Goal: Task Accomplishment & Management: Manage account settings

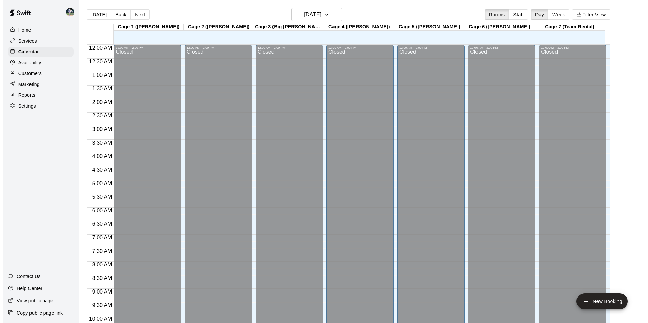
scroll to position [344, 0]
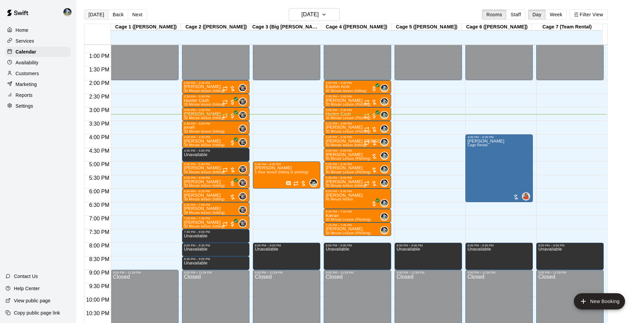
click at [99, 13] on button "[DATE]" at bounding box center [96, 14] width 24 height 10
click at [315, 13] on h6 "[DATE]" at bounding box center [309, 14] width 17 height 9
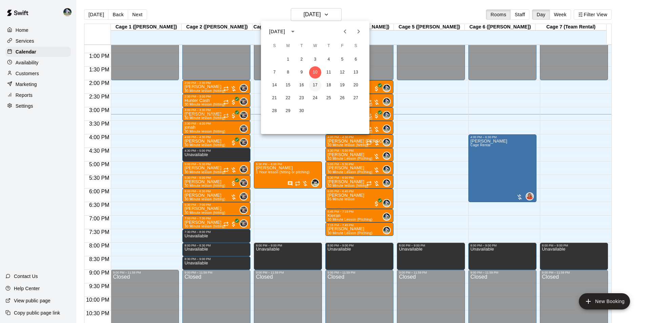
click at [315, 83] on button "17" at bounding box center [315, 85] width 12 height 12
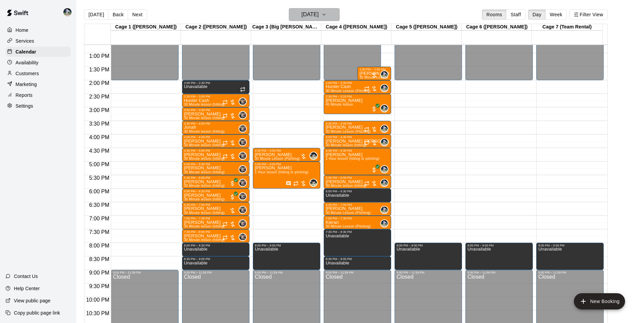
click at [302, 16] on h6 "[DATE]" at bounding box center [309, 14] width 17 height 9
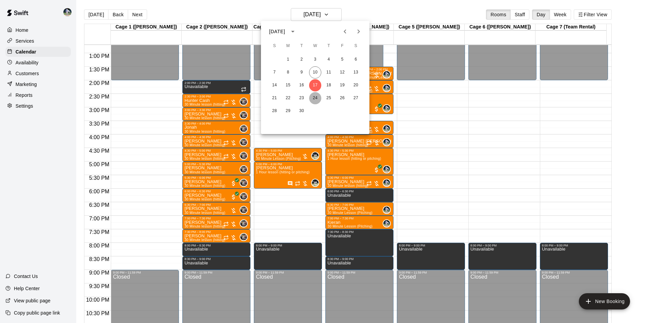
click at [317, 95] on button "24" at bounding box center [315, 98] width 12 height 12
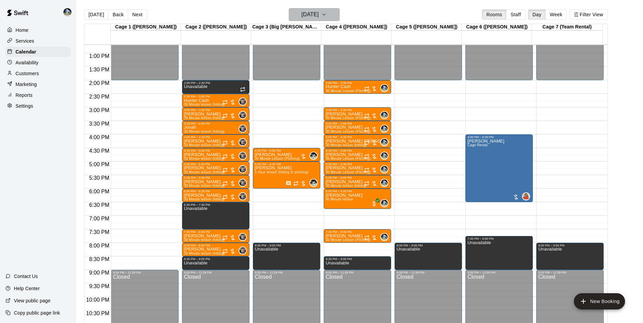
click at [310, 16] on h6 "[DATE]" at bounding box center [309, 14] width 17 height 9
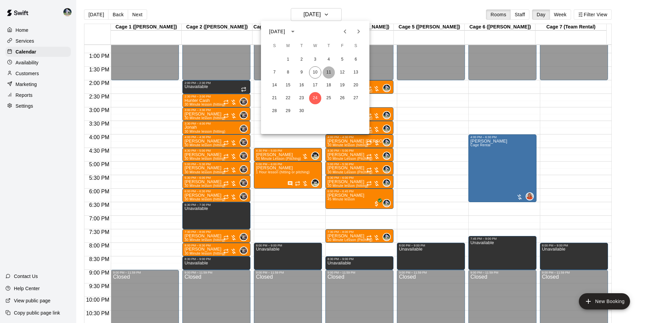
click at [328, 72] on button "11" at bounding box center [329, 72] width 12 height 12
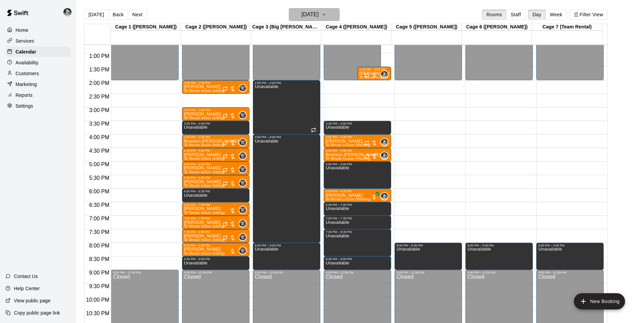
click at [317, 15] on h6 "[DATE]" at bounding box center [309, 14] width 17 height 9
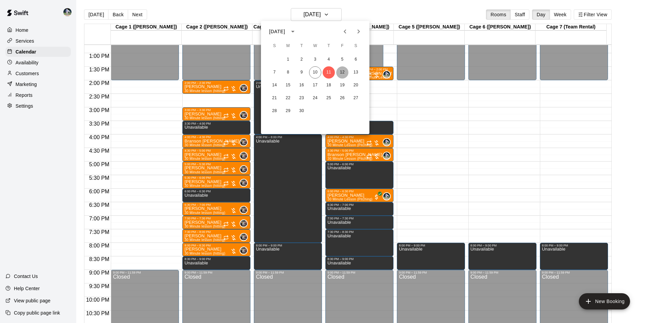
click at [343, 69] on button "12" at bounding box center [342, 72] width 12 height 12
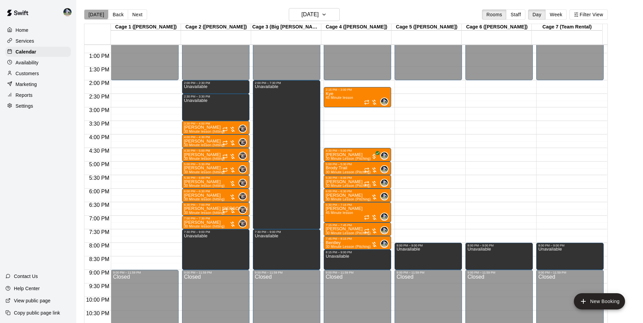
click at [96, 13] on button "[DATE]" at bounding box center [96, 14] width 24 height 10
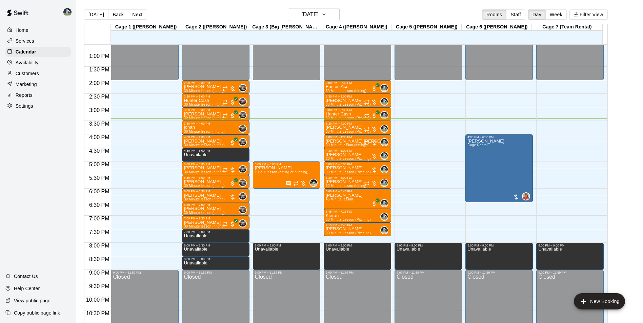
drag, startPoint x: 265, startPoint y: 53, endPoint x: 373, endPoint y: 9, distance: 116.0
click at [96, 13] on button "[DATE]" at bounding box center [96, 14] width 24 height 10
click at [201, 85] on div "2:00 PM – 2:30 PM" at bounding box center [215, 82] width 63 height 3
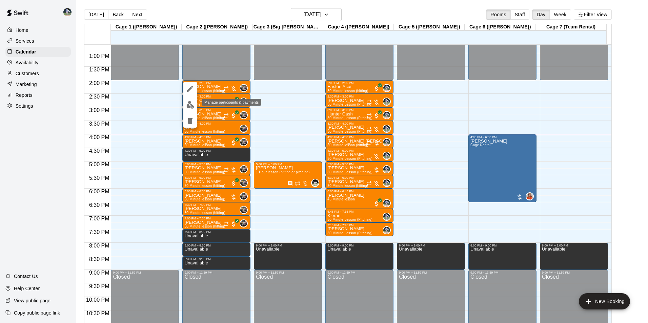
click at [186, 103] on img "edit" at bounding box center [190, 105] width 8 height 8
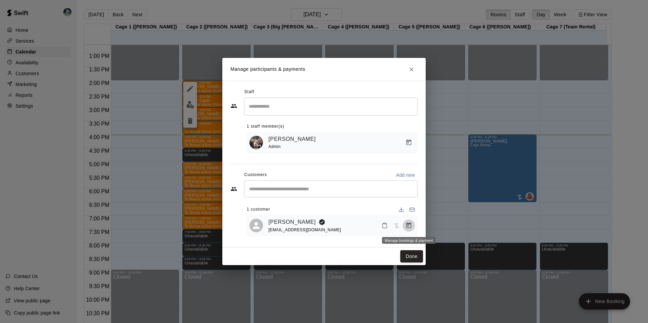
click at [408, 226] on icon "Manage bookings & payment" at bounding box center [408, 225] width 7 height 7
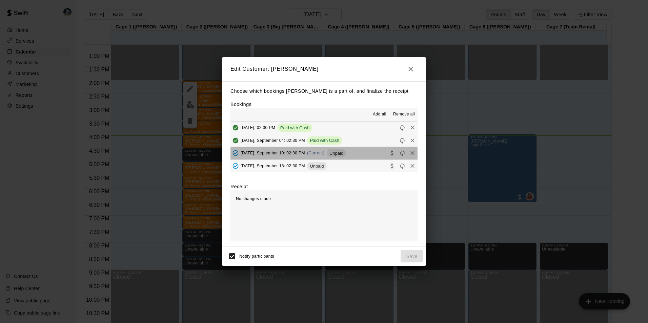
click at [361, 153] on button "Wednesday, September 10: 02:00 PM (Current) Unpaid" at bounding box center [323, 153] width 187 height 13
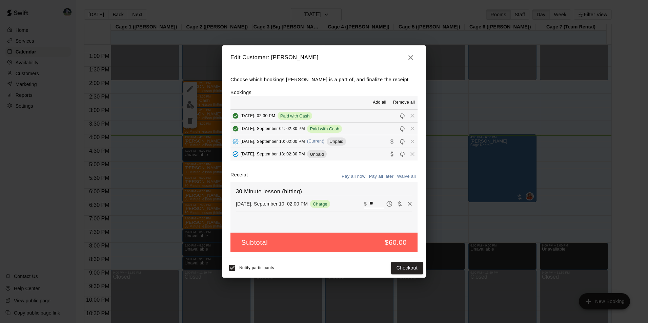
click at [371, 204] on input "**" at bounding box center [376, 204] width 15 height 9
type input "*"
type input "**"
click at [401, 267] on button "Checkout" at bounding box center [407, 268] width 32 height 13
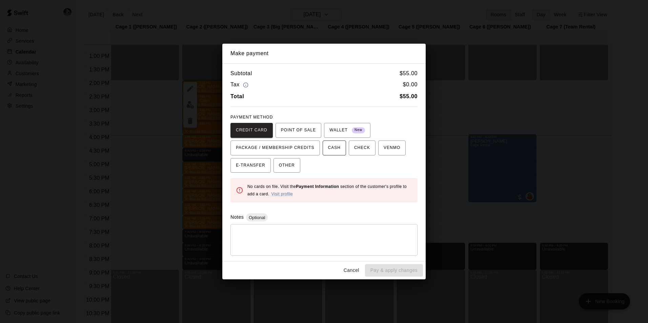
click at [328, 148] on span "CASH" at bounding box center [334, 148] width 13 height 11
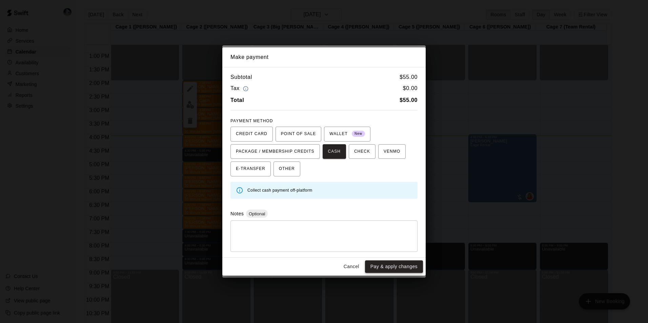
click at [376, 264] on button "Pay & apply changes" at bounding box center [394, 267] width 58 height 13
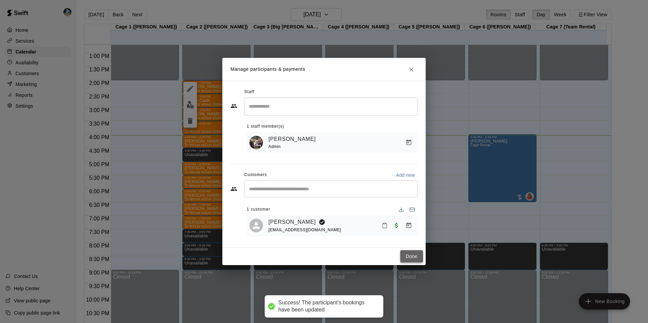
click at [411, 256] on button "Done" at bounding box center [411, 256] width 23 height 13
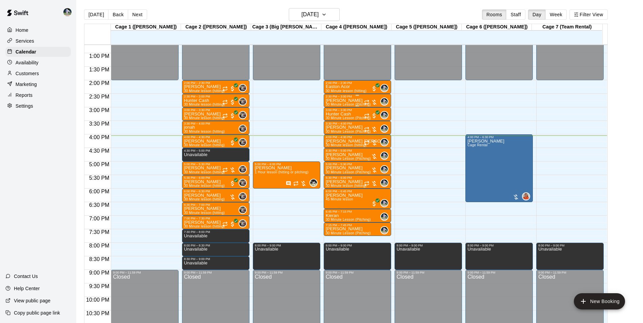
click at [354, 100] on div "Brodie King 30 Minute Lesson (Pitching)" at bounding box center [348, 259] width 45 height 323
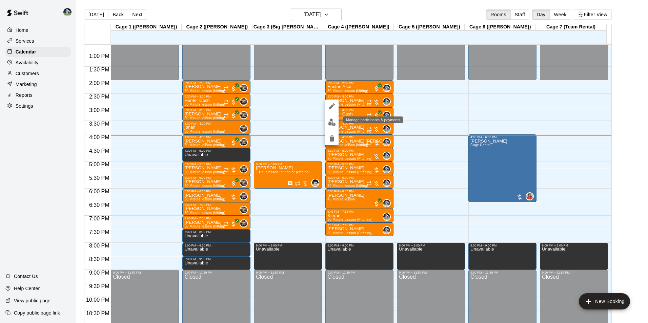
click at [333, 121] on img "edit" at bounding box center [332, 123] width 8 height 8
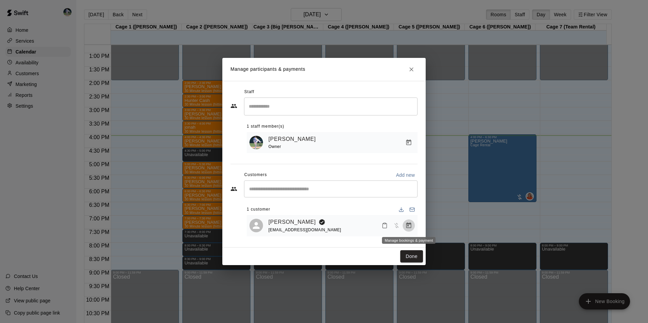
click at [408, 226] on icon "Manage bookings & payment" at bounding box center [408, 226] width 5 height 6
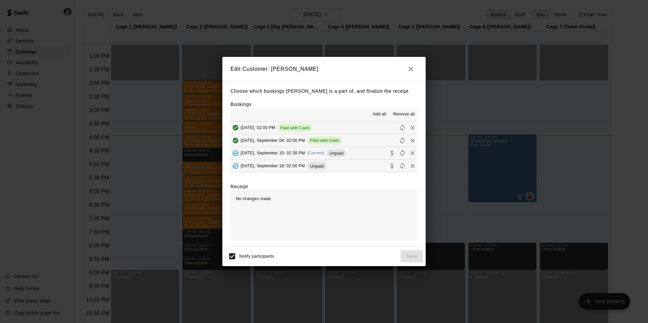
click at [359, 151] on button "Wednesday, September 10: 02:30 PM (Current) Unpaid" at bounding box center [323, 153] width 187 height 13
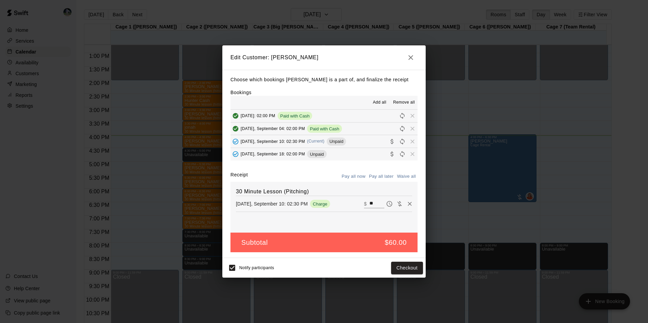
click at [370, 202] on input "**" at bounding box center [376, 204] width 15 height 9
type input "*"
type input "**"
click at [398, 268] on button "Checkout" at bounding box center [407, 268] width 32 height 13
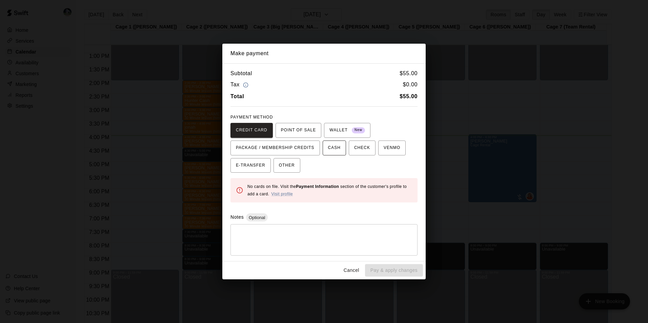
click at [332, 149] on span "CASH" at bounding box center [334, 148] width 13 height 11
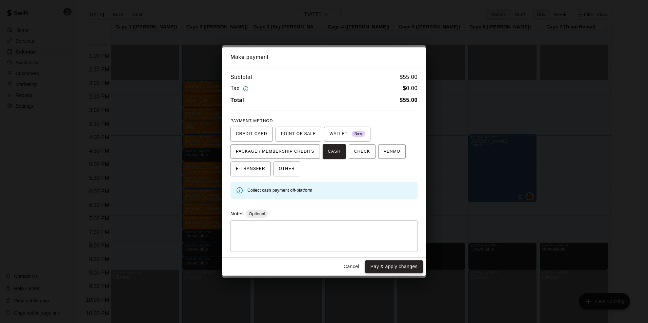
click at [380, 264] on button "Pay & apply changes" at bounding box center [394, 267] width 58 height 13
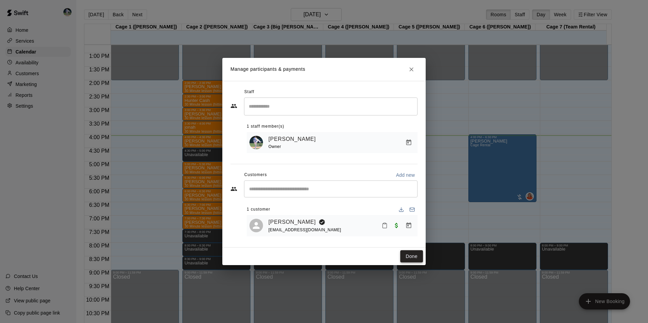
click at [407, 255] on button "Done" at bounding box center [411, 256] width 23 height 13
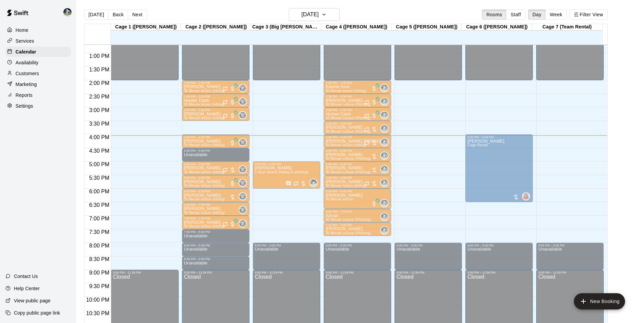
click at [226, 128] on div "jonah 30 Minute lesson (hitting) 0" at bounding box center [215, 286] width 63 height 323
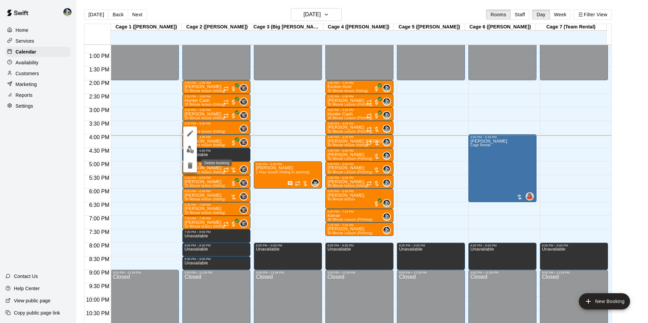
click at [193, 165] on icon "delete" at bounding box center [190, 166] width 8 height 8
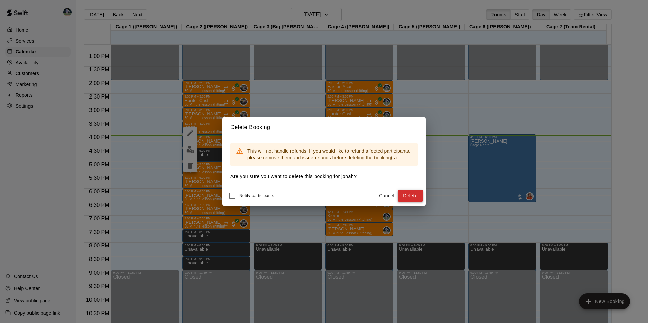
click at [402, 197] on button "Delete" at bounding box center [410, 196] width 25 height 13
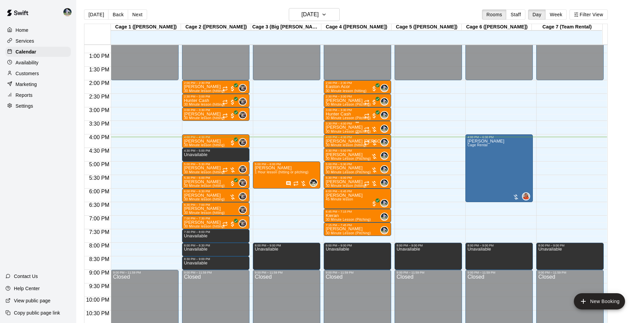
click at [350, 125] on div "3:30 PM – 4:00 PM" at bounding box center [357, 123] width 63 height 3
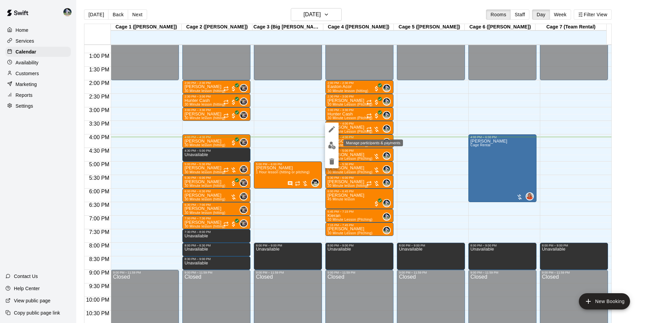
click at [333, 145] on img "edit" at bounding box center [332, 146] width 8 height 8
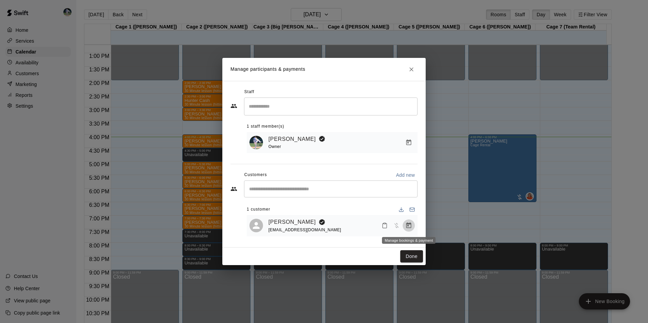
click at [408, 224] on icon "Manage bookings & payment" at bounding box center [408, 226] width 5 height 6
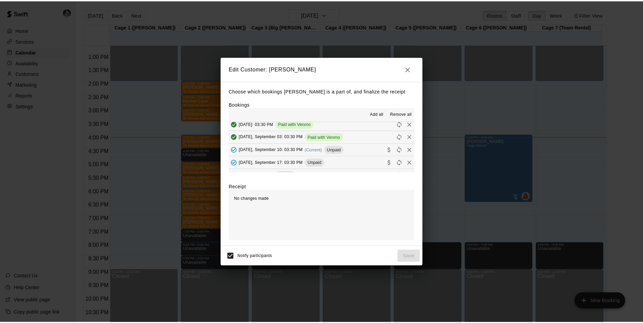
scroll to position [271, 0]
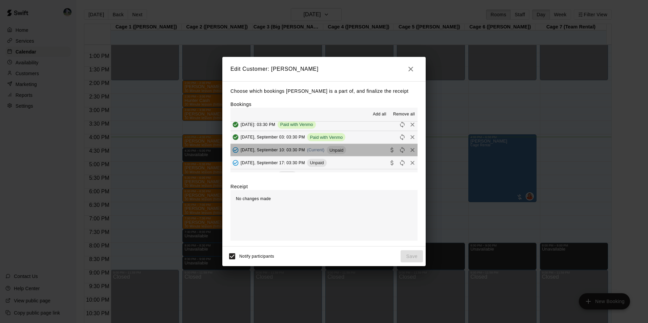
click at [358, 150] on button "Wednesday, September 10: 03:30 PM (Current) Unpaid" at bounding box center [323, 150] width 187 height 13
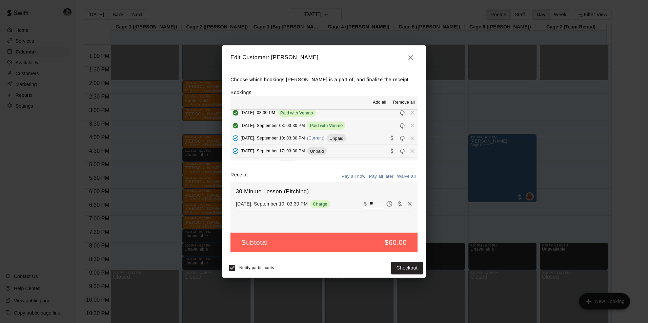
click at [372, 203] on input "**" at bounding box center [376, 204] width 15 height 9
type input "*"
type input "**"
click at [398, 269] on button "Checkout" at bounding box center [407, 268] width 32 height 13
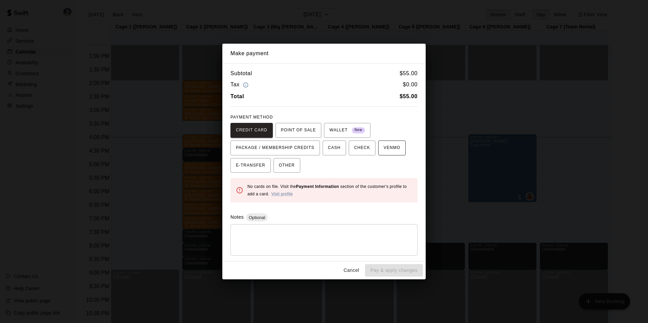
click at [387, 148] on span "VENMO" at bounding box center [392, 148] width 17 height 11
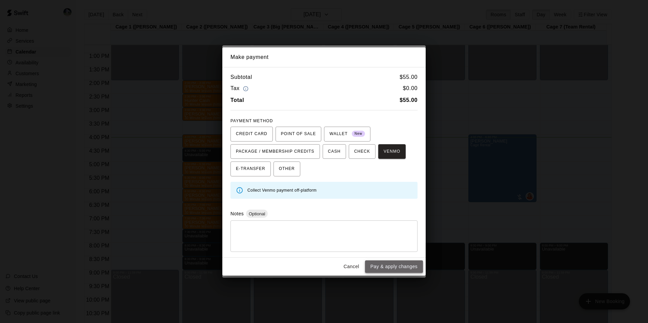
click at [395, 263] on button "Pay & apply changes" at bounding box center [394, 267] width 58 height 13
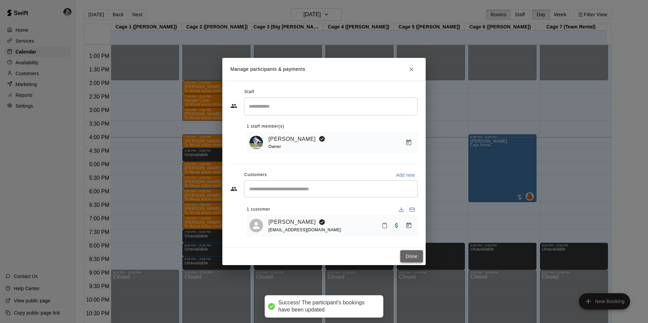
click at [409, 256] on button "Done" at bounding box center [411, 256] width 23 height 13
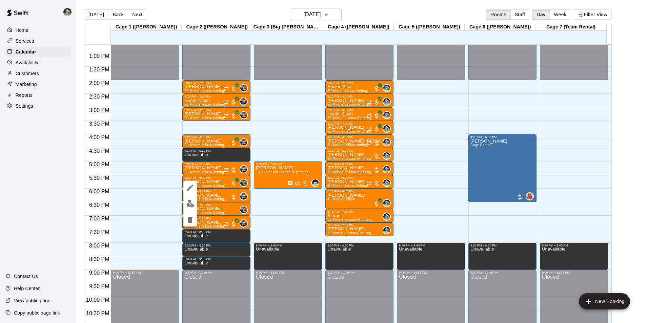
click at [21, 183] on div at bounding box center [324, 161] width 648 height 323
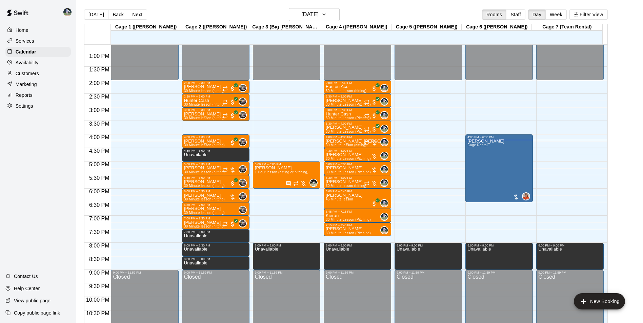
click at [46, 75] on div "Customers" at bounding box center [37, 73] width 65 height 10
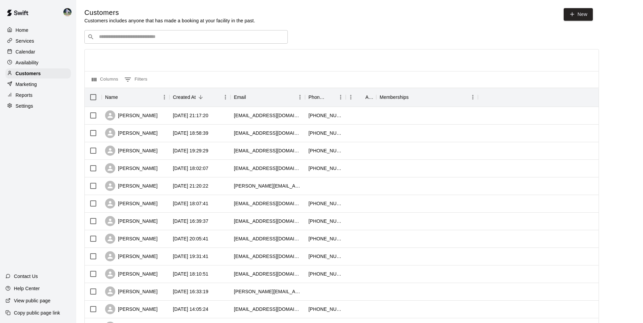
click at [126, 36] on input "Search customers by name or email" at bounding box center [191, 37] width 188 height 7
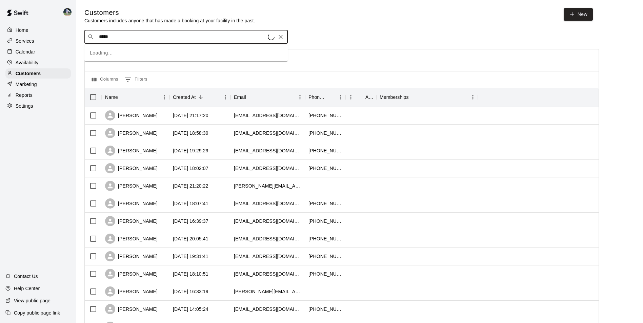
type input "******"
click at [124, 58] on span "[EMAIL_ADDRESS][DOMAIN_NAME]" at bounding box center [139, 59] width 73 height 5
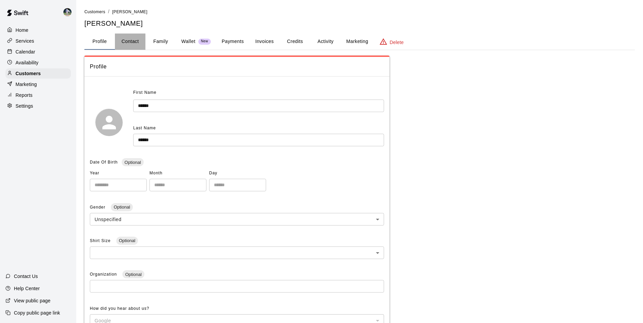
click at [136, 41] on button "Contact" at bounding box center [130, 42] width 31 height 16
select select "**"
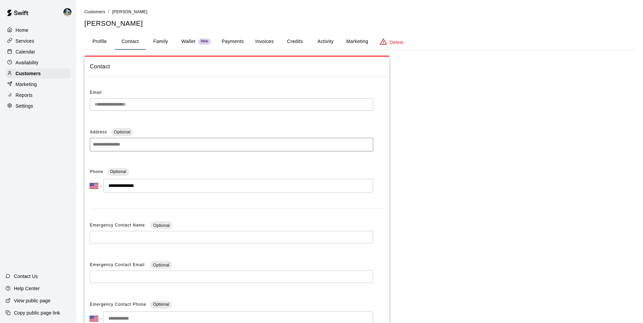
click at [157, 41] on button "Family" at bounding box center [160, 42] width 31 height 16
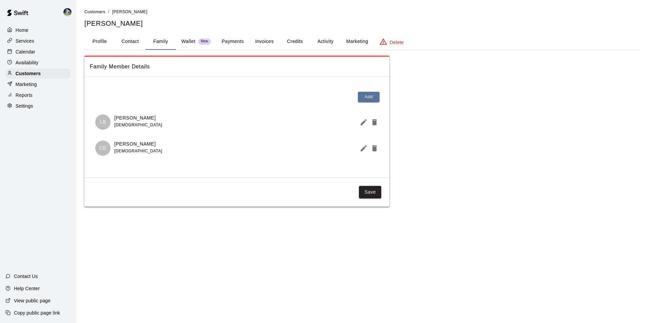
click at [102, 41] on button "Profile" at bounding box center [99, 42] width 31 height 16
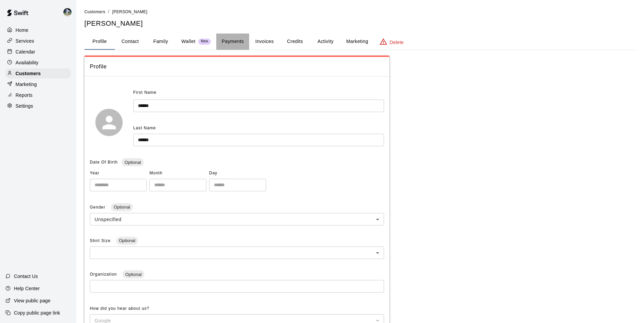
click at [237, 41] on button "Payments" at bounding box center [232, 42] width 33 height 16
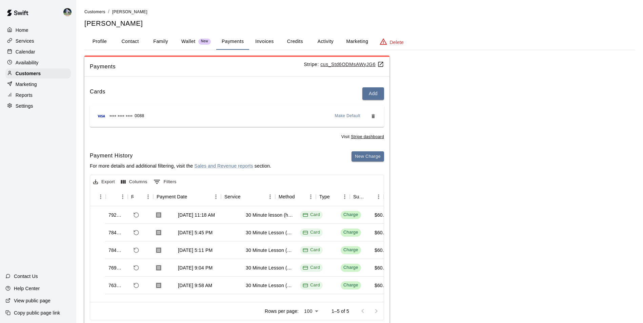
scroll to position [2, 0]
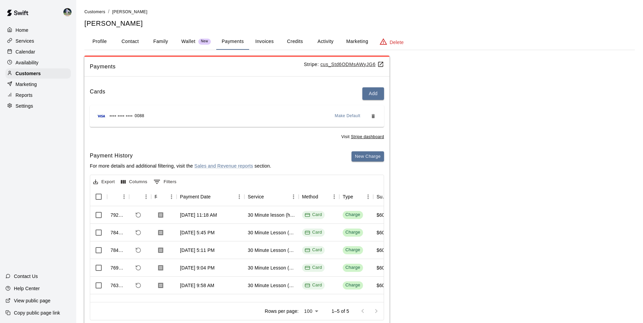
click at [326, 39] on button "Activity" at bounding box center [325, 42] width 31 height 16
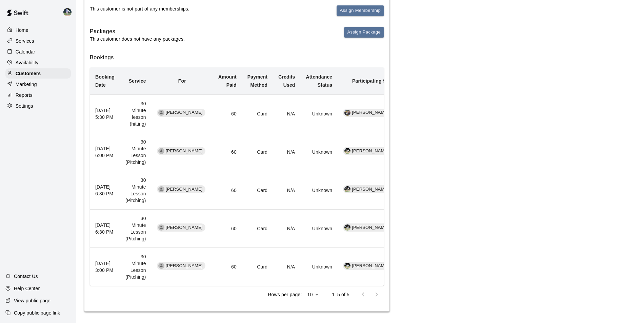
scroll to position [109, 0]
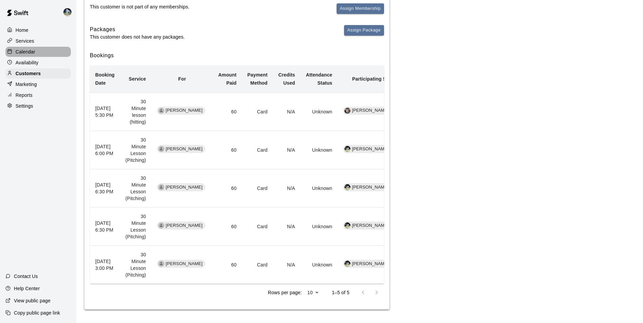
click at [25, 52] on p "Calendar" at bounding box center [26, 51] width 20 height 7
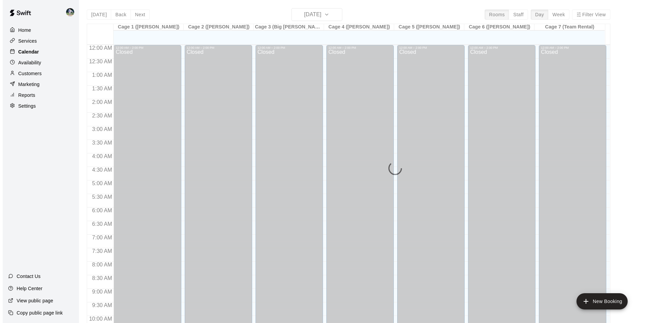
scroll to position [344, 0]
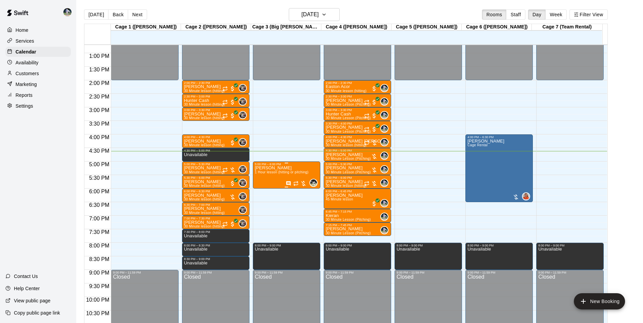
click at [283, 170] on div "John Seth 1 Hour lesson (hitting or pitching)" at bounding box center [282, 327] width 54 height 323
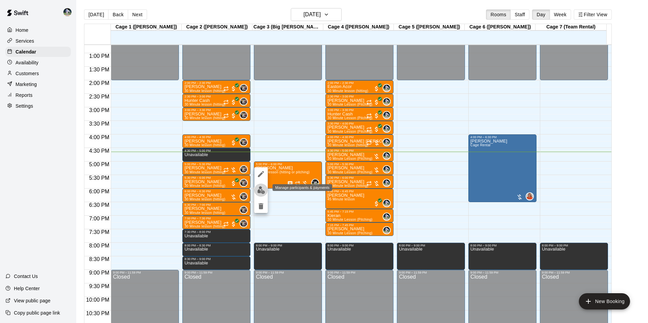
click at [262, 190] on img "edit" at bounding box center [261, 190] width 8 height 8
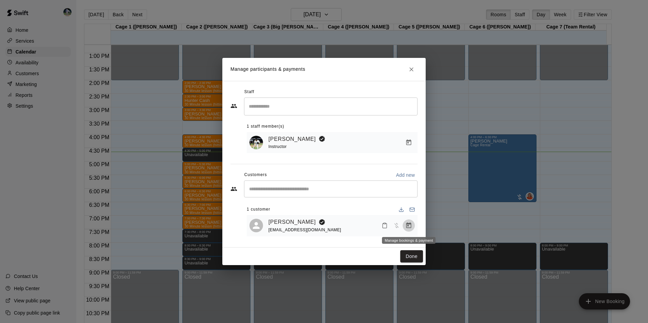
click at [410, 225] on icon "Manage bookings & payment" at bounding box center [408, 226] width 5 height 6
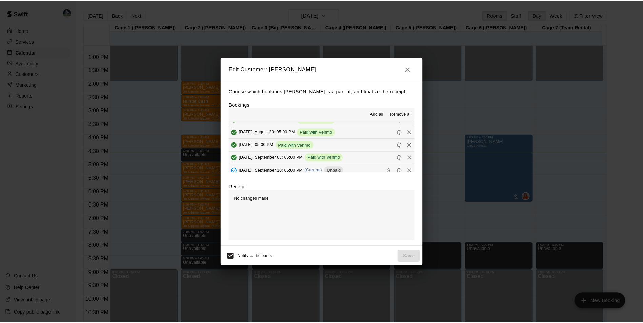
scroll to position [102, 0]
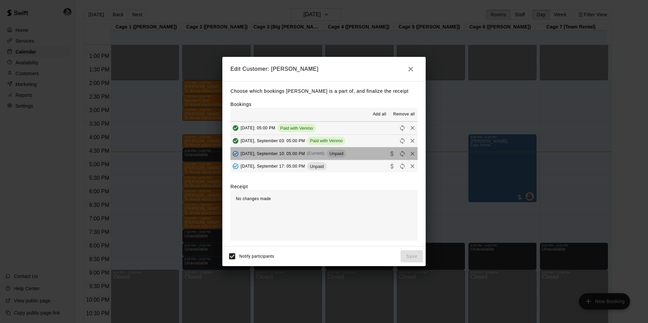
click at [358, 153] on button "Wednesday, September 10: 05:00 PM (Current) Unpaid" at bounding box center [323, 153] width 187 height 13
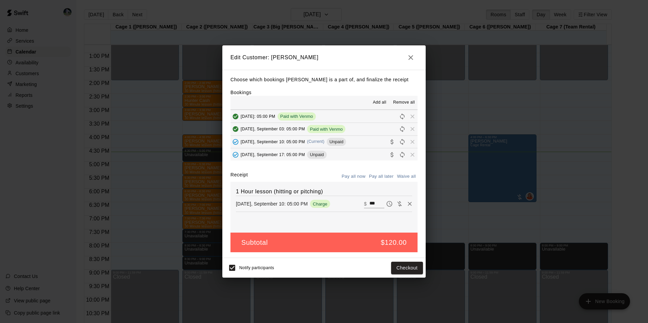
click at [374, 203] on input "***" at bounding box center [376, 204] width 15 height 9
type input "*"
type input "**"
click at [413, 267] on button "Checkout" at bounding box center [407, 268] width 32 height 13
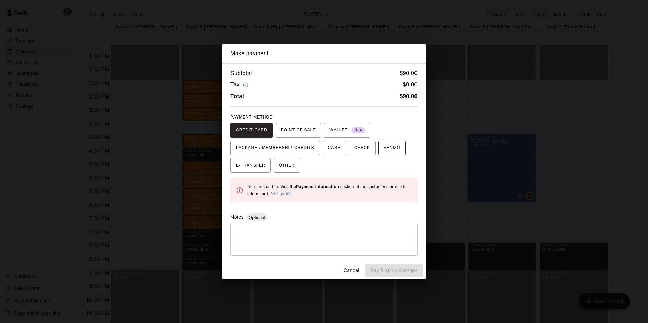
click at [384, 148] on span "VENMO" at bounding box center [392, 148] width 17 height 11
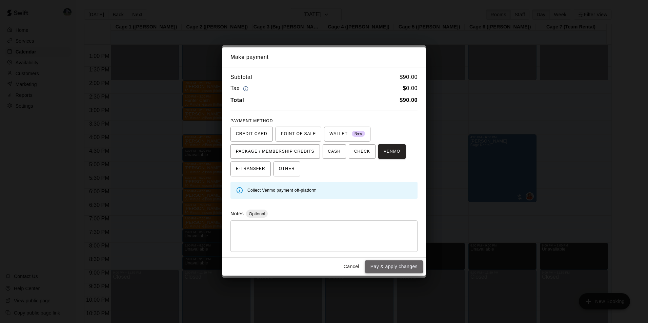
click at [384, 264] on button "Pay & apply changes" at bounding box center [394, 267] width 58 height 13
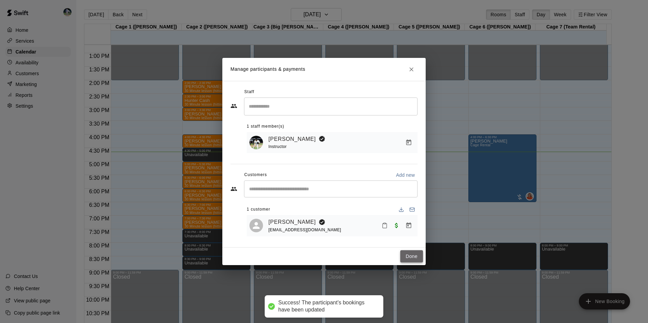
click at [404, 258] on button "Done" at bounding box center [411, 256] width 23 height 13
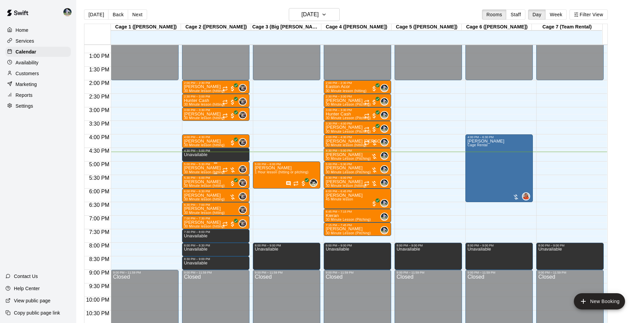
click at [205, 166] on div "5:00 PM – 5:30 PM" at bounding box center [215, 164] width 63 height 3
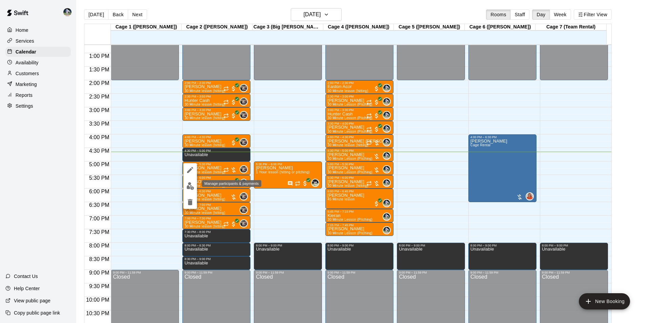
click at [190, 186] on img "edit" at bounding box center [190, 186] width 8 height 8
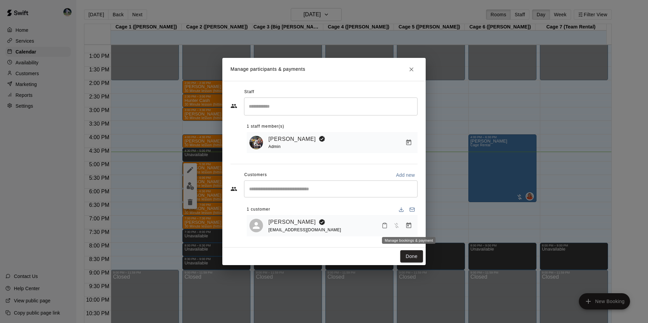
click at [408, 224] on icon "Manage bookings & payment" at bounding box center [408, 225] width 7 height 7
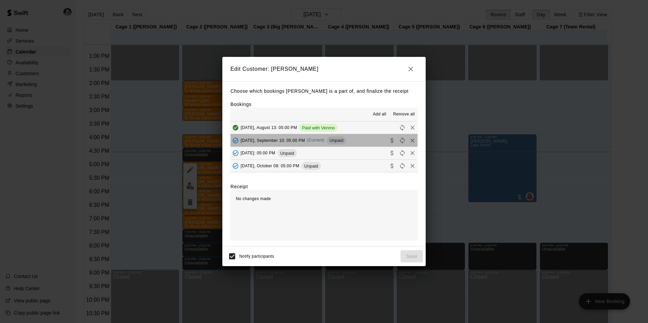
click at [360, 138] on button "Wednesday, September 10: 05:00 PM (Current) Unpaid" at bounding box center [323, 140] width 187 height 13
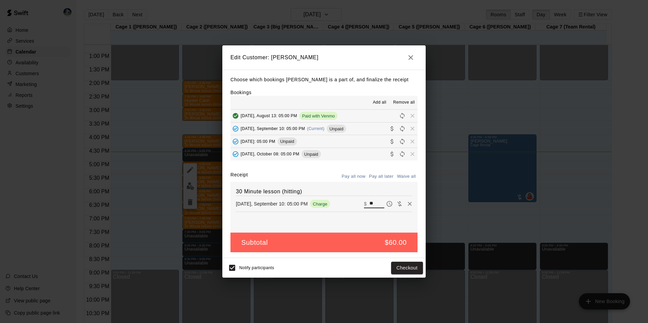
click at [372, 203] on input "**" at bounding box center [376, 204] width 15 height 9
type input "*"
type input "**"
click at [392, 269] on button "Checkout" at bounding box center [407, 268] width 32 height 13
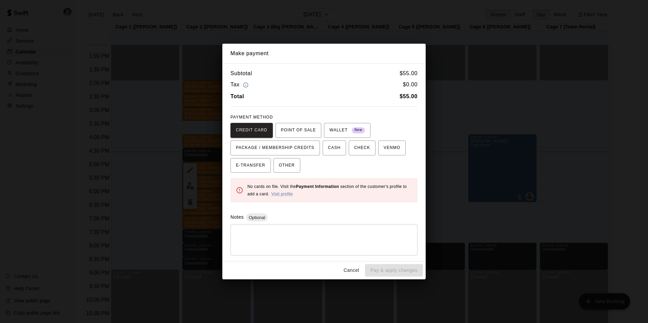
click at [356, 270] on button "Cancel" at bounding box center [352, 270] width 22 height 13
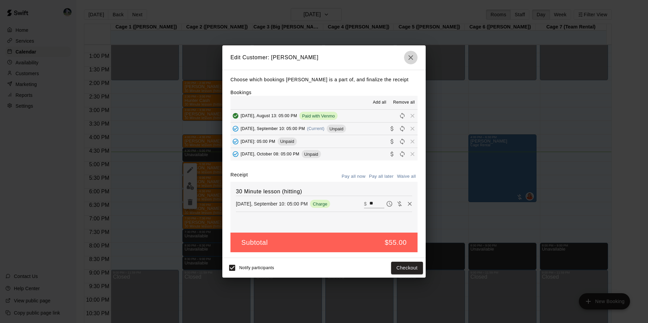
click at [410, 56] on icon "button" at bounding box center [410, 57] width 5 height 5
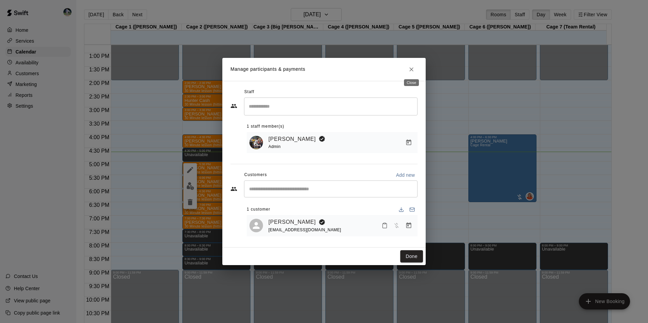
click at [413, 68] on icon "Close" at bounding box center [411, 69] width 7 height 7
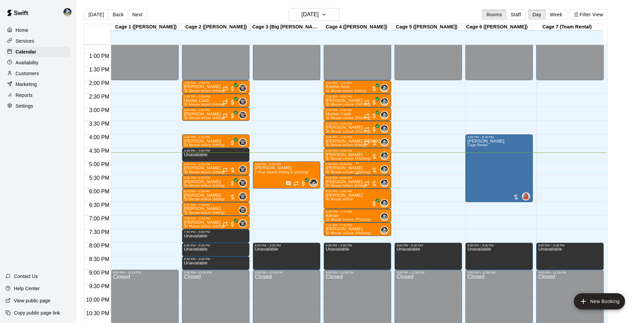
click at [344, 168] on p "[PERSON_NAME]" at bounding box center [348, 168] width 45 height 0
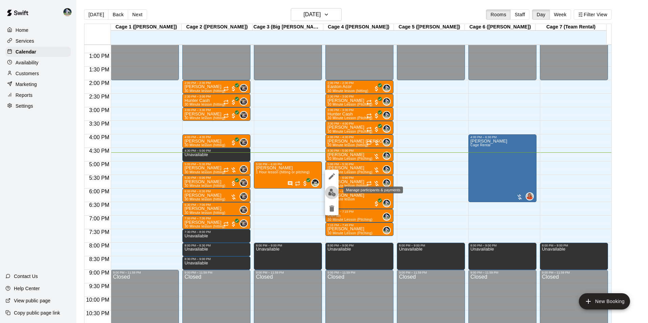
click at [331, 193] on img "edit" at bounding box center [332, 193] width 8 height 8
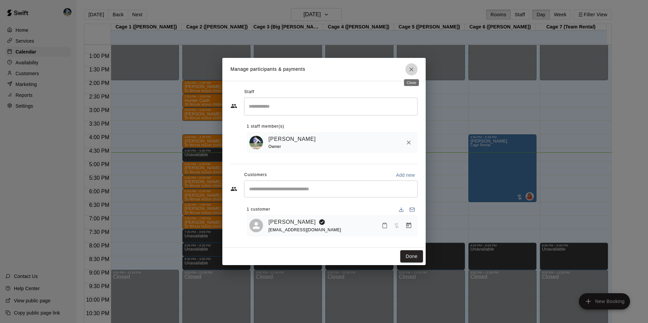
click at [409, 68] on icon "Close" at bounding box center [411, 69] width 7 height 7
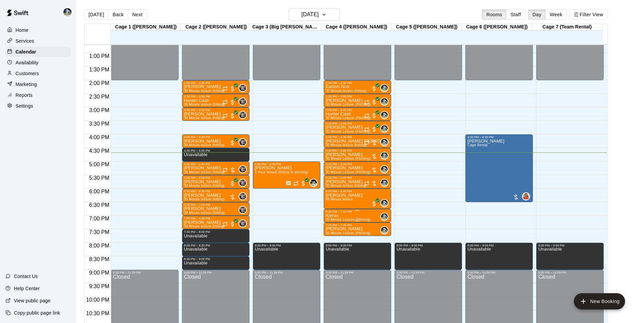
click at [339, 213] on div "6:45 PM – 7:15 PM" at bounding box center [357, 211] width 63 height 3
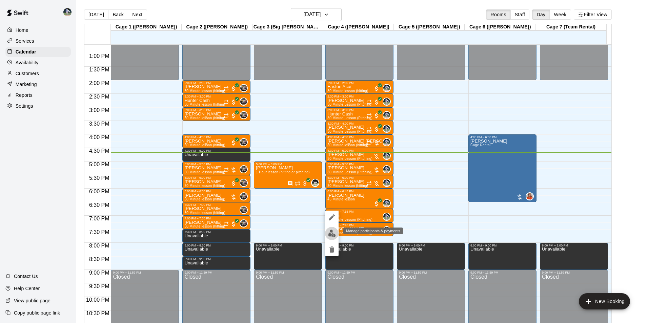
click at [330, 232] on img "edit" at bounding box center [332, 234] width 8 height 8
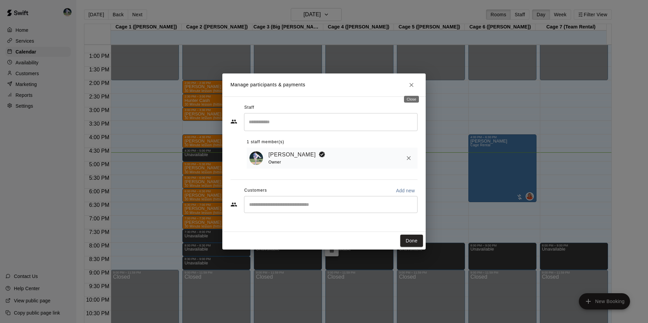
click at [413, 84] on icon "Close" at bounding box center [411, 85] width 7 height 7
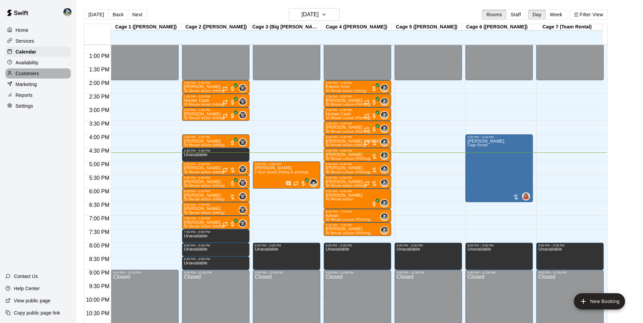
click at [44, 74] on div "Customers" at bounding box center [37, 73] width 65 height 10
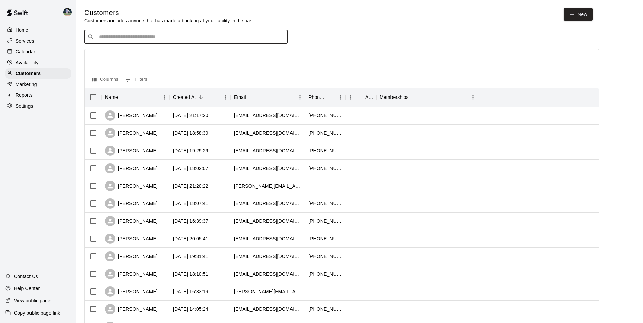
click at [113, 38] on input "Search customers by name or email" at bounding box center [191, 37] width 188 height 7
type input "******"
click at [120, 52] on p "[PERSON_NAME]" at bounding box center [123, 51] width 41 height 7
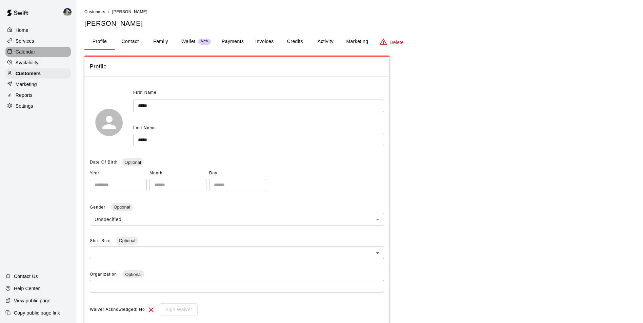
click at [44, 51] on div "Calendar" at bounding box center [37, 52] width 65 height 10
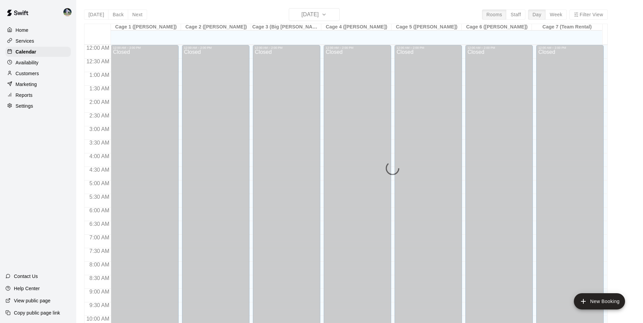
scroll to position [344, 0]
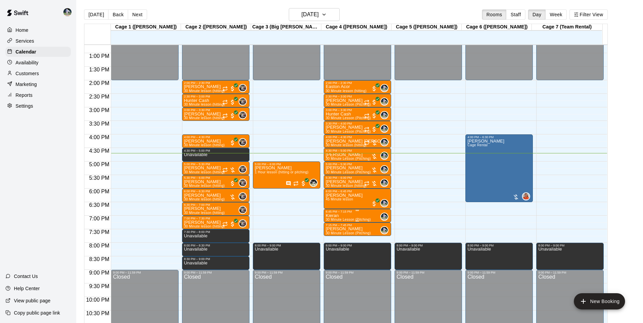
click at [342, 214] on div "6:45 PM – 7:15 PM" at bounding box center [357, 211] width 63 height 3
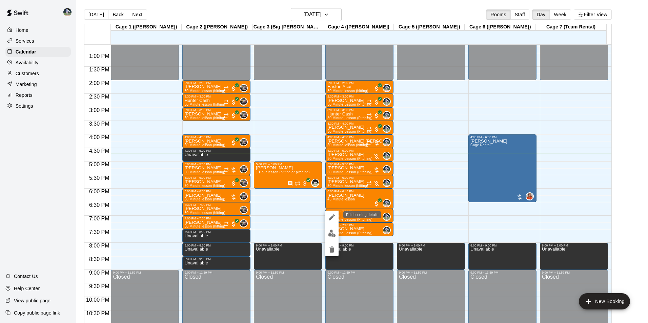
click at [332, 216] on icon "edit" at bounding box center [332, 218] width 8 height 8
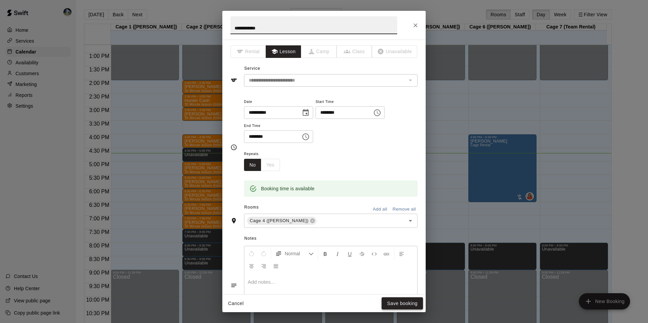
type input "**********"
click at [390, 302] on button "Save booking" at bounding box center [402, 304] width 41 height 13
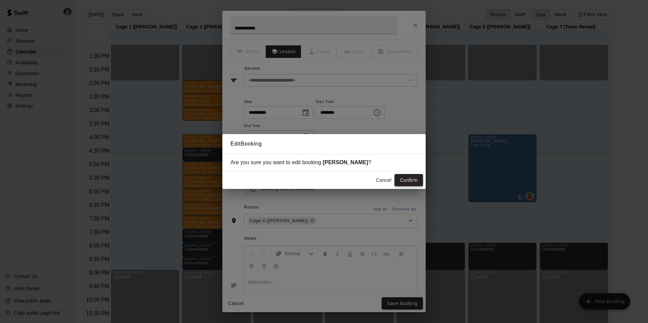
click at [402, 182] on button "Confirm" at bounding box center [409, 180] width 28 height 13
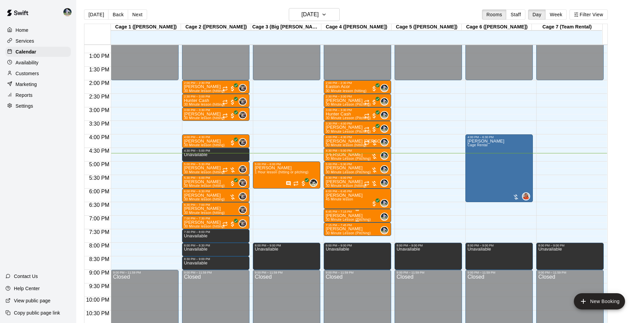
click at [340, 216] on p "[PERSON_NAME]" at bounding box center [348, 216] width 45 height 0
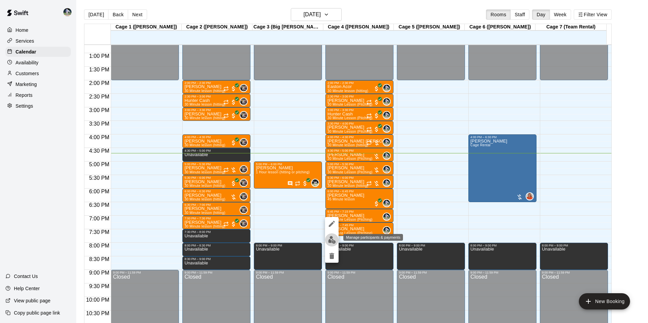
click at [334, 239] on img "edit" at bounding box center [332, 240] width 8 height 8
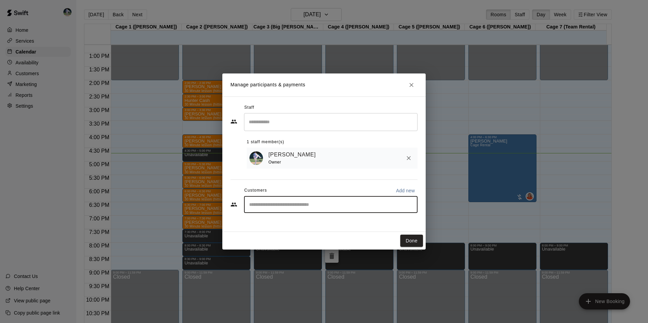
click at [265, 206] on input "Start typing to search customers..." at bounding box center [330, 204] width 167 height 7
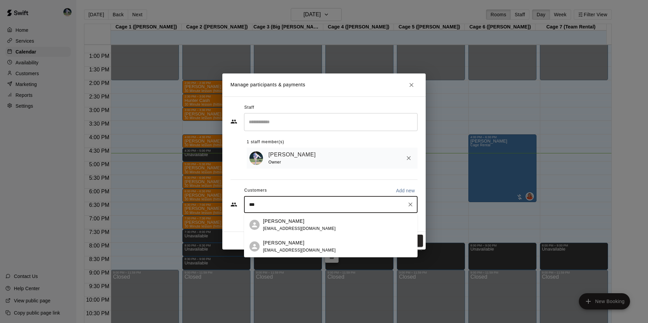
type input "****"
click at [283, 222] on p "[PERSON_NAME]" at bounding box center [283, 221] width 41 height 7
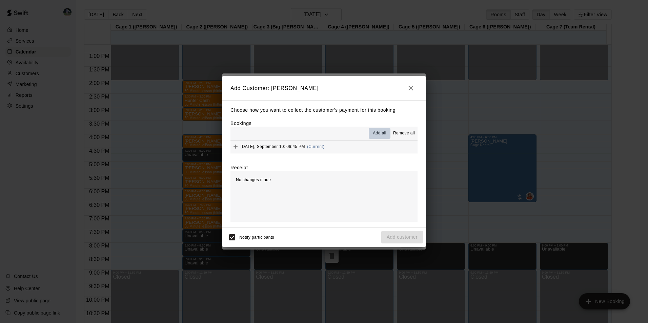
click at [378, 133] on span "Add all" at bounding box center [380, 133] width 14 height 7
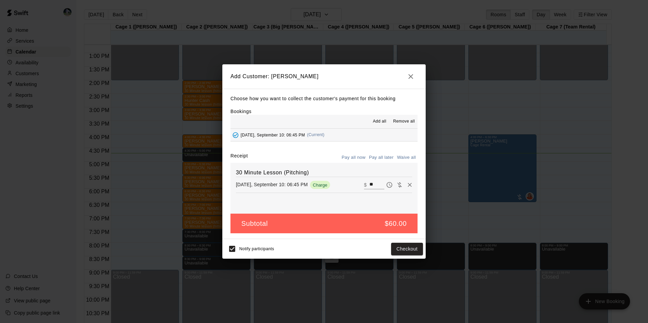
click at [386, 157] on button "Pay all later" at bounding box center [381, 158] width 28 height 11
click at [389, 249] on button "Add customer" at bounding box center [402, 249] width 42 height 13
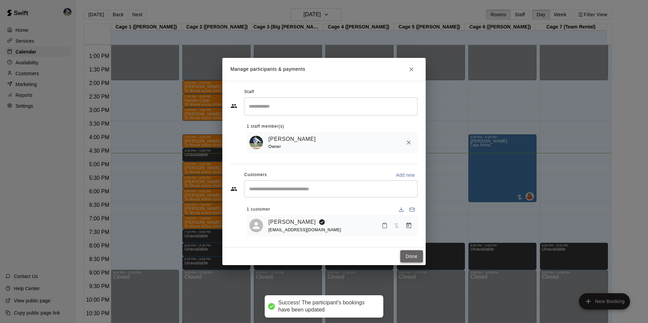
click at [408, 258] on button "Done" at bounding box center [411, 256] width 23 height 13
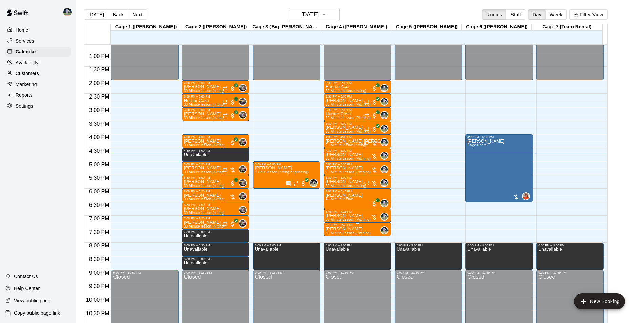
click at [345, 229] on p "[PERSON_NAME]" at bounding box center [348, 229] width 45 height 0
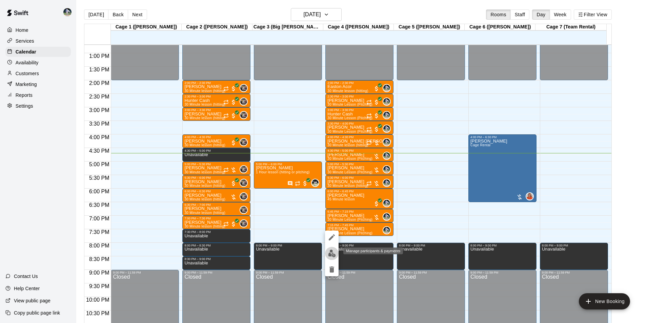
click at [333, 252] on img "edit" at bounding box center [332, 254] width 8 height 8
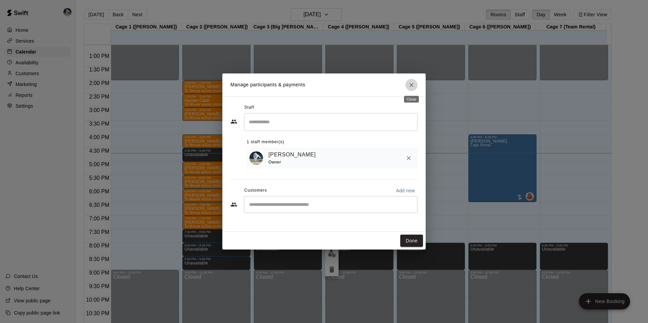
click at [408, 84] on button "Close" at bounding box center [411, 85] width 12 height 12
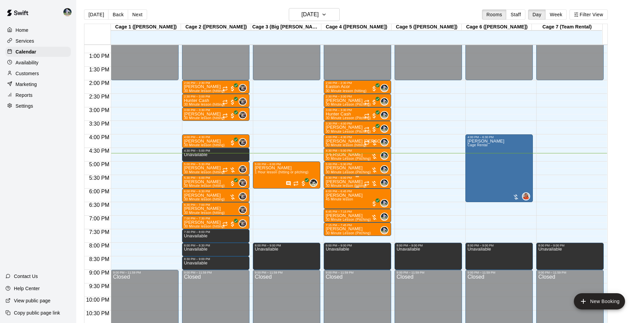
click at [342, 182] on p "[PERSON_NAME]" at bounding box center [346, 182] width 41 height 0
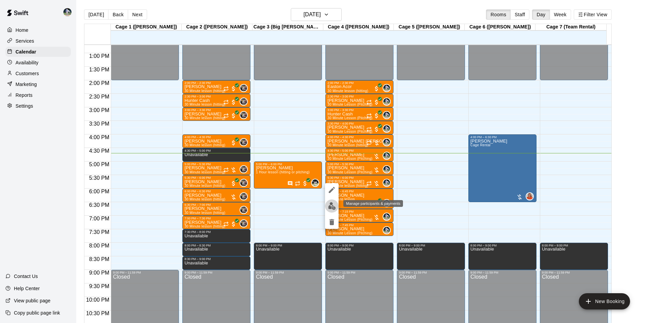
click at [332, 203] on img "edit" at bounding box center [332, 206] width 8 height 8
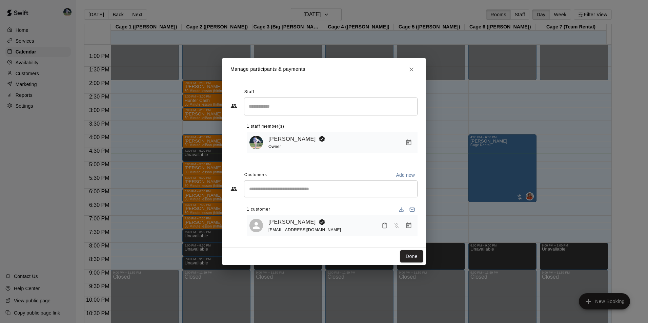
click at [412, 67] on icon "Close" at bounding box center [411, 69] width 7 height 7
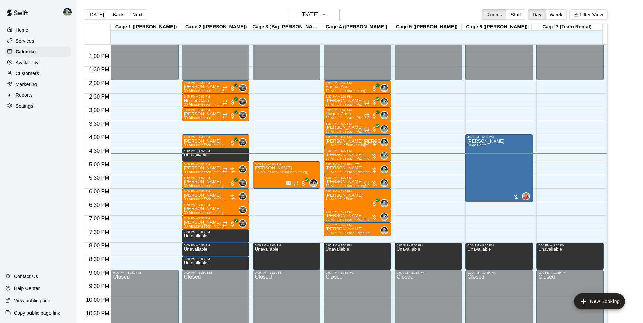
click at [340, 166] on div "5:00 PM – 5:30 PM" at bounding box center [357, 164] width 63 height 3
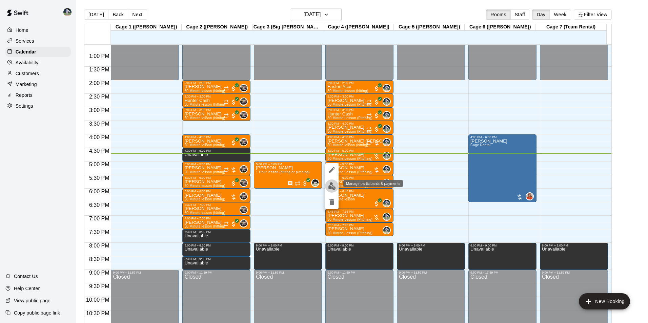
click at [334, 184] on img "edit" at bounding box center [332, 186] width 8 height 8
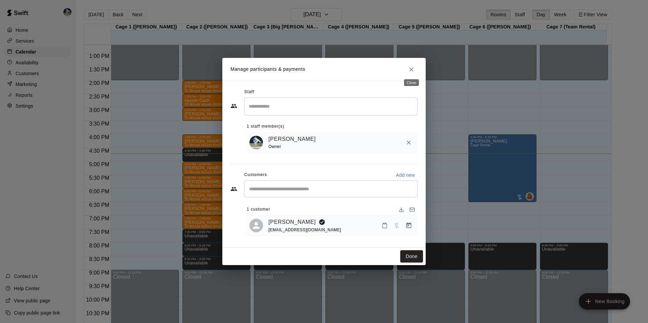
click at [412, 68] on icon "Close" at bounding box center [411, 69] width 7 height 7
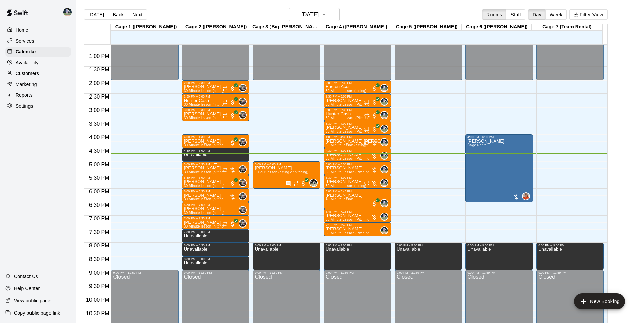
click at [198, 166] on div "5:00 PM – 5:30 PM" at bounding box center [215, 164] width 63 height 3
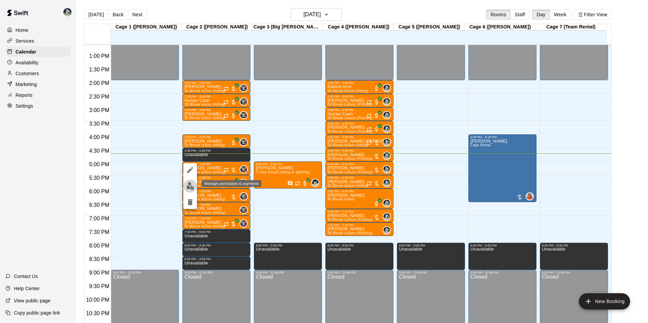
click at [190, 185] on img "edit" at bounding box center [190, 186] width 8 height 8
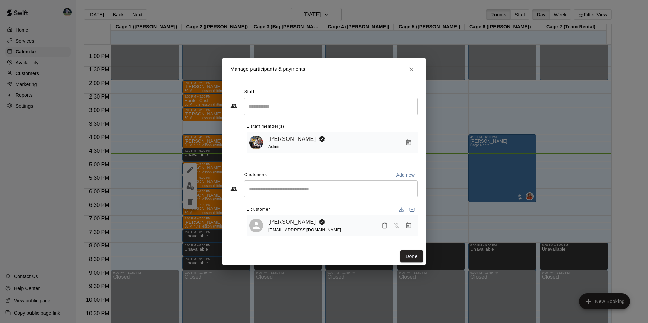
click at [46, 198] on div "Manage participants & payments Staff ​ 1 staff member(s) Cody Hawn Admin Custom…" at bounding box center [324, 161] width 648 height 323
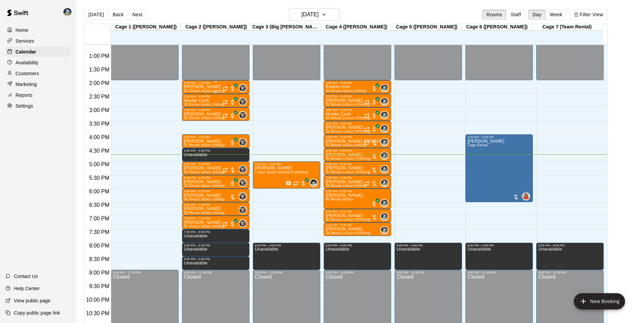
click at [217, 85] on div "2:00 PM – 2:30 PM" at bounding box center [215, 82] width 63 height 3
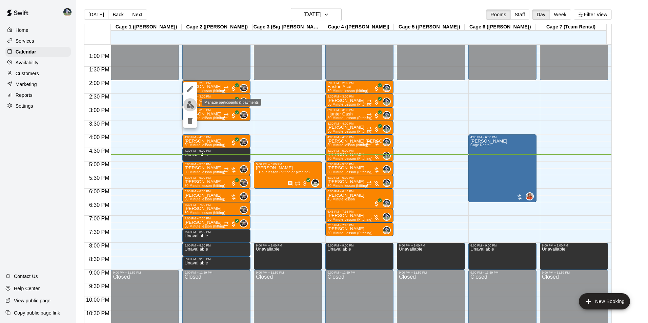
click at [191, 106] on img "edit" at bounding box center [190, 105] width 8 height 8
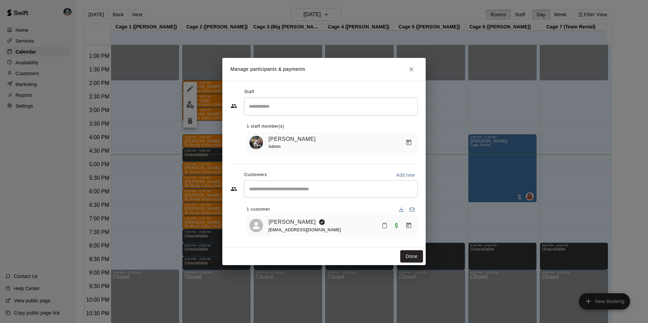
click at [44, 228] on div "Manage participants & payments Staff ​ 1 staff member(s) Cody Hawn Admin Custom…" at bounding box center [324, 161] width 648 height 323
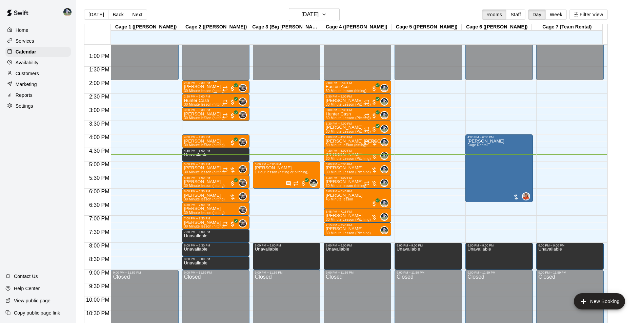
click at [219, 85] on div "2:00 PM – 2:30 PM" at bounding box center [215, 82] width 63 height 3
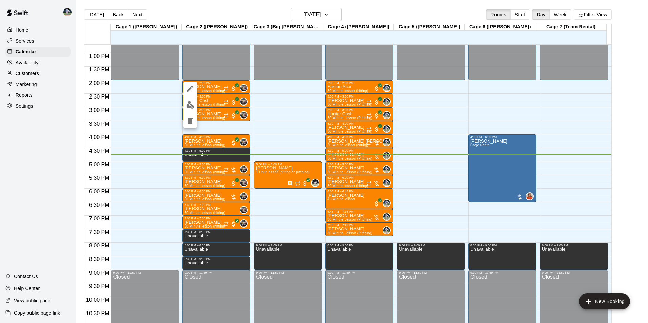
click at [221, 87] on div at bounding box center [324, 161] width 648 height 323
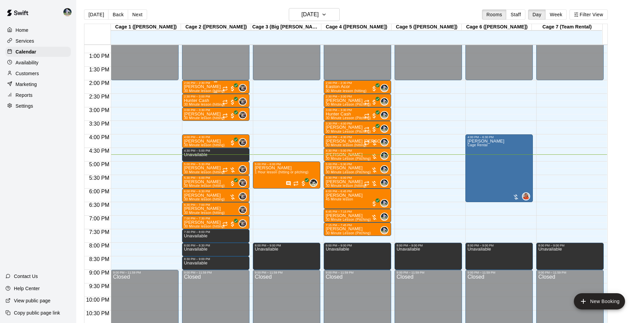
click at [216, 87] on div "Brodie King 30 Minute lesson (hitting)" at bounding box center [204, 246] width 41 height 323
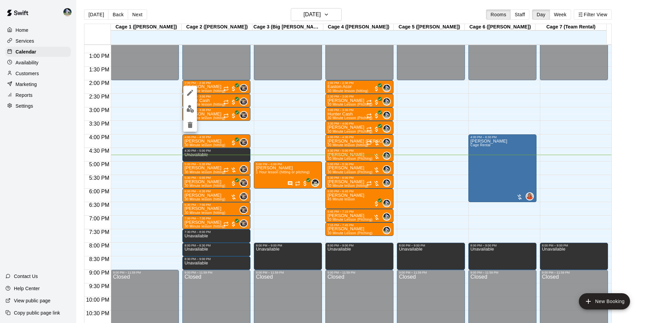
click at [234, 12] on div at bounding box center [324, 161] width 648 height 323
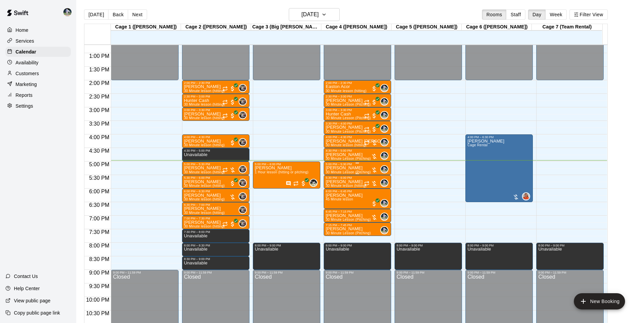
click at [342, 168] on p "[PERSON_NAME]" at bounding box center [348, 168] width 45 height 0
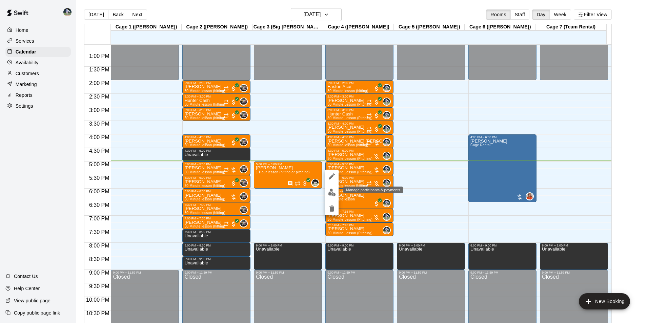
click at [332, 194] on img "edit" at bounding box center [332, 193] width 8 height 8
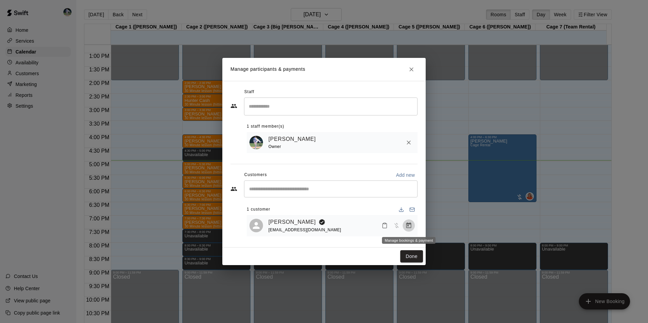
click at [409, 226] on icon "Manage bookings & payment" at bounding box center [408, 226] width 5 height 6
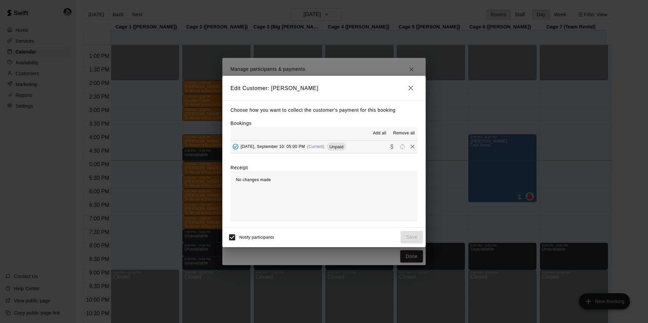
click at [357, 147] on button "Wednesday, September 10: 05:00 PM (Current) Unpaid" at bounding box center [323, 147] width 187 height 13
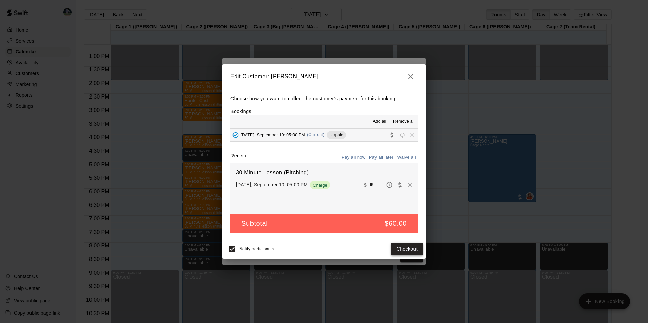
click at [402, 249] on button "Checkout" at bounding box center [407, 249] width 32 height 13
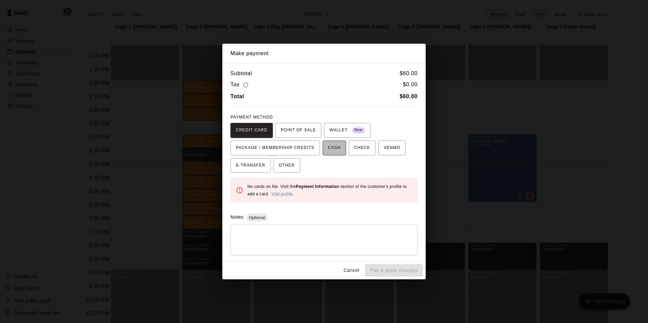
click at [335, 150] on button "CASH" at bounding box center [334, 148] width 23 height 15
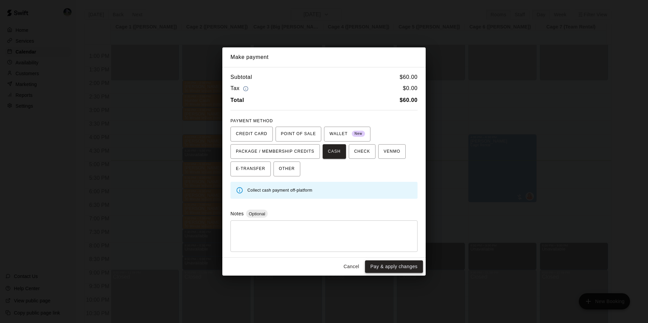
click at [380, 265] on button "Pay & apply changes" at bounding box center [394, 267] width 58 height 13
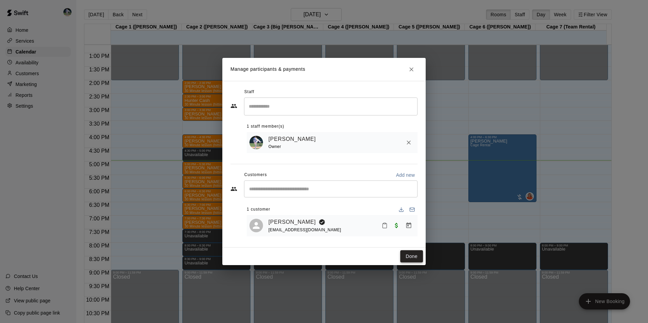
click at [419, 259] on button "Done" at bounding box center [411, 256] width 23 height 13
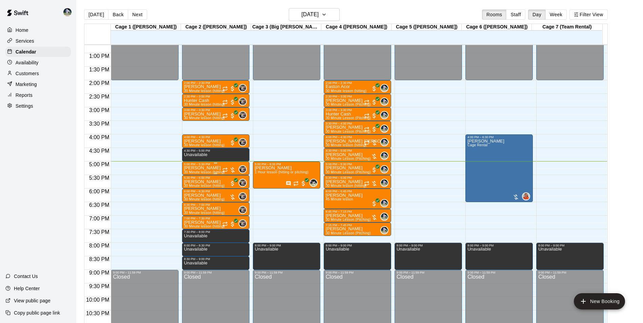
click at [212, 167] on div "Caden Mccoy 30 Minute lesson (hitting)" at bounding box center [204, 327] width 41 height 323
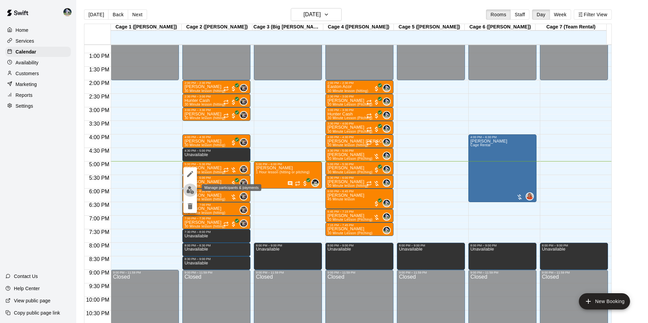
click at [192, 189] on img "edit" at bounding box center [190, 190] width 8 height 8
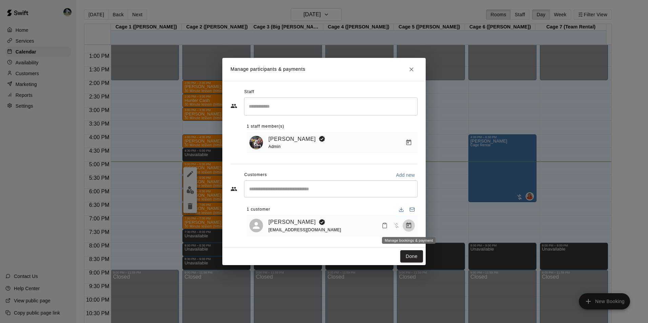
click at [408, 226] on icon "Manage bookings & payment" at bounding box center [408, 226] width 5 height 6
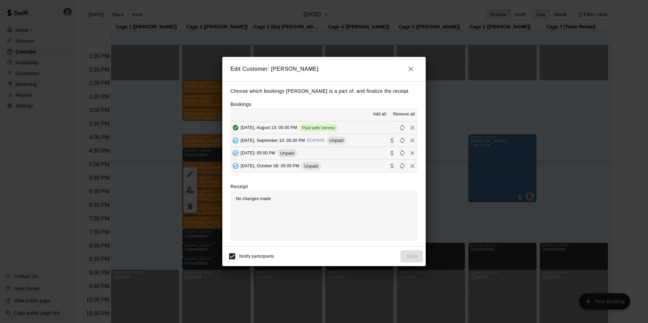
click at [359, 140] on button "Wednesday, September 10: 05:00 PM (Current) Unpaid" at bounding box center [323, 140] width 187 height 13
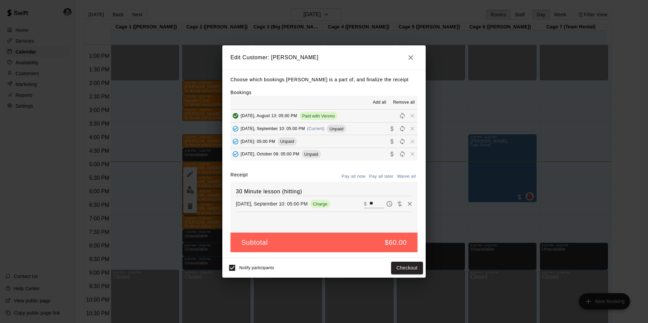
click at [370, 204] on input "**" at bounding box center [376, 204] width 15 height 9
type input "*"
type input "**"
click at [394, 266] on button "Checkout" at bounding box center [407, 268] width 32 height 13
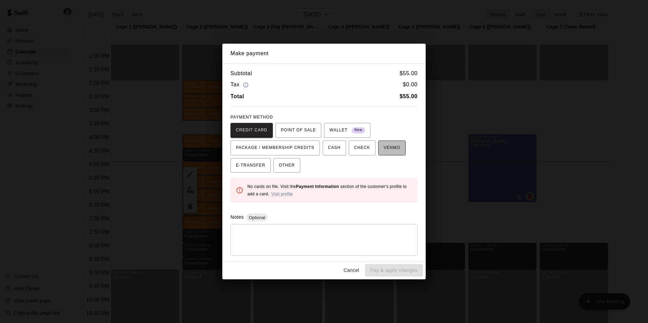
click at [384, 149] on span "VENMO" at bounding box center [392, 148] width 17 height 11
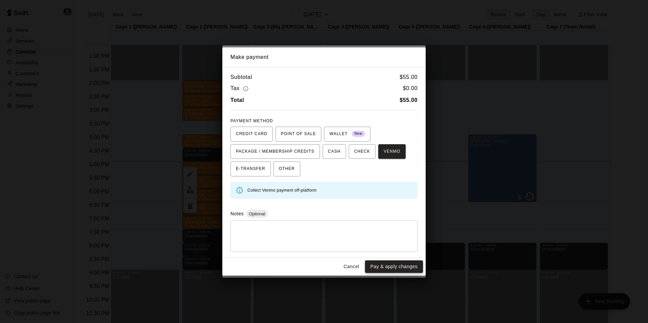
click at [389, 266] on button "Pay & apply changes" at bounding box center [394, 267] width 58 height 13
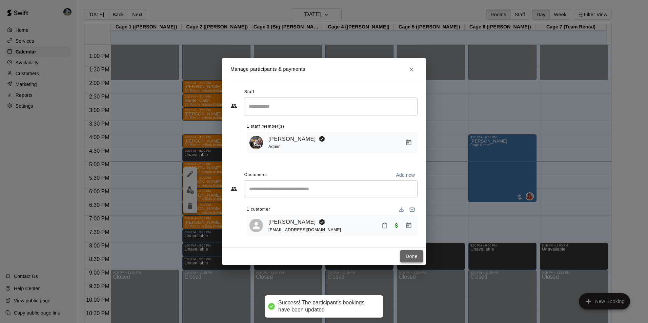
click at [409, 256] on button "Done" at bounding box center [411, 256] width 23 height 13
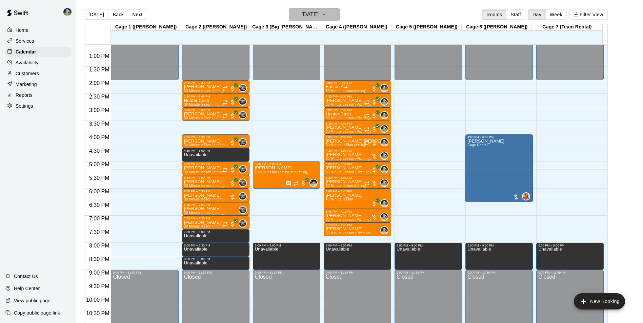
click at [315, 12] on h6 "[DATE]" at bounding box center [309, 14] width 17 height 9
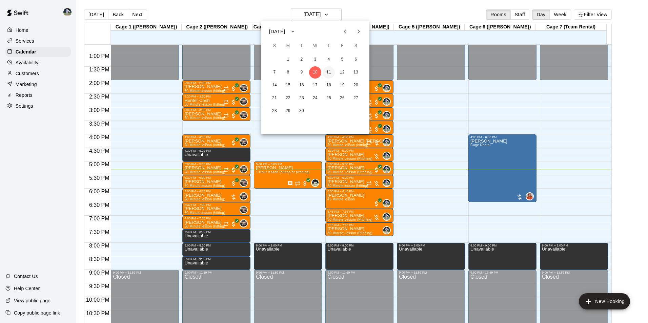
click at [329, 70] on button "11" at bounding box center [329, 72] width 12 height 12
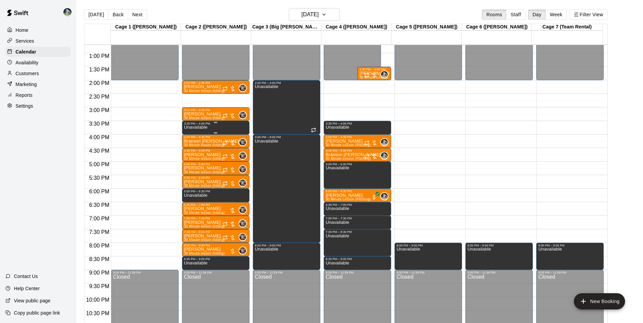
click at [216, 130] on div "Unavailable" at bounding box center [215, 286] width 63 height 323
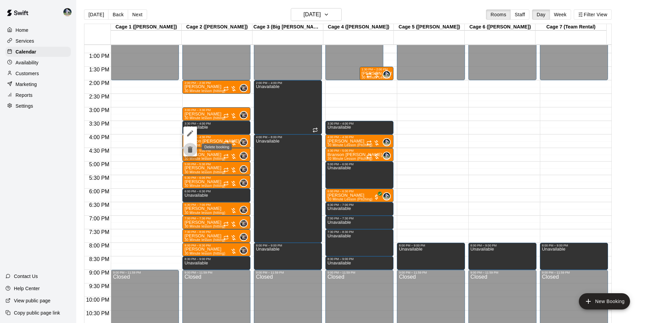
click at [187, 150] on icon "delete" at bounding box center [190, 150] width 8 height 8
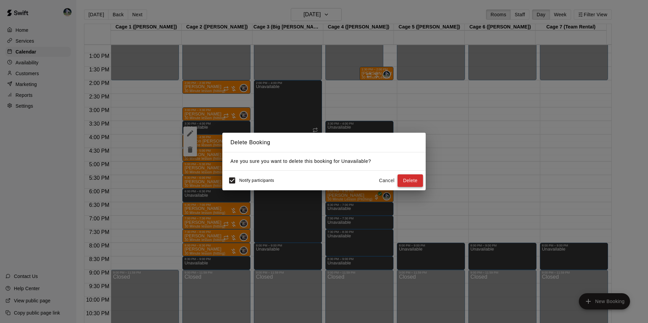
click at [404, 180] on button "Delete" at bounding box center [410, 181] width 25 height 13
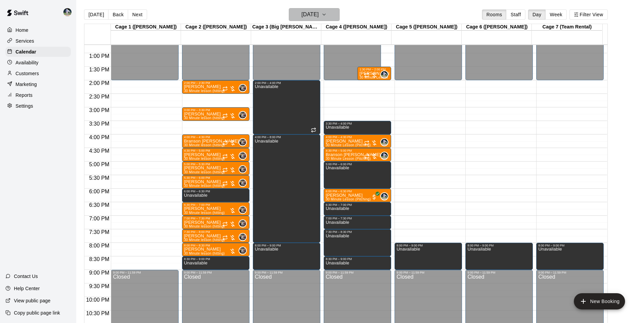
click at [305, 14] on h6 "[DATE]" at bounding box center [309, 14] width 17 height 9
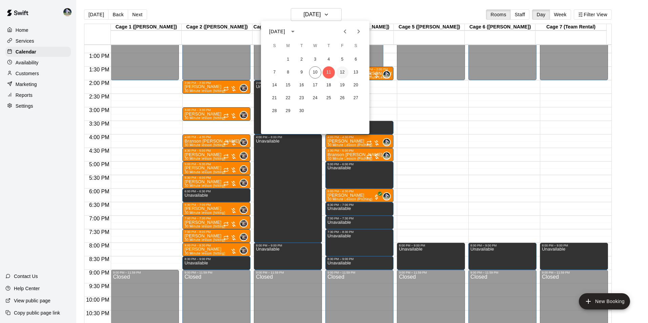
click at [343, 71] on button "12" at bounding box center [342, 72] width 12 height 12
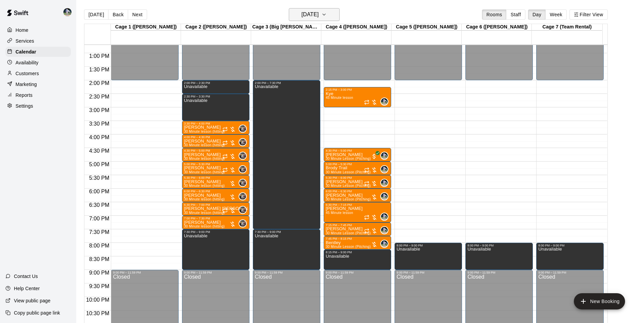
click at [307, 15] on h6 "[DATE]" at bounding box center [309, 14] width 17 height 9
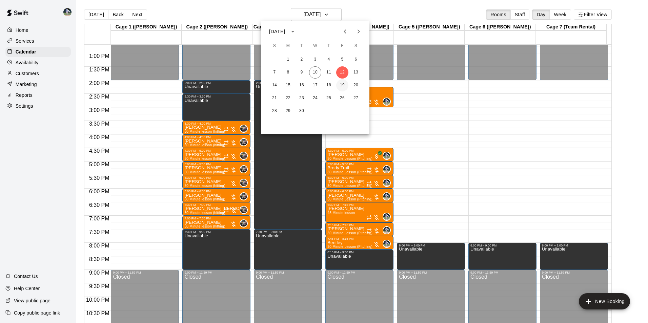
click at [343, 82] on button "19" at bounding box center [342, 85] width 12 height 12
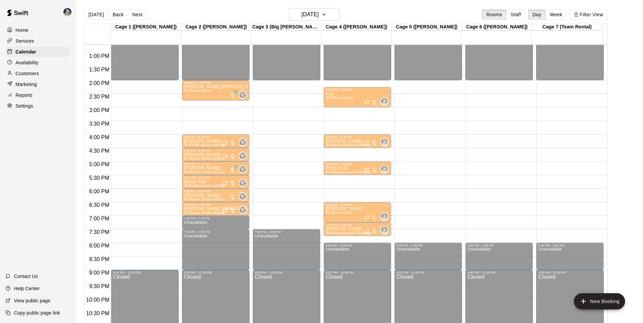
click at [201, 115] on div "Unavailable" at bounding box center [195, 266] width 23 height 323
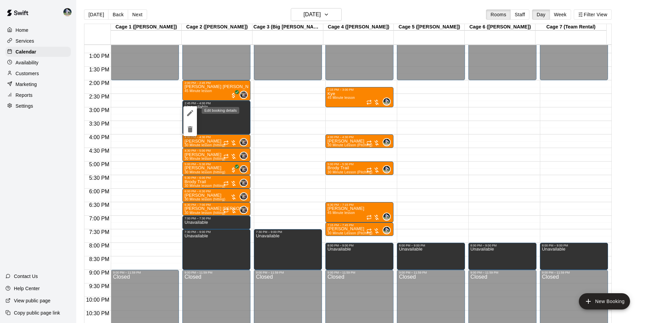
click at [192, 111] on icon "edit" at bounding box center [190, 113] width 6 height 6
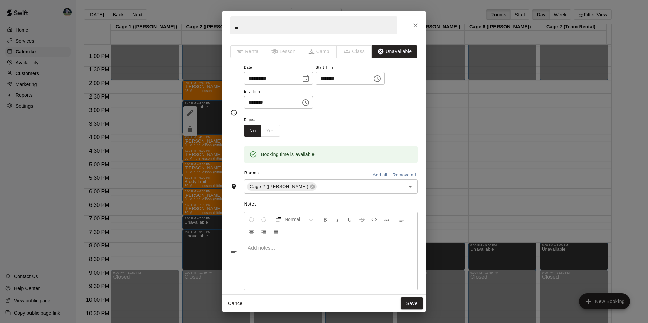
type input "*"
type input "**********"
click at [413, 303] on button "Save" at bounding box center [412, 304] width 22 height 13
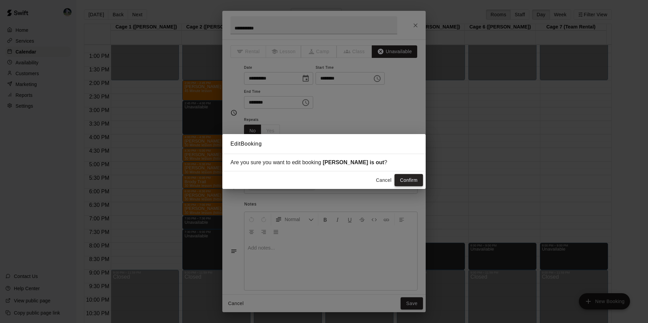
click at [402, 180] on button "Confirm" at bounding box center [409, 180] width 28 height 13
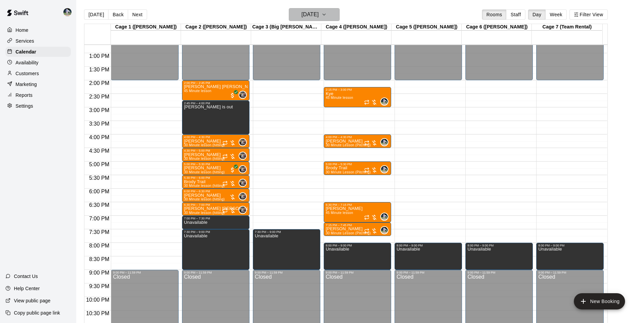
click at [304, 15] on h6 "Friday Sep 19" at bounding box center [309, 14] width 17 height 9
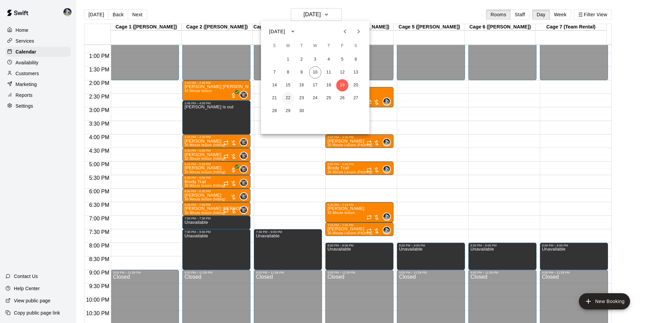
click at [286, 98] on button "22" at bounding box center [288, 98] width 12 height 12
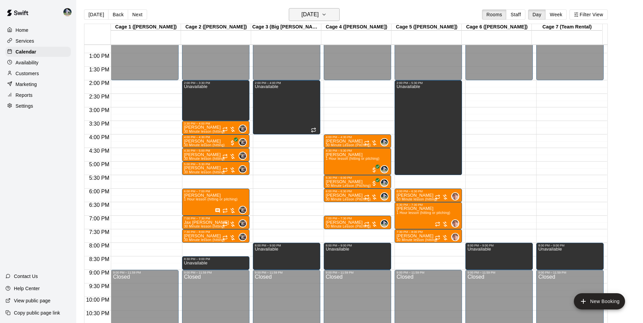
click at [317, 15] on h6 "Monday Sep 22" at bounding box center [309, 14] width 17 height 9
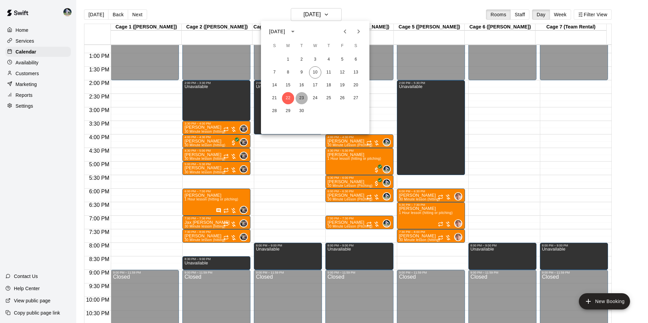
click at [302, 97] on button "23" at bounding box center [302, 98] width 12 height 12
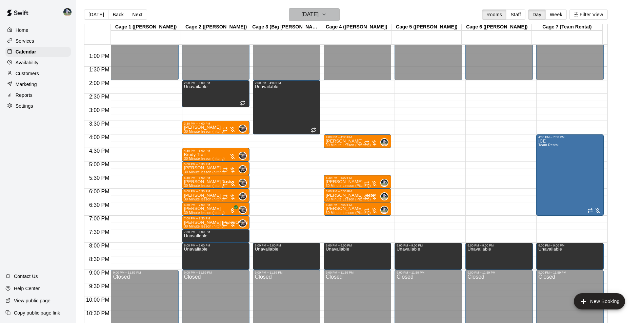
click at [302, 15] on h6 "Tuesday Sep 23" at bounding box center [309, 14] width 17 height 9
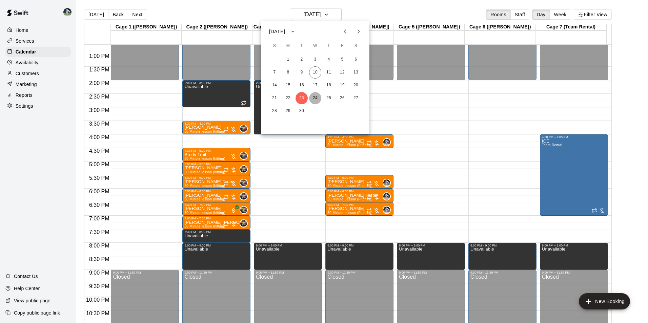
click at [314, 100] on button "24" at bounding box center [315, 98] width 12 height 12
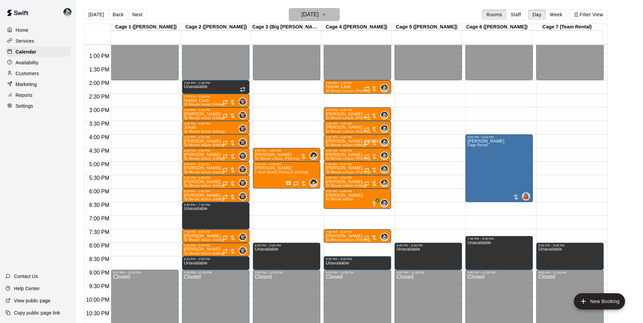
click at [316, 11] on h6 "[DATE]" at bounding box center [309, 14] width 17 height 9
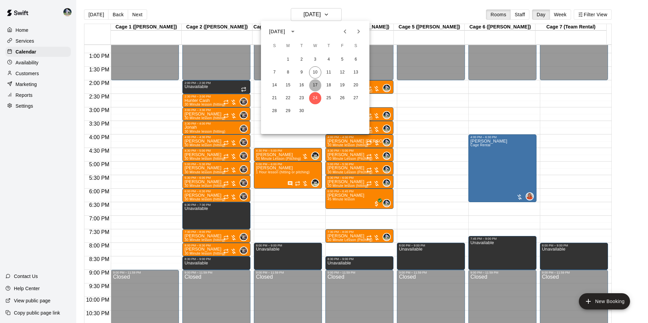
click at [314, 84] on button "17" at bounding box center [315, 85] width 12 height 12
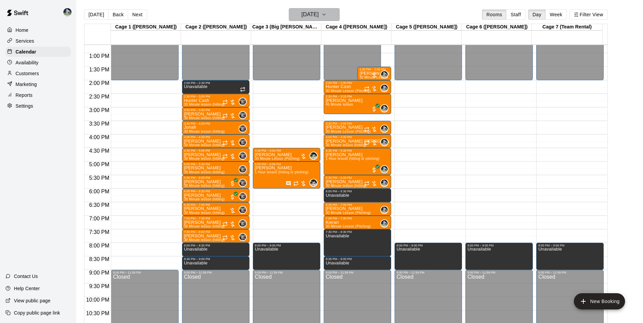
click at [309, 15] on h6 "[DATE]" at bounding box center [309, 14] width 17 height 9
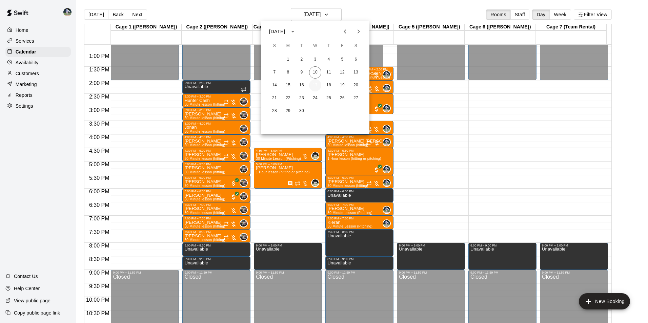
click at [316, 86] on button "17" at bounding box center [315, 85] width 12 height 12
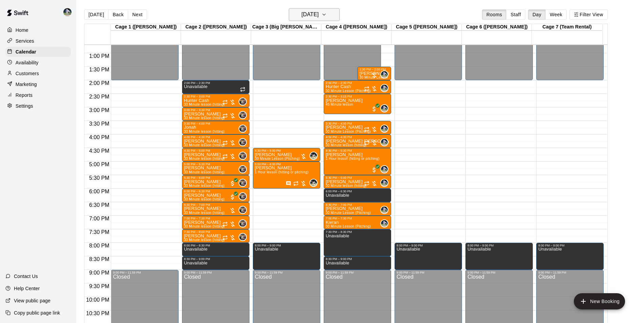
click at [305, 17] on h6 "[DATE]" at bounding box center [309, 14] width 17 height 9
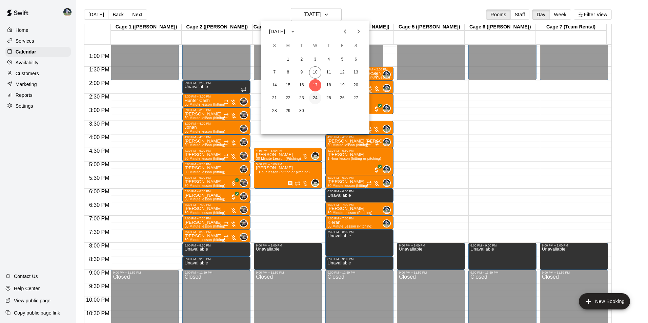
click at [315, 96] on button "24" at bounding box center [315, 98] width 12 height 12
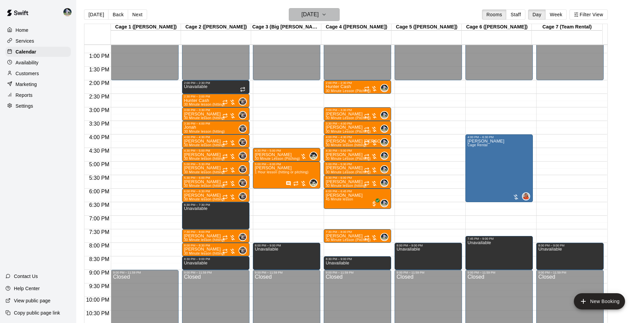
click at [311, 13] on h6 "[DATE]" at bounding box center [309, 14] width 17 height 9
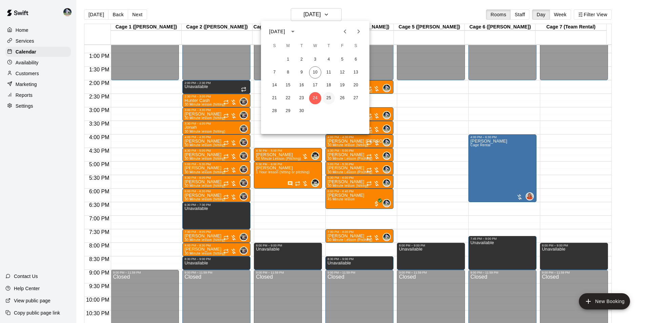
click at [327, 98] on button "25" at bounding box center [329, 98] width 12 height 12
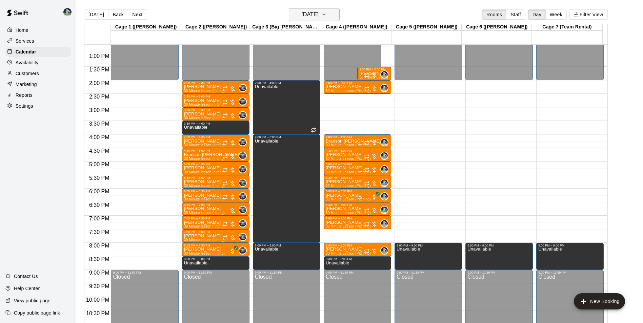
click at [304, 16] on h6 "Thursday Sep 25" at bounding box center [309, 14] width 17 height 9
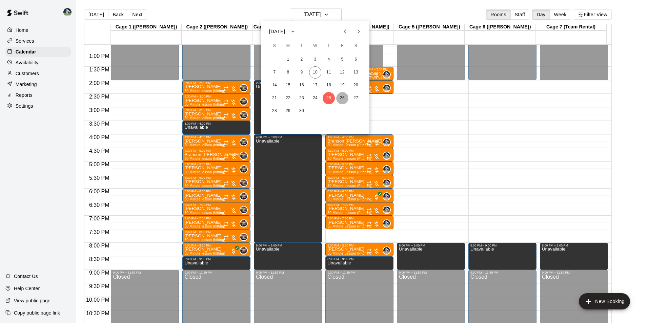
click at [341, 97] on button "26" at bounding box center [342, 98] width 12 height 12
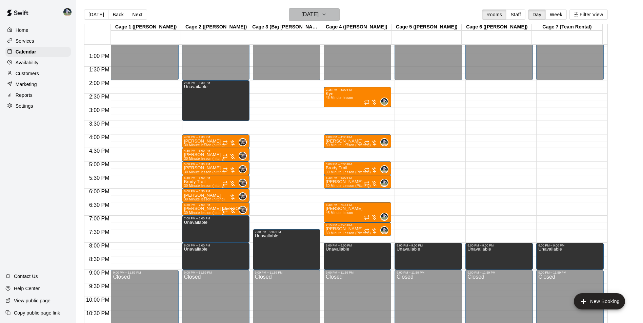
click at [310, 15] on h6 "Friday Sep 26" at bounding box center [309, 14] width 17 height 9
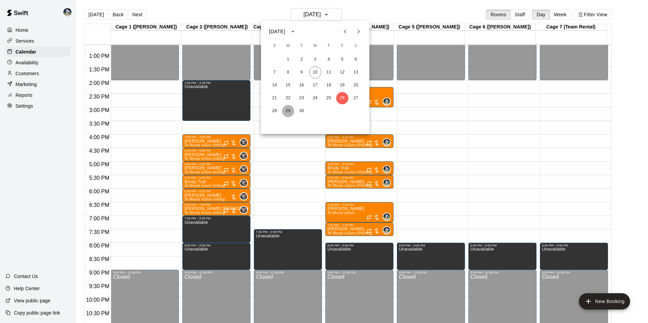
click at [288, 111] on button "29" at bounding box center [288, 111] width 12 height 12
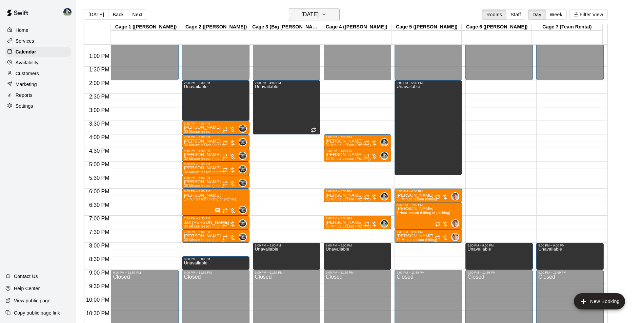
click at [310, 18] on h6 "Monday Sep 29" at bounding box center [309, 14] width 17 height 9
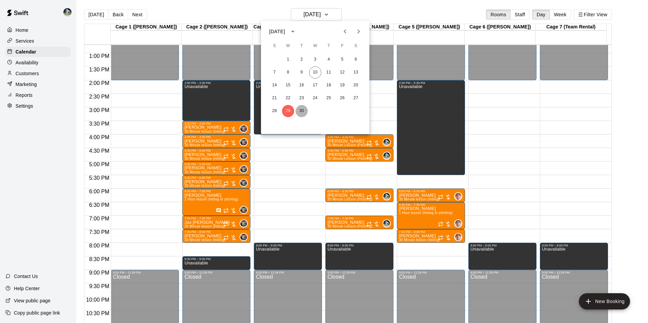
click at [302, 111] on button "30" at bounding box center [302, 111] width 12 height 12
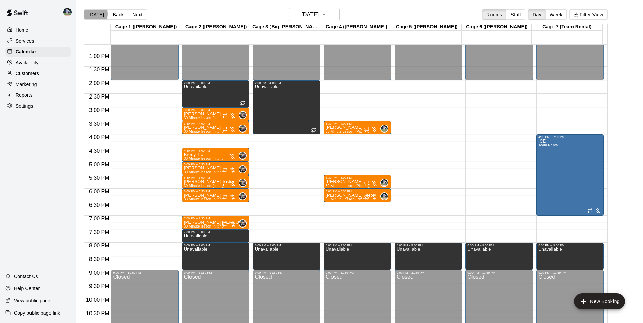
click at [92, 14] on button "[DATE]" at bounding box center [96, 14] width 24 height 10
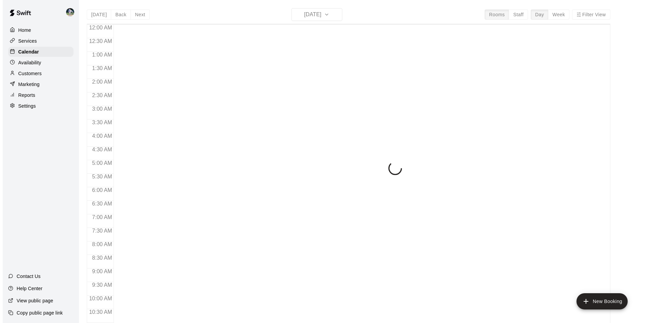
scroll to position [344, 0]
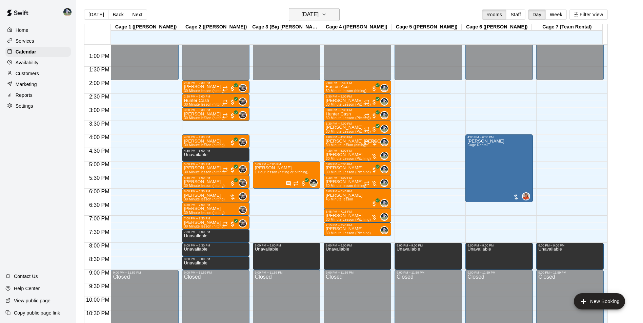
click at [301, 15] on h6 "[DATE]" at bounding box center [309, 14] width 17 height 9
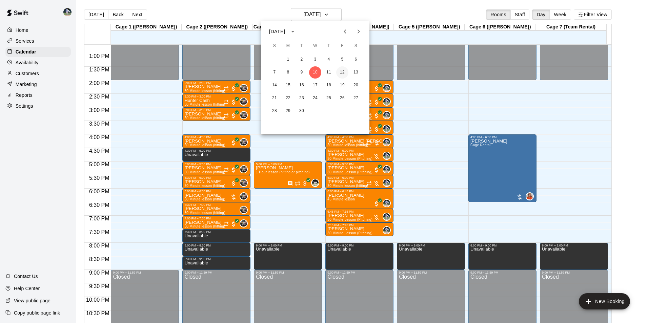
click at [343, 72] on button "12" at bounding box center [342, 72] width 12 height 12
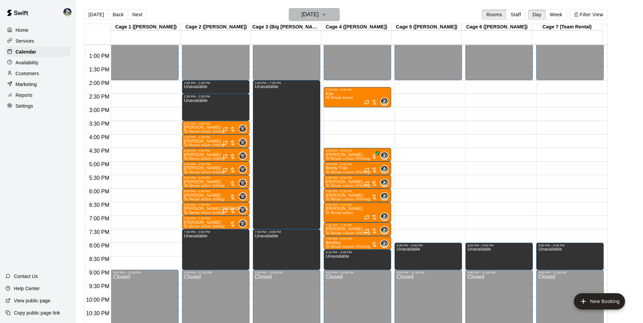
click at [316, 16] on h6 "[DATE]" at bounding box center [309, 14] width 17 height 9
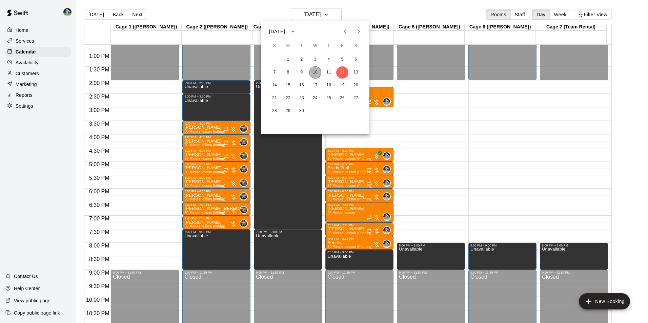
click at [316, 72] on button "10" at bounding box center [315, 72] width 12 height 12
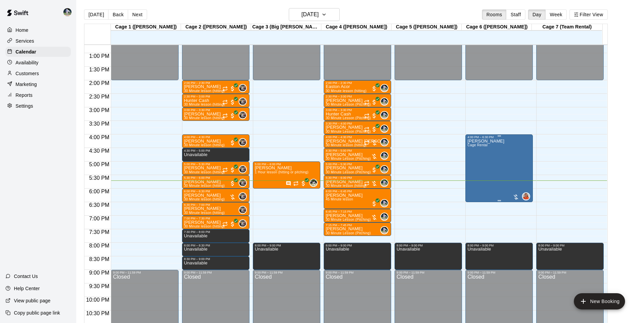
click at [480, 164] on div "[PERSON_NAME] Rental" at bounding box center [485, 300] width 37 height 323
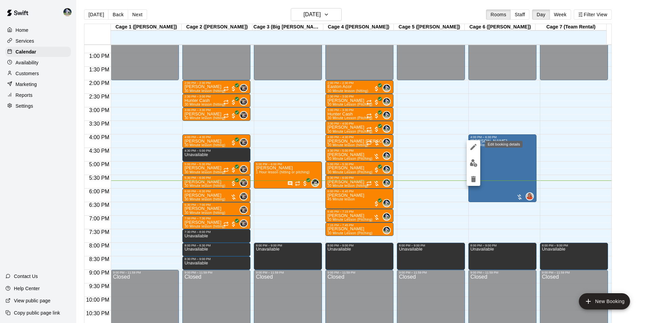
click at [471, 145] on icon "edit" at bounding box center [473, 147] width 8 height 8
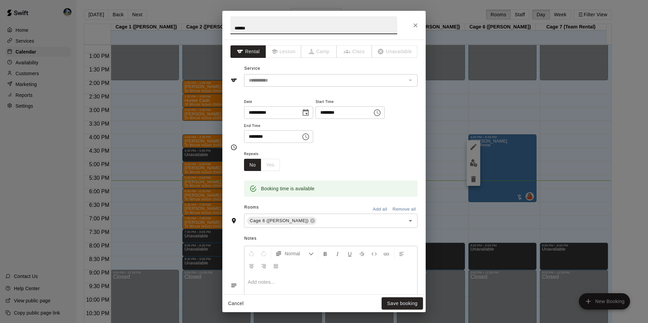
click at [310, 137] on icon "Choose time, selected time is 6:30 PM" at bounding box center [306, 137] width 8 height 8
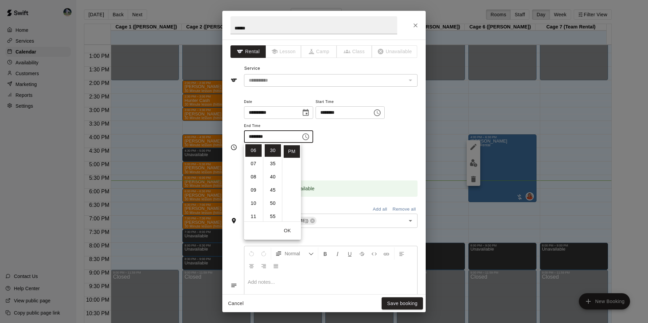
scroll to position [45, 0]
click at [254, 169] on li "05" at bounding box center [253, 171] width 16 height 13
type input "********"
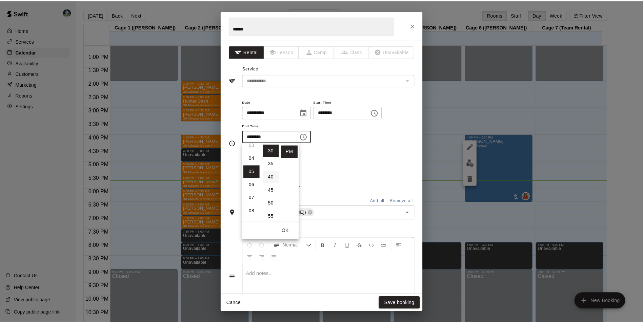
scroll to position [66, 0]
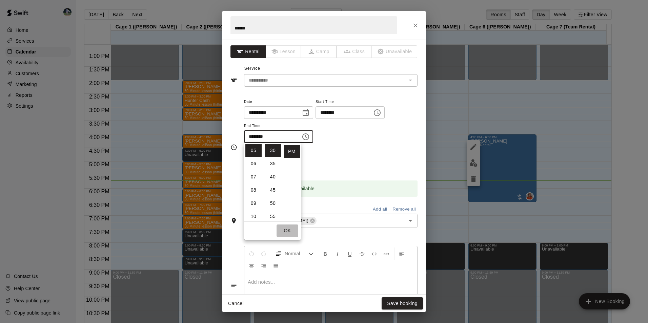
click at [288, 230] on button "OK" at bounding box center [288, 231] width 22 height 13
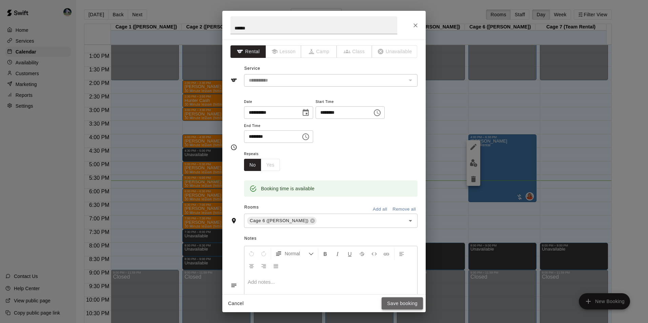
click at [396, 303] on button "Save booking" at bounding box center [402, 304] width 41 height 13
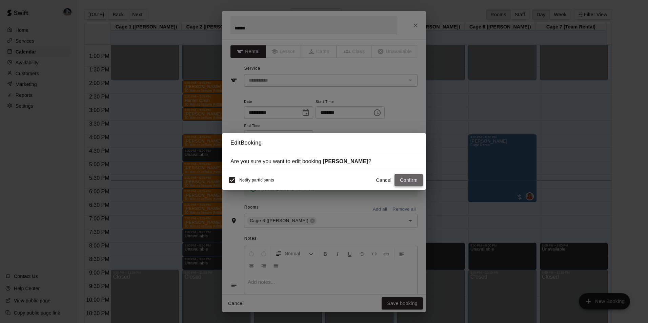
click at [407, 180] on button "Confirm" at bounding box center [409, 180] width 28 height 13
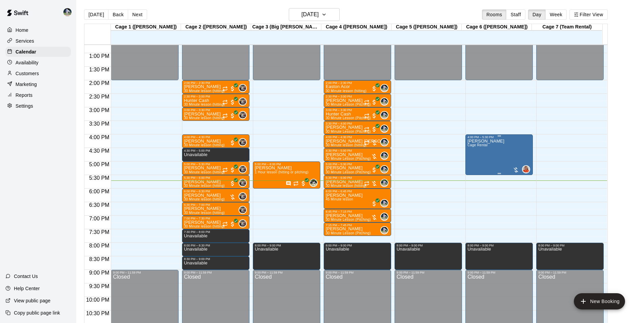
click at [487, 161] on div "[PERSON_NAME] Rental 0" at bounding box center [498, 300] width 63 height 323
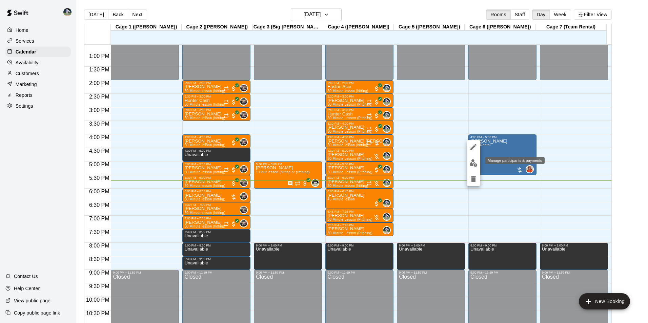
click at [474, 163] on img "edit" at bounding box center [474, 163] width 8 height 8
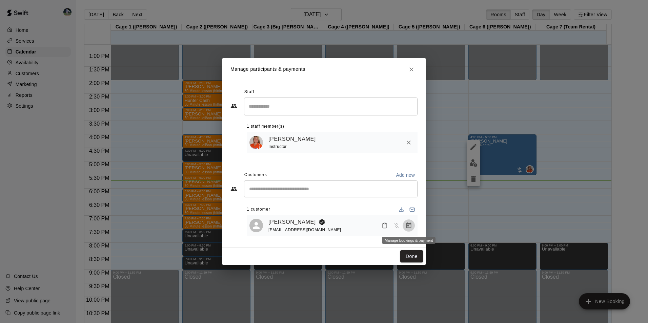
click at [408, 226] on icon "Manage bookings & payment" at bounding box center [408, 225] width 7 height 7
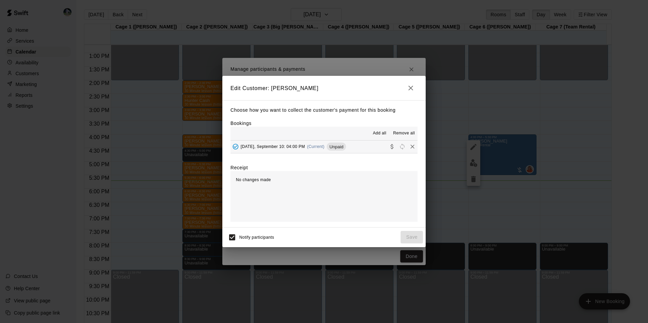
click at [355, 148] on button "Wednesday, September 10: 04:00 PM (Current) Unpaid" at bounding box center [323, 147] width 187 height 13
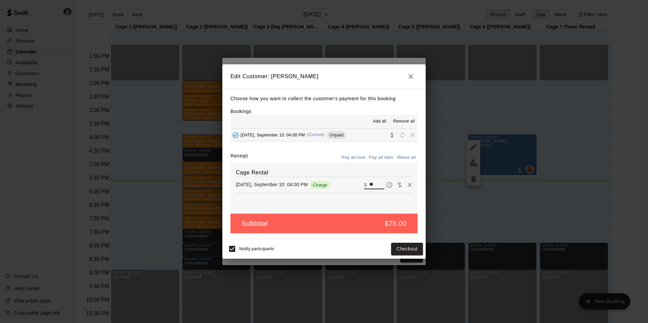
click at [373, 185] on input "**" at bounding box center [376, 185] width 15 height 9
type input "*"
type input "**"
click at [404, 248] on button "Checkout" at bounding box center [407, 249] width 32 height 13
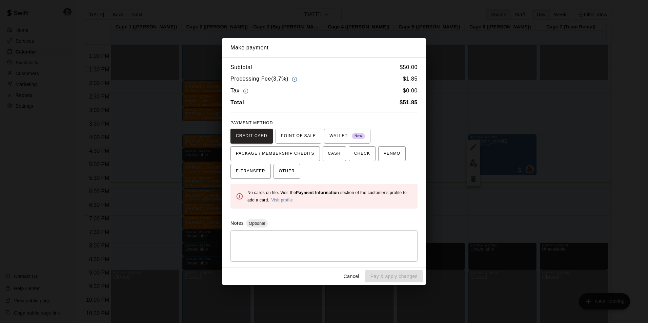
click at [349, 276] on button "Cancel" at bounding box center [352, 276] width 22 height 13
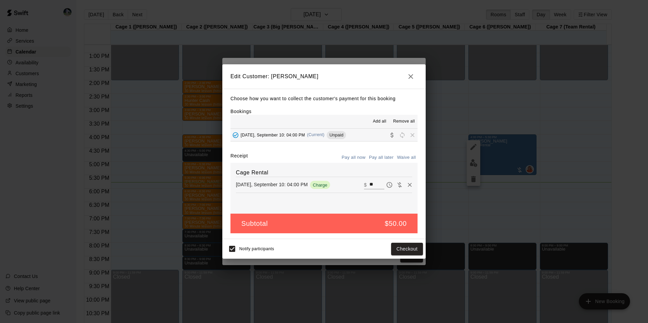
click at [410, 75] on icon "button" at bounding box center [411, 77] width 8 height 8
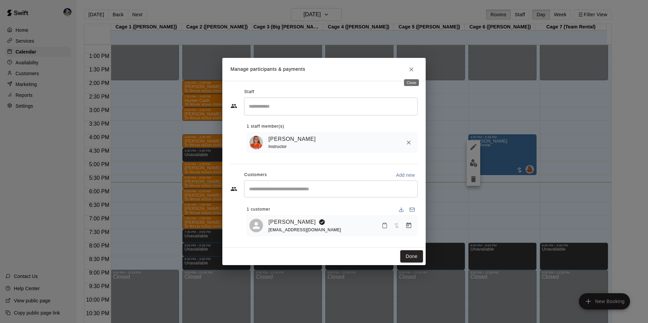
click at [415, 67] on button "Close" at bounding box center [411, 69] width 12 height 12
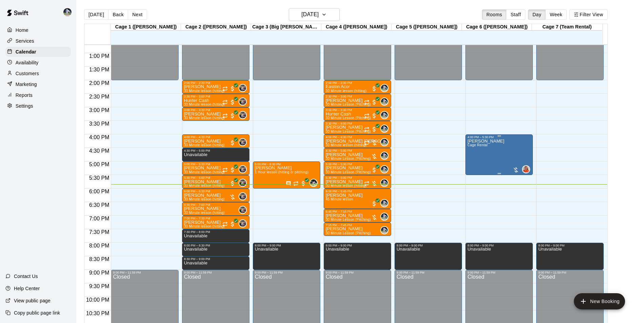
click at [483, 159] on div "[PERSON_NAME] Rental" at bounding box center [485, 300] width 37 height 323
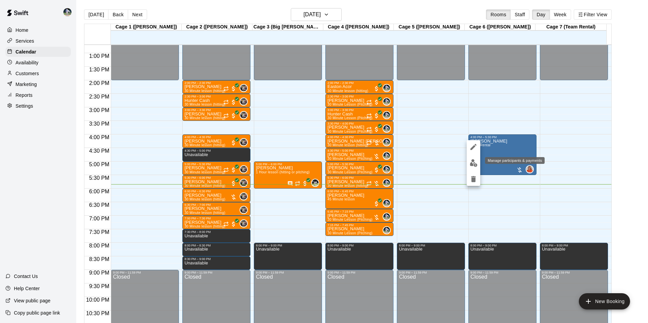
click at [473, 163] on img "edit" at bounding box center [474, 163] width 8 height 8
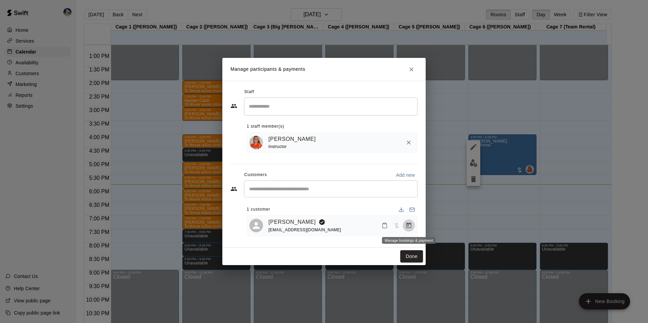
click at [407, 224] on icon "Manage bookings & payment" at bounding box center [408, 226] width 5 height 6
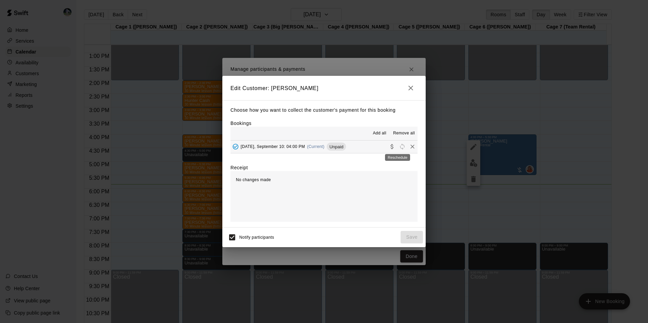
click at [397, 148] on span "Reschedule" at bounding box center [402, 146] width 10 height 5
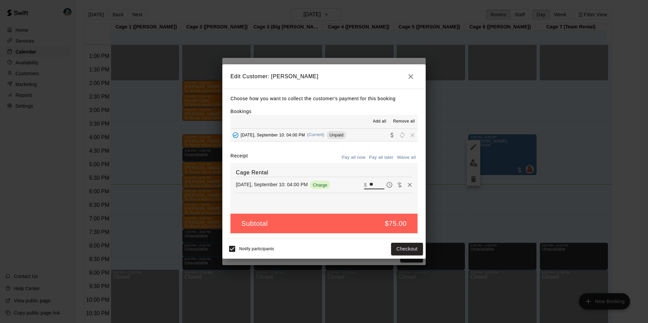
click at [372, 184] on input "**" at bounding box center [376, 185] width 15 height 9
type input "*"
type input "**"
click at [397, 248] on button "Checkout" at bounding box center [407, 249] width 32 height 13
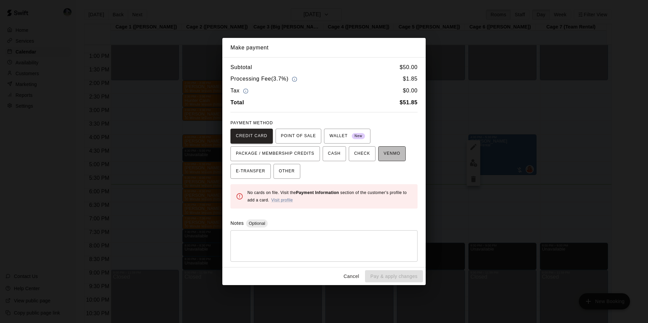
click at [384, 154] on span "VENMO" at bounding box center [392, 153] width 17 height 11
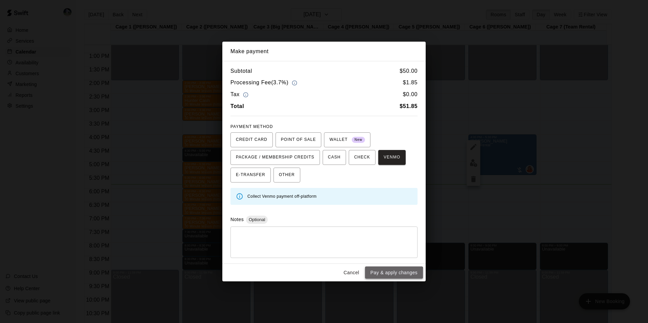
click at [394, 274] on button "Pay & apply changes" at bounding box center [394, 273] width 58 height 13
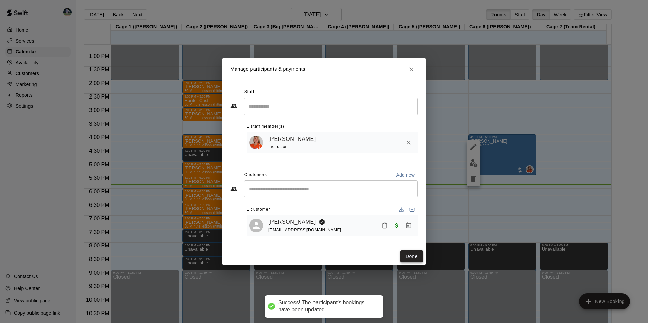
click at [410, 259] on button "Done" at bounding box center [411, 256] width 23 height 13
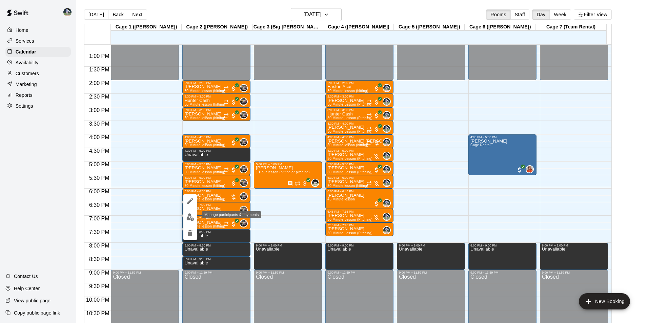
click at [192, 218] on img "edit" at bounding box center [190, 218] width 8 height 8
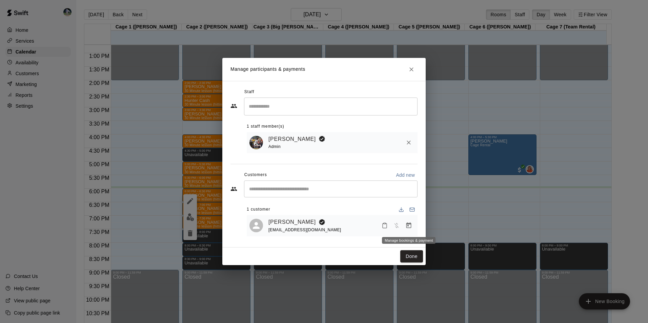
click at [410, 225] on icon "Manage bookings & payment" at bounding box center [408, 225] width 7 height 7
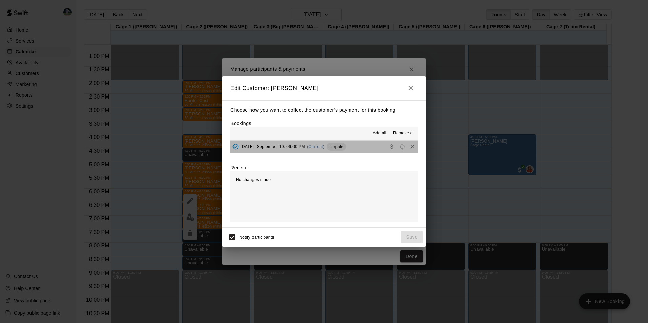
click at [363, 147] on button "Wednesday, September 10: 06:00 PM (Current) Unpaid" at bounding box center [323, 147] width 187 height 13
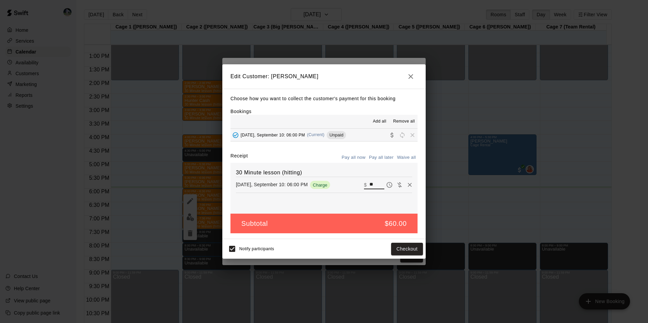
click at [369, 184] on input "**" at bounding box center [376, 185] width 15 height 9
type input "*"
type input "**"
click at [407, 246] on button "Checkout" at bounding box center [407, 249] width 32 height 13
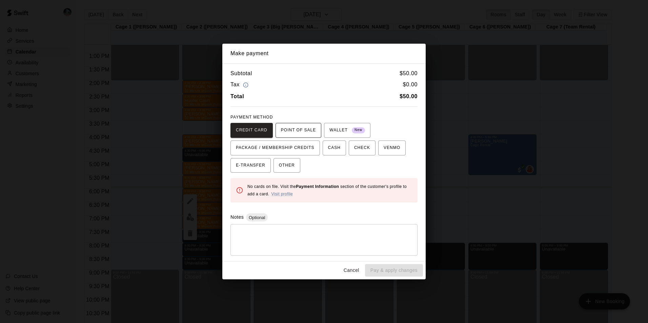
click at [287, 131] on span "POINT OF SALE" at bounding box center [298, 130] width 35 height 11
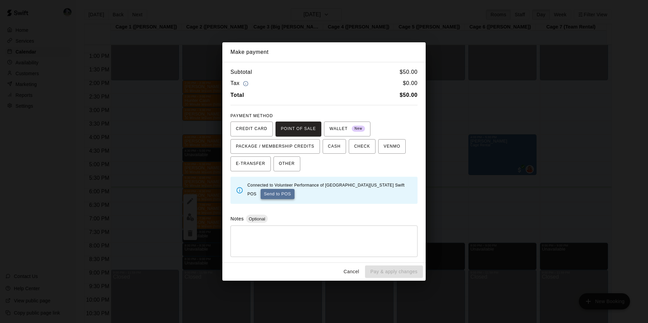
click at [270, 191] on button "Send to POS" at bounding box center [278, 194] width 34 height 10
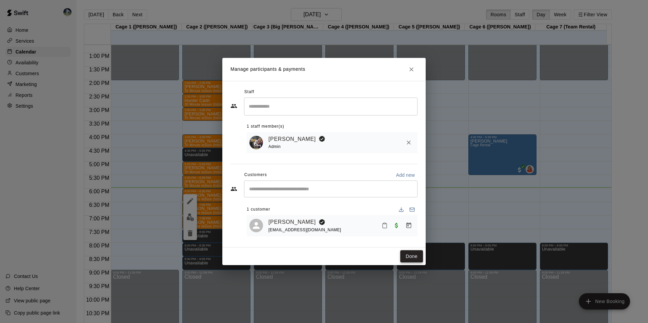
click at [410, 255] on button "Done" at bounding box center [411, 256] width 23 height 13
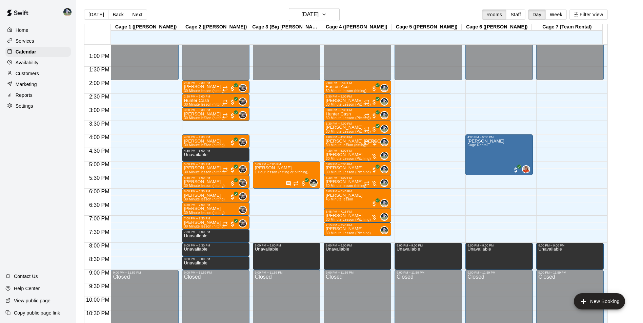
click at [40, 76] on div "Customers" at bounding box center [37, 73] width 65 height 10
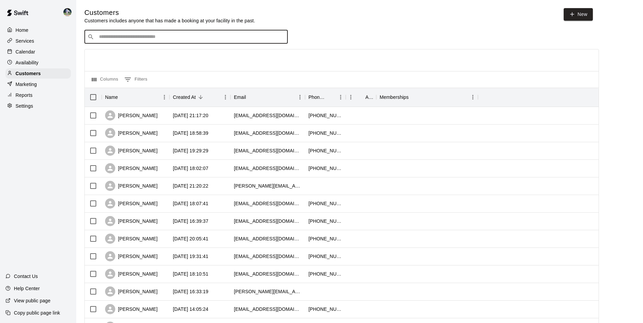
click at [130, 36] on input "Search customers by name or email" at bounding box center [191, 37] width 188 height 7
type input "*"
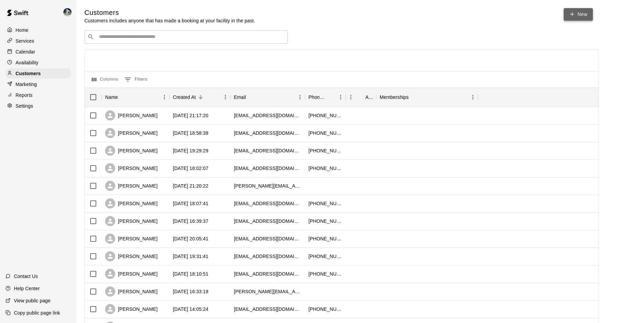
click at [575, 14] on icon at bounding box center [572, 14] width 6 height 6
select select "**"
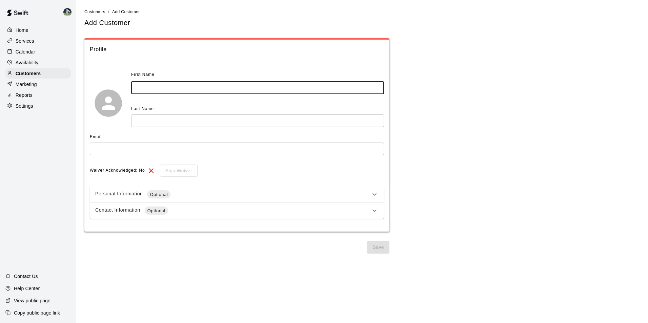
click at [175, 88] on input "text" at bounding box center [257, 88] width 253 height 13
type input "********"
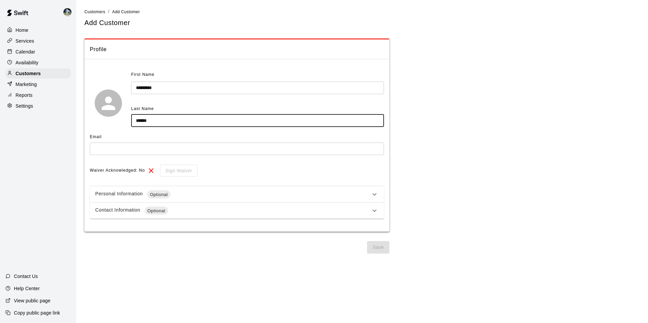
type input "******"
click at [126, 147] on input "text" at bounding box center [237, 149] width 294 height 13
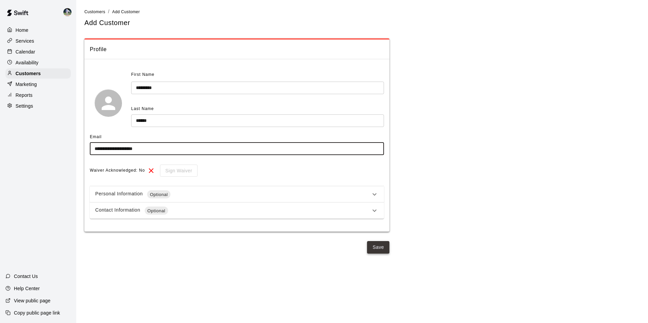
type input "**********"
click at [380, 244] on button "Save" at bounding box center [378, 247] width 22 height 13
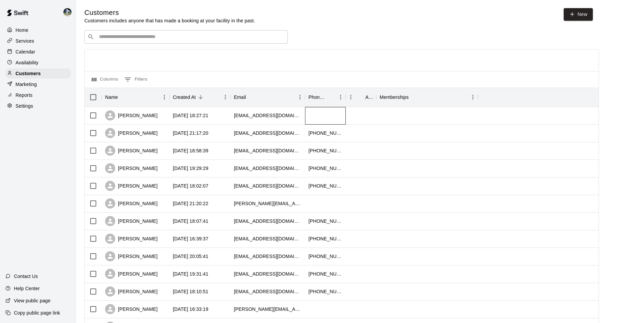
click at [308, 118] on div at bounding box center [325, 116] width 41 height 18
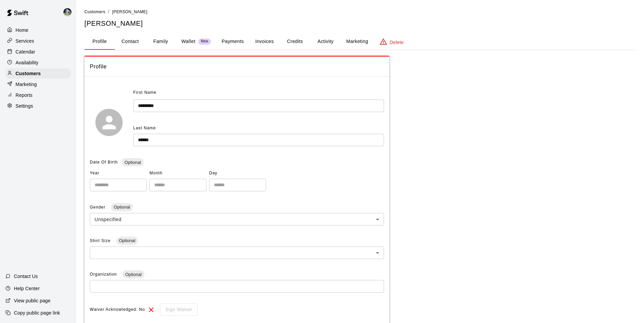
click at [131, 43] on button "Contact" at bounding box center [130, 42] width 31 height 16
select select "**"
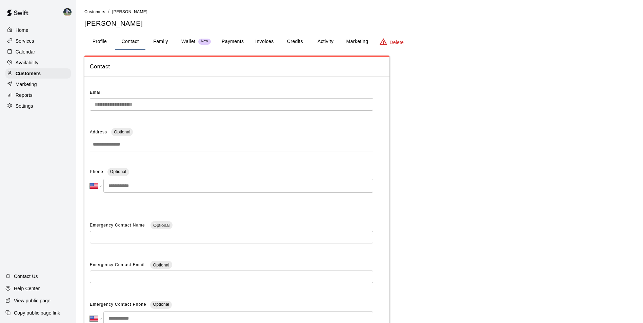
click at [151, 188] on input "tel" at bounding box center [238, 186] width 270 height 14
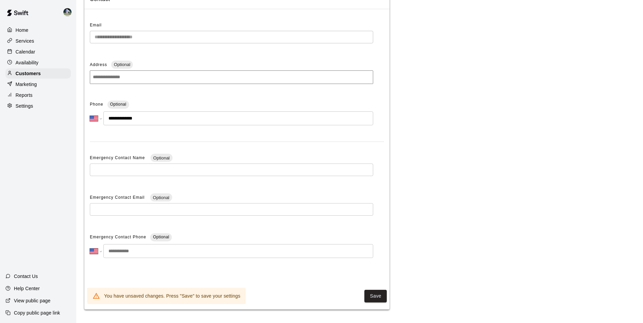
scroll to position [68, 0]
type input "**********"
click at [373, 296] on button "Save" at bounding box center [375, 296] width 22 height 13
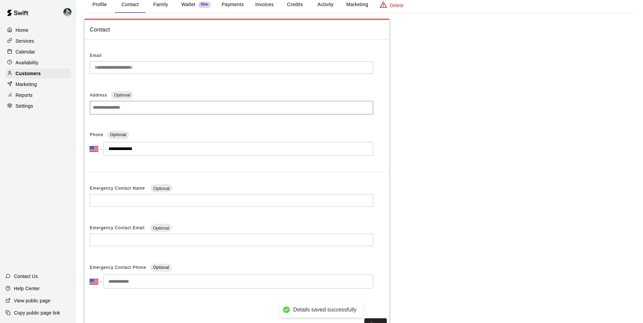
scroll to position [0, 0]
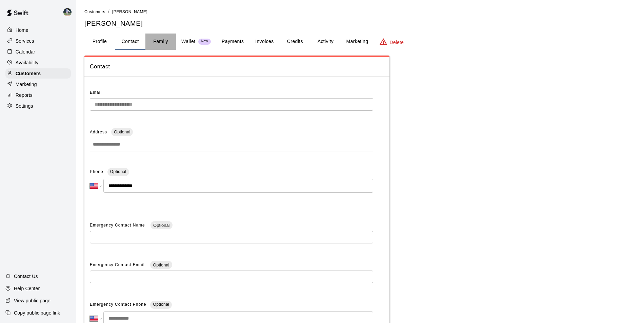
click at [165, 39] on button "Family" at bounding box center [160, 42] width 31 height 16
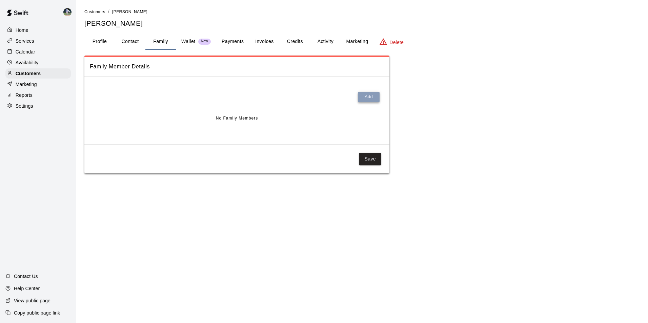
click at [364, 96] on button "Add" at bounding box center [369, 97] width 22 height 11
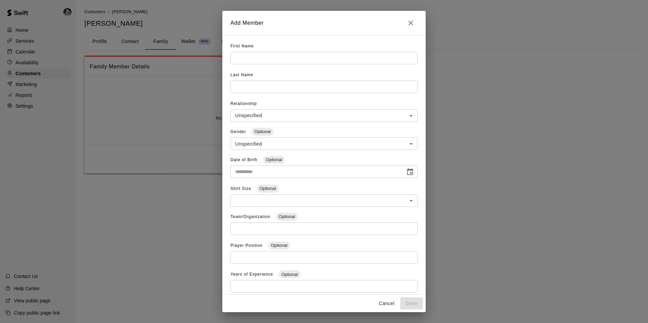
click at [255, 58] on input "text" at bounding box center [323, 58] width 187 height 13
type input "*****"
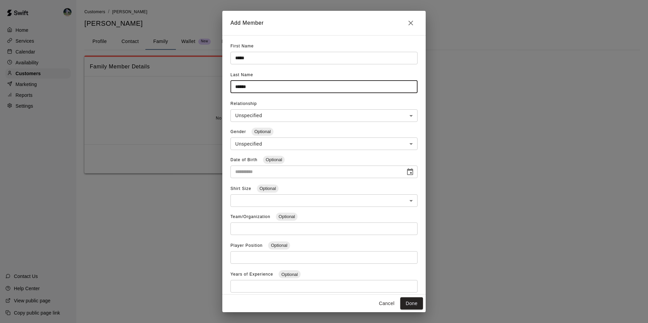
type input "******"
click at [254, 113] on body "**********" at bounding box center [324, 93] width 648 height 187
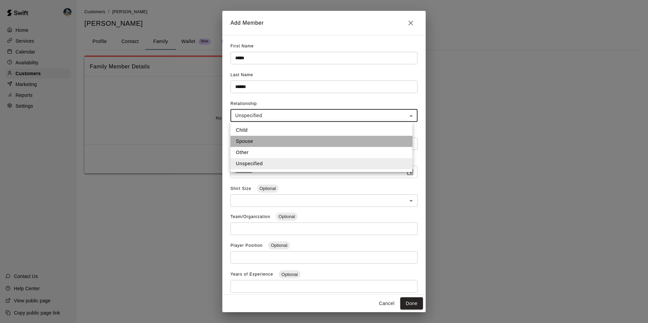
click at [247, 140] on li "Spouse" at bounding box center [321, 141] width 182 height 11
type input "******"
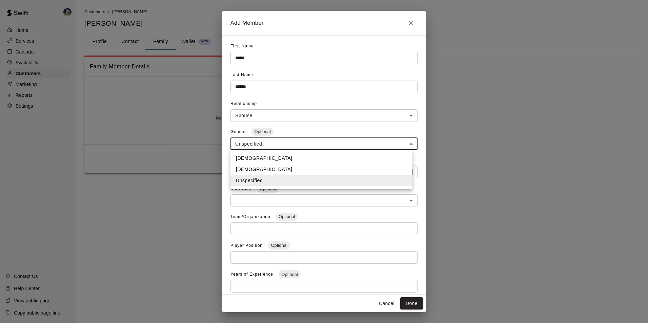
click at [246, 142] on body "**********" at bounding box center [324, 93] width 648 height 187
click at [245, 157] on li "Male" at bounding box center [321, 158] width 182 height 11
type input "****"
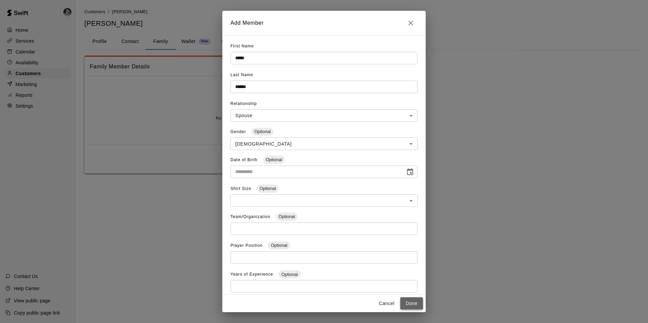
click at [414, 303] on button "Done" at bounding box center [411, 304] width 23 height 13
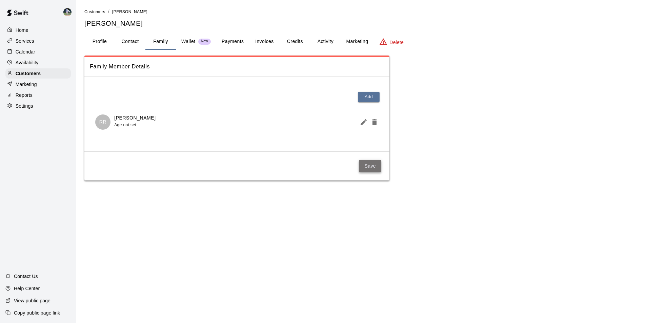
click at [368, 164] on button "Save" at bounding box center [370, 166] width 22 height 13
click at [99, 39] on button "Profile" at bounding box center [99, 42] width 31 height 16
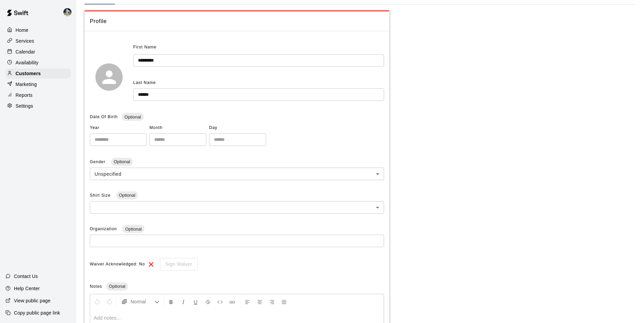
scroll to position [129, 0]
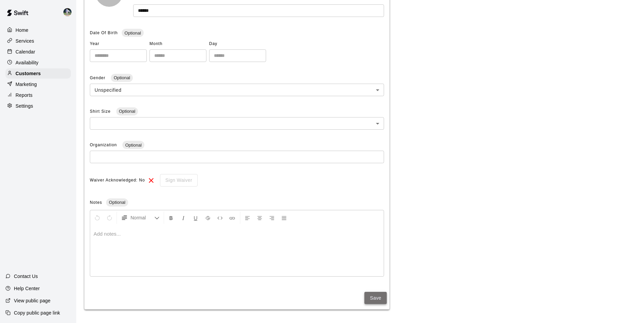
click at [379, 296] on button "Save" at bounding box center [375, 298] width 22 height 13
click at [40, 48] on div "Calendar" at bounding box center [37, 52] width 65 height 10
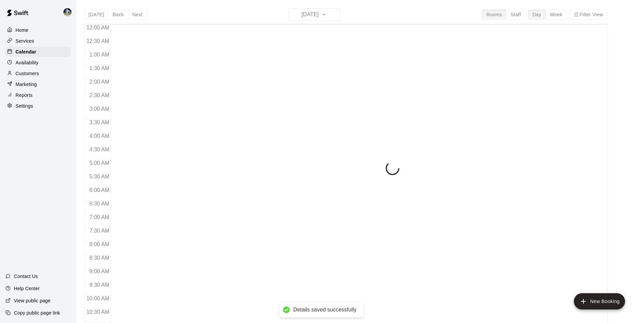
scroll to position [344, 0]
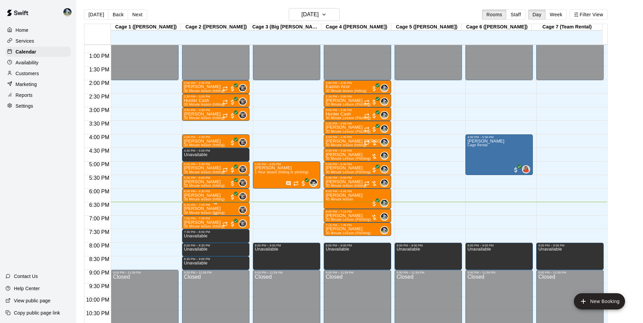
click at [206, 205] on div "6:30 PM – 7:00 PM" at bounding box center [215, 204] width 63 height 3
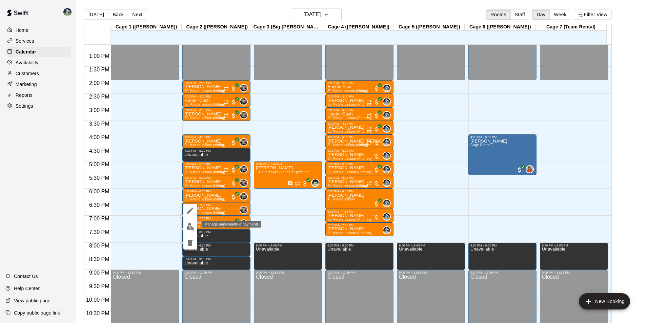
click at [189, 227] on img "edit" at bounding box center [190, 227] width 8 height 8
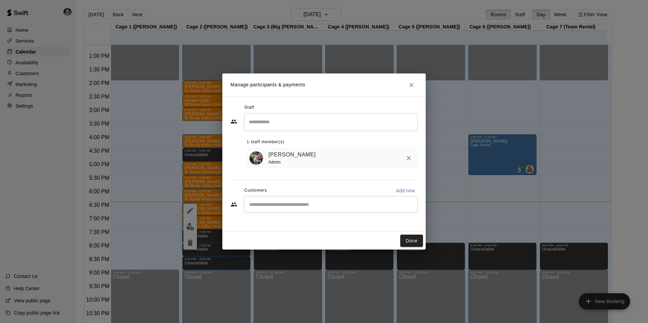
click at [263, 206] on input "Start typing to search customers..." at bounding box center [330, 204] width 167 height 7
type input "*****"
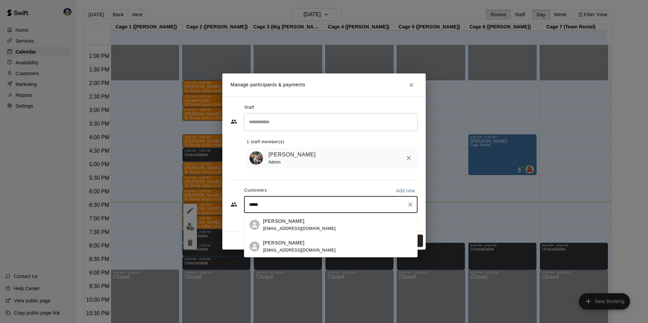
click at [287, 221] on p "[PERSON_NAME]" at bounding box center [283, 221] width 41 height 7
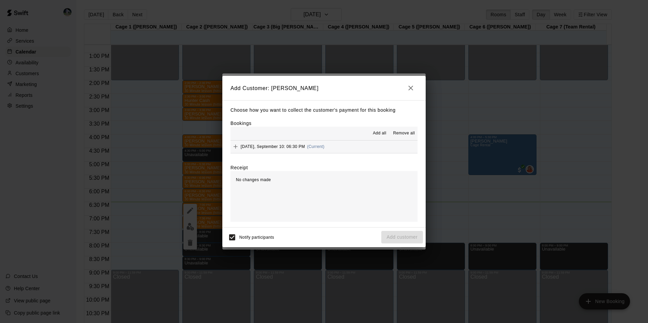
click at [378, 132] on span "Add all" at bounding box center [380, 133] width 14 height 7
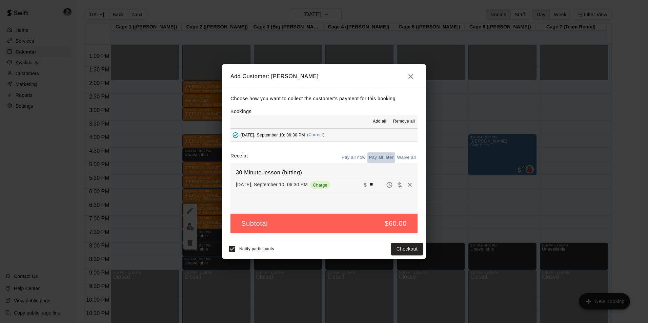
click at [382, 158] on button "Pay all later" at bounding box center [381, 158] width 28 height 11
click at [391, 249] on button "Add customer" at bounding box center [402, 249] width 42 height 13
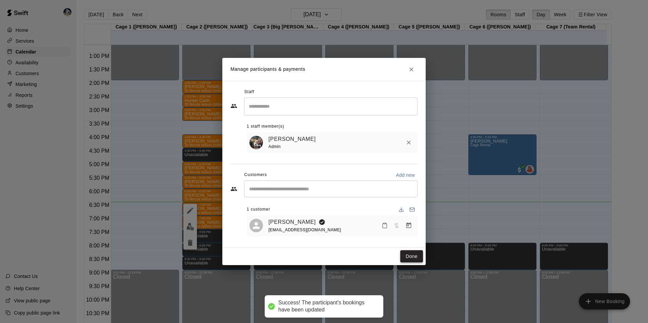
click at [417, 255] on button "Done" at bounding box center [411, 256] width 23 height 13
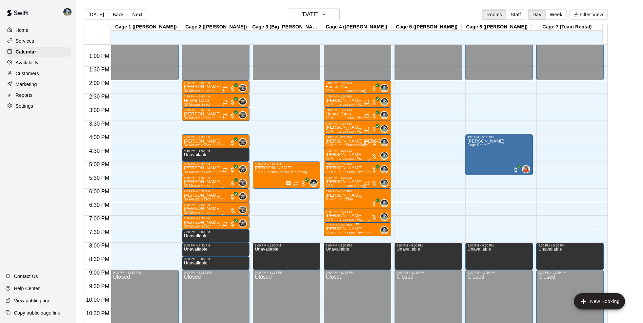
click at [345, 227] on div "7:15 PM – 7:45 PM" at bounding box center [357, 225] width 63 height 3
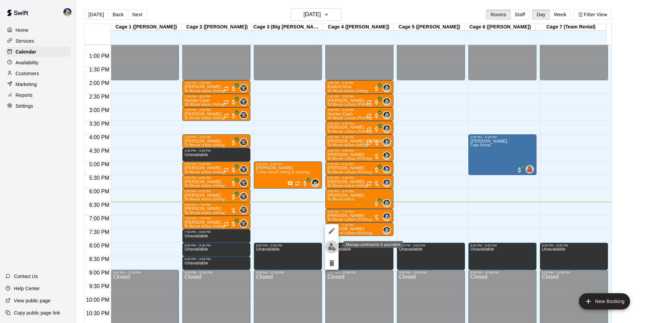
click at [330, 245] on img "edit" at bounding box center [332, 247] width 8 height 8
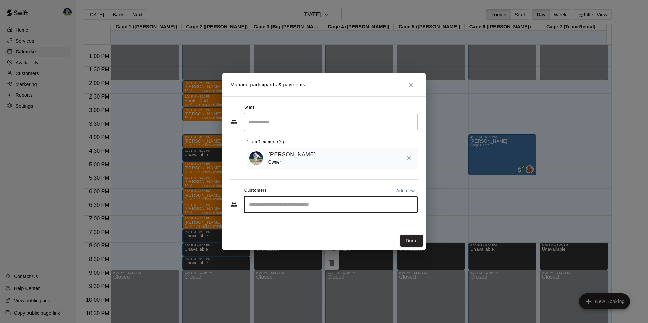
click at [261, 204] on input "Start typing to search customers..." at bounding box center [330, 204] width 167 height 7
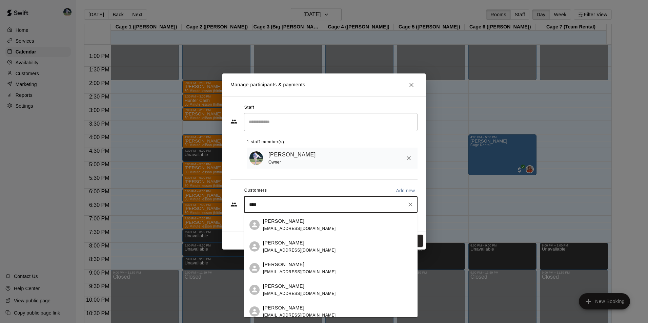
type input "*****"
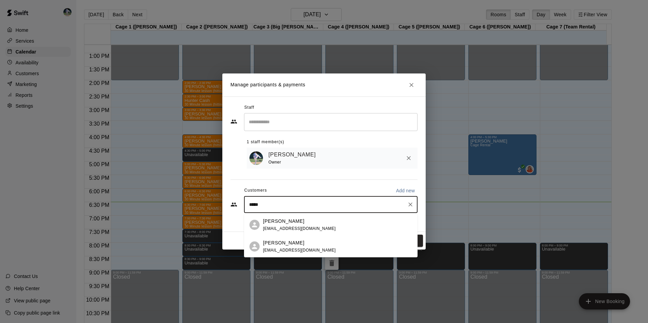
click at [269, 224] on p "[PERSON_NAME]" at bounding box center [283, 221] width 41 height 7
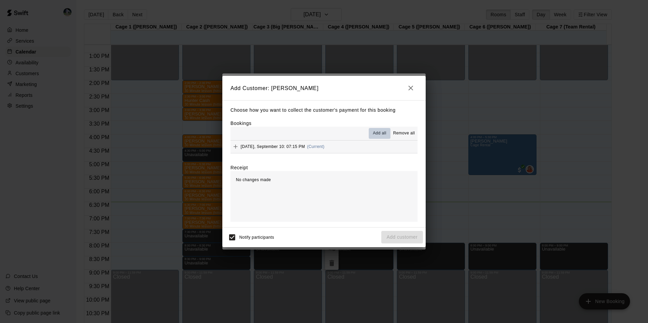
click at [379, 133] on span "Add all" at bounding box center [380, 133] width 14 height 7
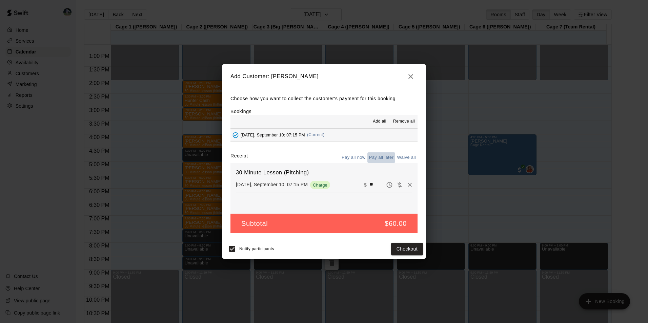
click at [379, 156] on button "Pay all later" at bounding box center [381, 158] width 28 height 11
click at [392, 248] on button "Add customer" at bounding box center [402, 249] width 42 height 13
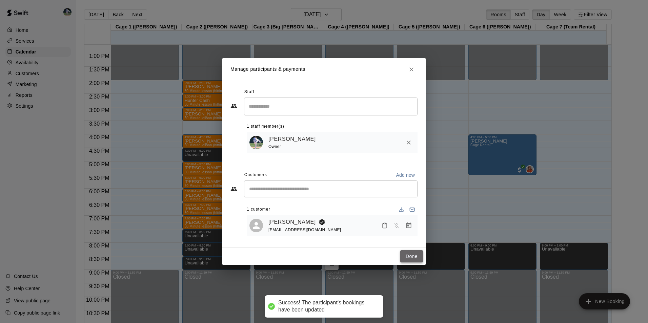
click at [408, 255] on button "Done" at bounding box center [411, 256] width 23 height 13
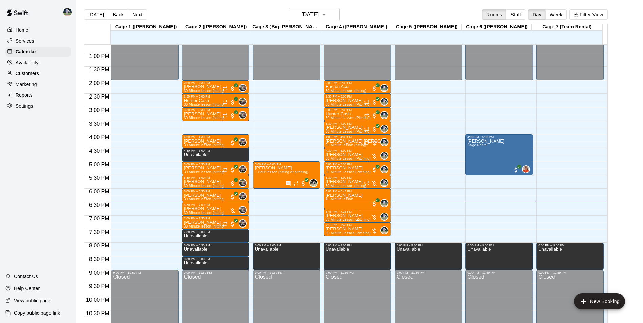
click at [340, 216] on p "[PERSON_NAME]" at bounding box center [348, 216] width 45 height 0
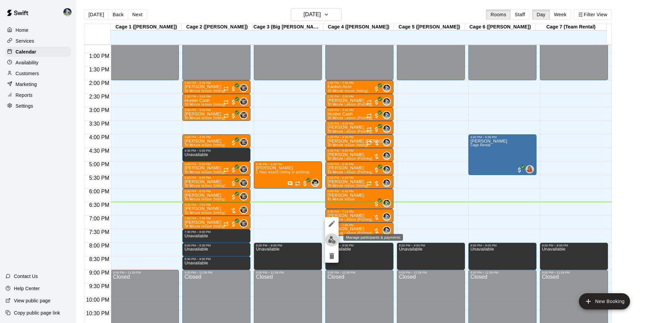
click at [332, 239] on img "edit" at bounding box center [332, 240] width 8 height 8
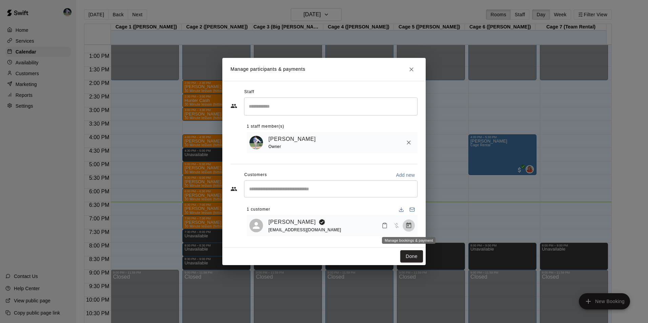
click at [407, 226] on icon "Manage bookings & payment" at bounding box center [408, 225] width 7 height 7
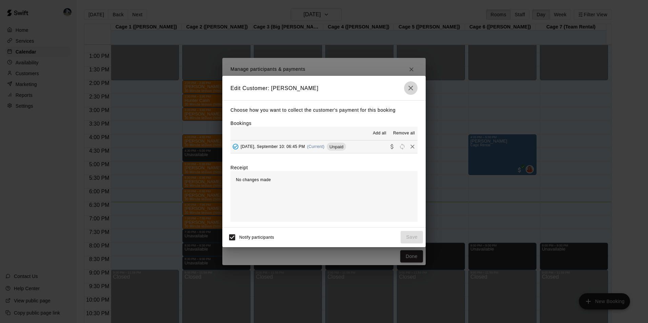
click at [411, 87] on icon "button" at bounding box center [410, 88] width 5 height 5
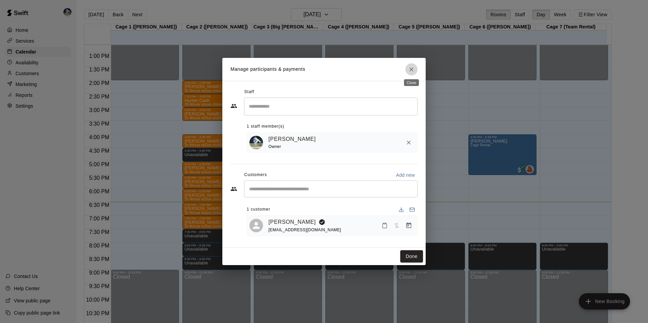
click at [414, 68] on icon "Close" at bounding box center [411, 69] width 7 height 7
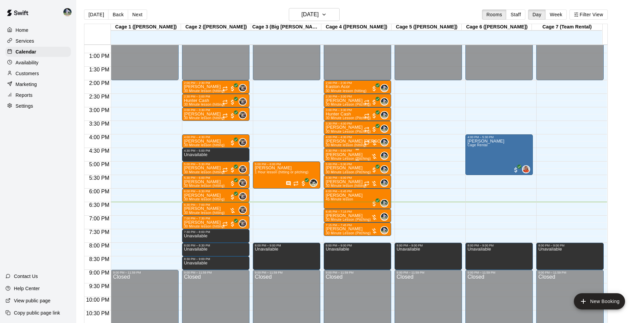
click at [344, 155] on p "Chase gockenbach" at bounding box center [348, 155] width 45 height 0
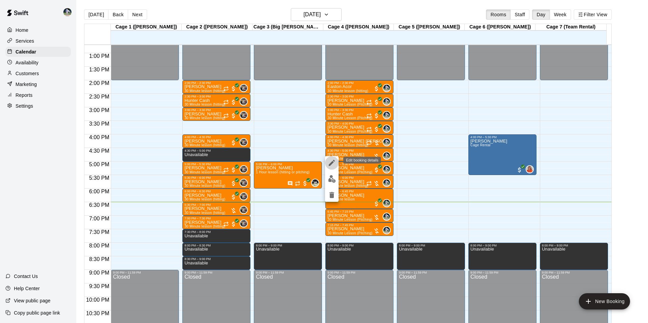
click at [331, 160] on icon "edit" at bounding box center [332, 163] width 8 height 8
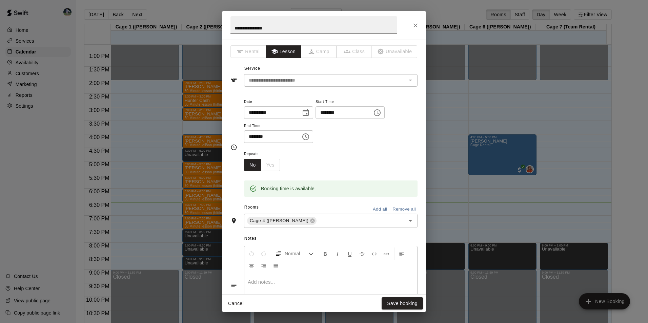
click at [252, 28] on input "**********" at bounding box center [313, 25] width 167 height 18
type input "**********"
click at [395, 305] on button "Save booking" at bounding box center [402, 304] width 41 height 13
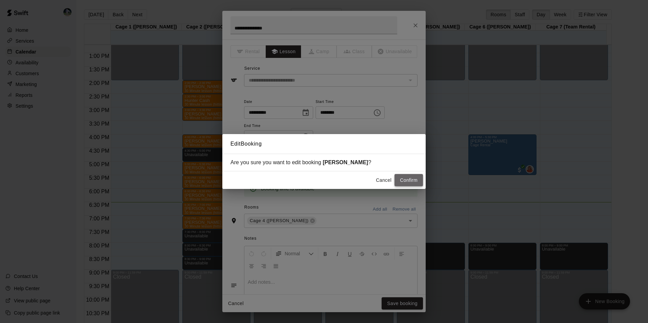
click at [406, 179] on button "Confirm" at bounding box center [409, 180] width 28 height 13
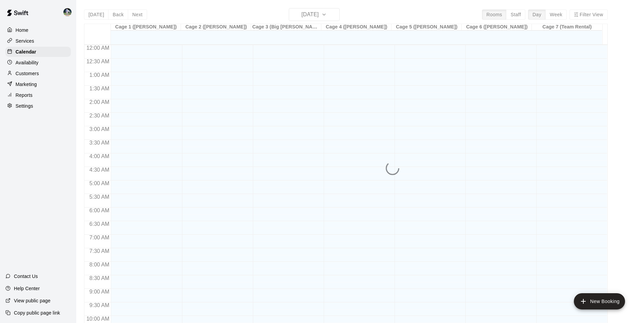
scroll to position [344, 0]
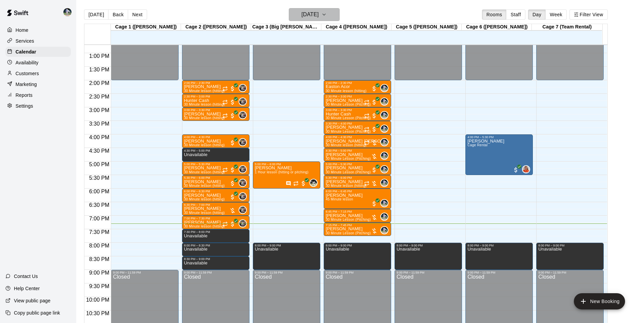
click at [311, 15] on h6 "[DATE]" at bounding box center [309, 14] width 17 height 9
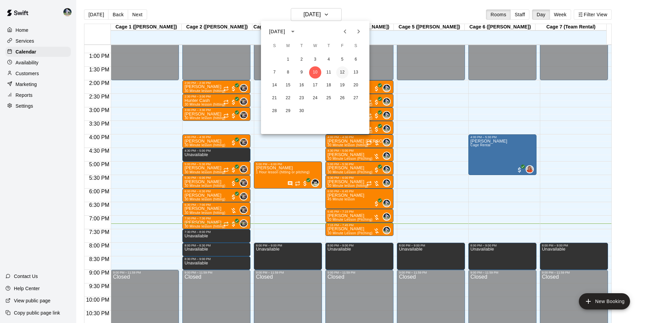
click at [342, 72] on button "12" at bounding box center [342, 72] width 12 height 12
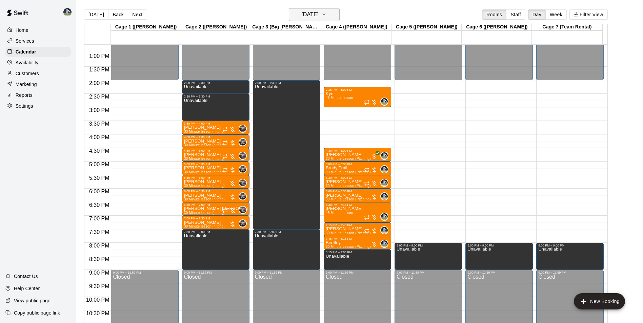
click at [312, 17] on h6 "[DATE]" at bounding box center [309, 14] width 17 height 9
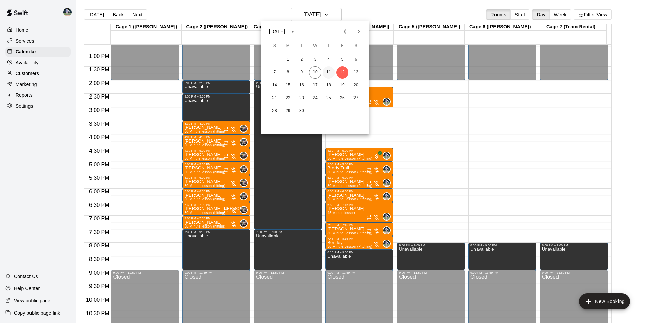
click at [330, 73] on button "11" at bounding box center [329, 72] width 12 height 12
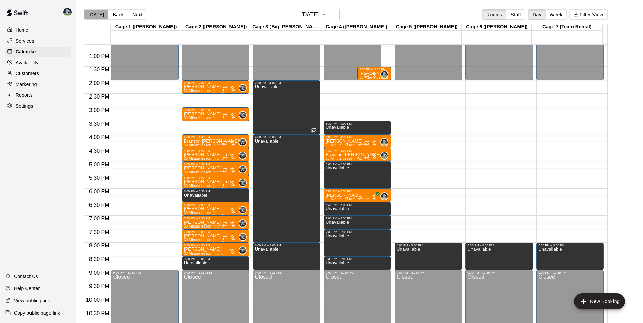
click at [97, 14] on button "[DATE]" at bounding box center [96, 14] width 24 height 10
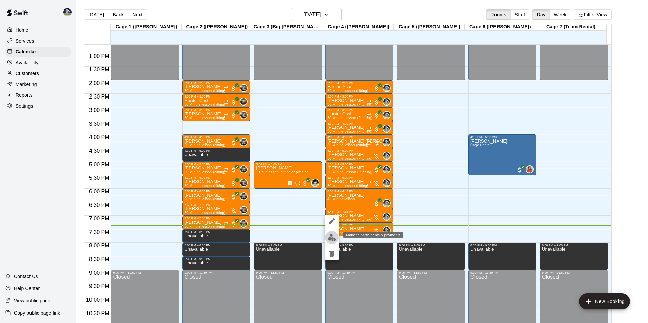
click at [334, 237] on img "edit" at bounding box center [332, 238] width 8 height 8
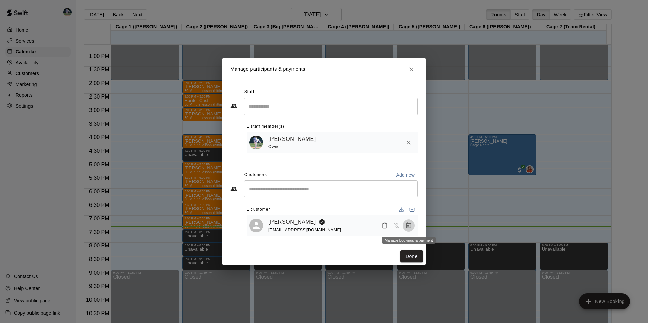
click at [407, 225] on icon "Manage bookings & payment" at bounding box center [408, 226] width 5 height 6
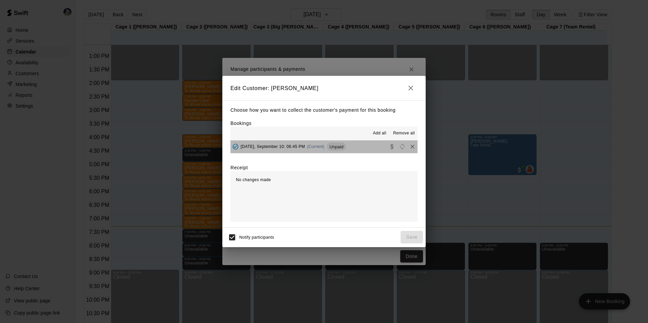
click at [346, 146] on span "Unpaid" at bounding box center [336, 146] width 19 height 5
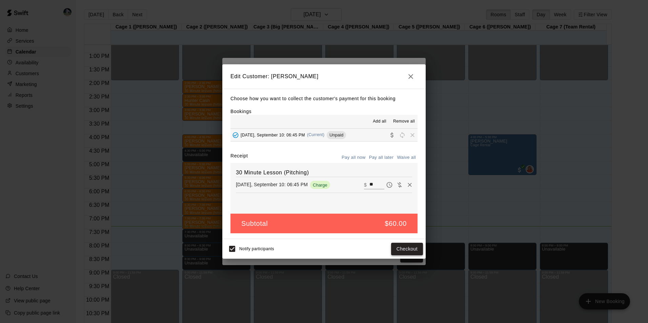
click at [399, 253] on button "Checkout" at bounding box center [407, 249] width 32 height 13
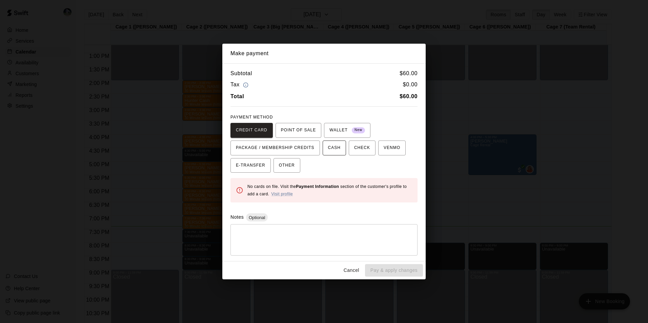
click at [332, 149] on span "CASH" at bounding box center [334, 148] width 13 height 11
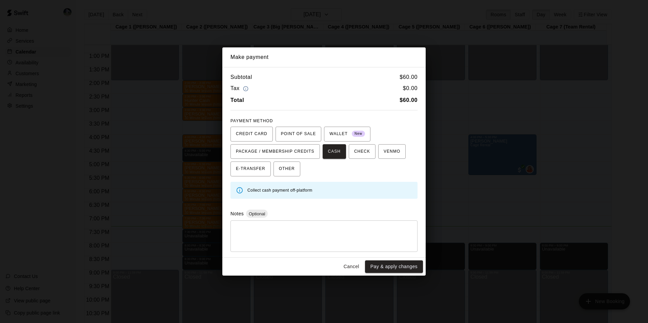
click at [381, 263] on button "Pay & apply changes" at bounding box center [394, 267] width 58 height 13
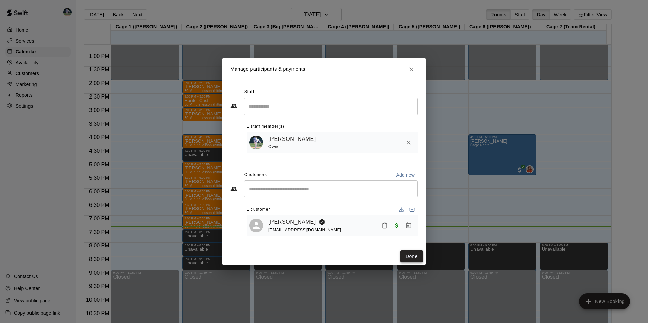
click at [414, 257] on button "Done" at bounding box center [411, 256] width 23 height 13
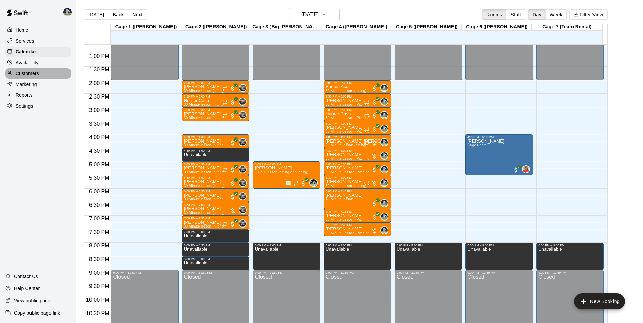
click at [38, 75] on p "Customers" at bounding box center [27, 73] width 23 height 7
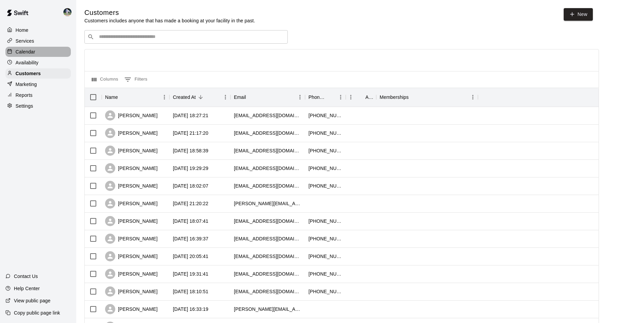
click at [42, 50] on div "Calendar" at bounding box center [37, 52] width 65 height 10
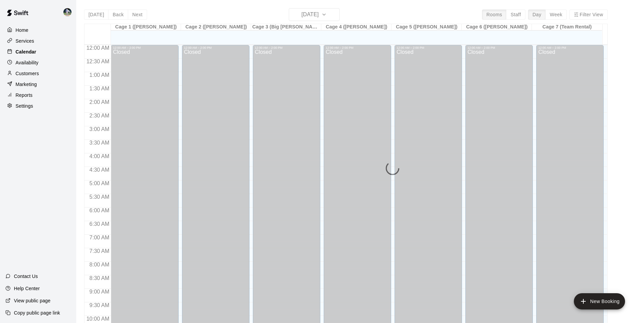
scroll to position [344, 0]
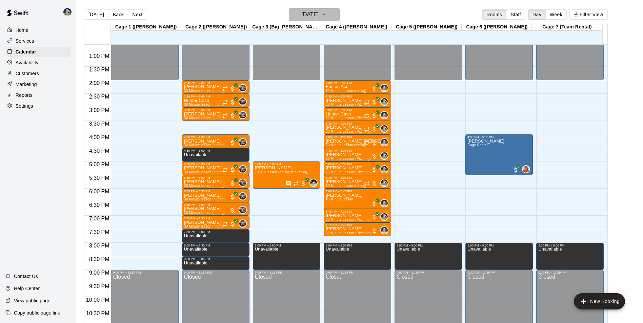
click at [301, 13] on h6 "[DATE]" at bounding box center [309, 14] width 17 height 9
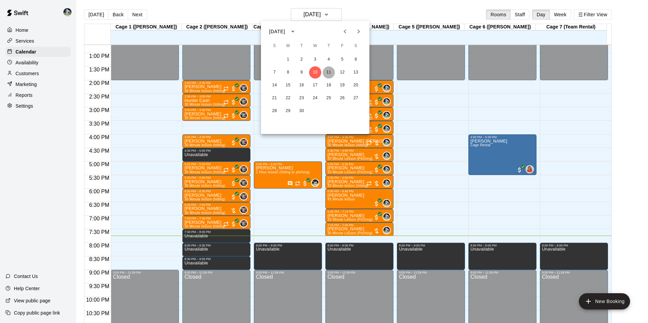
click at [330, 72] on button "11" at bounding box center [329, 72] width 12 height 12
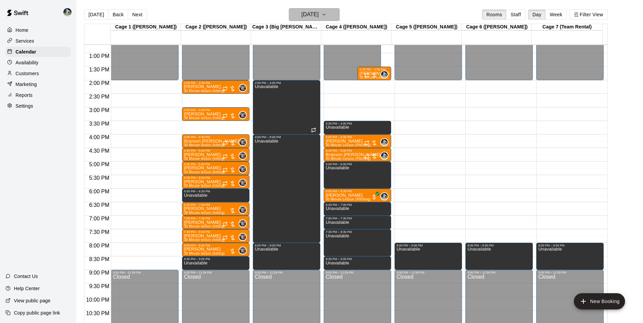
click at [301, 17] on h6 "[DATE]" at bounding box center [309, 14] width 17 height 9
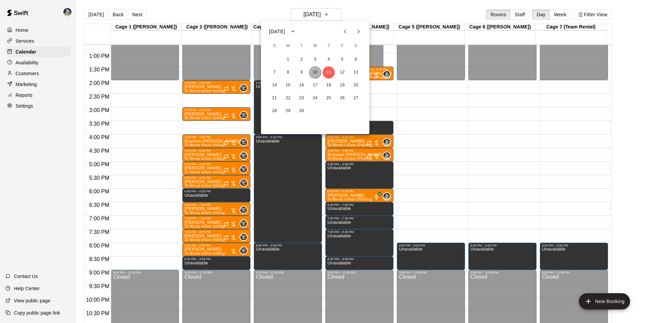
click at [316, 74] on button "10" at bounding box center [315, 72] width 12 height 12
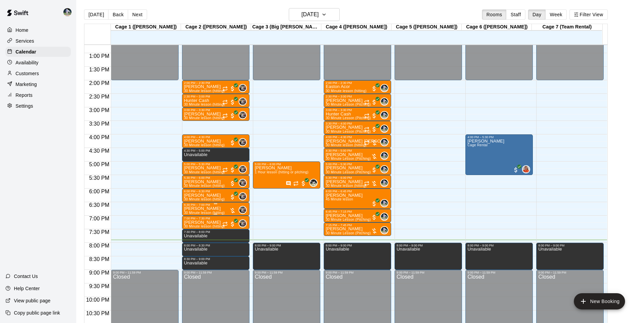
click at [212, 209] on p "[PERSON_NAME]" at bounding box center [204, 209] width 41 height 0
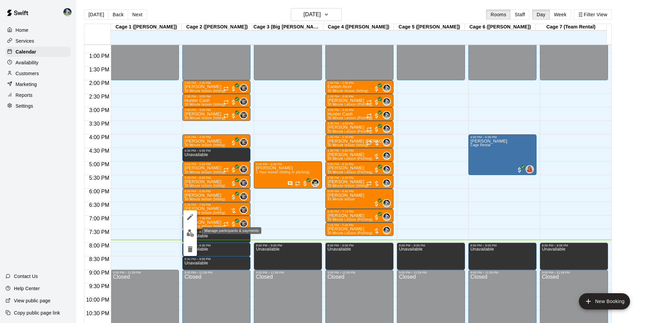
click at [192, 233] on img "edit" at bounding box center [190, 233] width 8 height 8
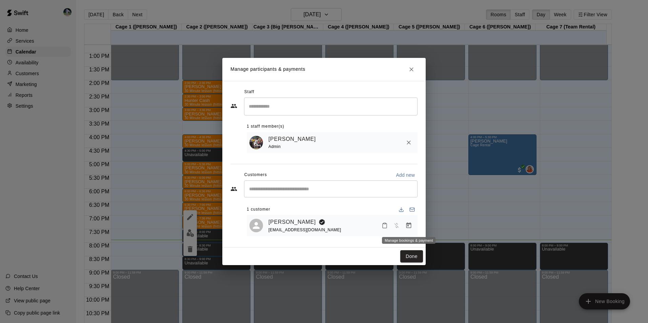
click at [408, 225] on icon "Manage bookings & payment" at bounding box center [408, 226] width 5 height 6
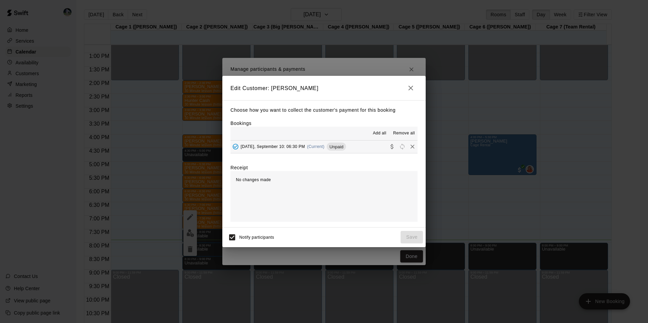
click at [362, 145] on button "[DATE], September 10: 06:30 PM (Current) Unpaid" at bounding box center [323, 147] width 187 height 13
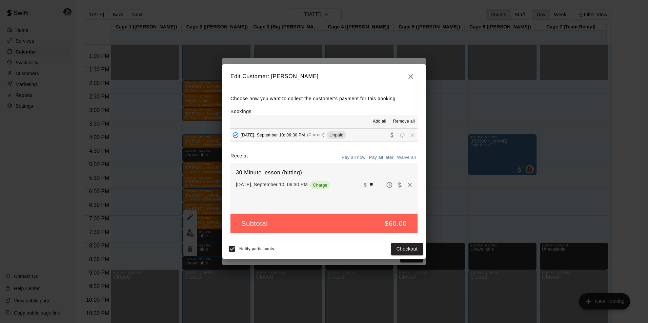
click at [373, 185] on input "**" at bounding box center [376, 185] width 15 height 9
type input "*"
type input "**"
click at [412, 248] on button "Checkout" at bounding box center [407, 249] width 32 height 13
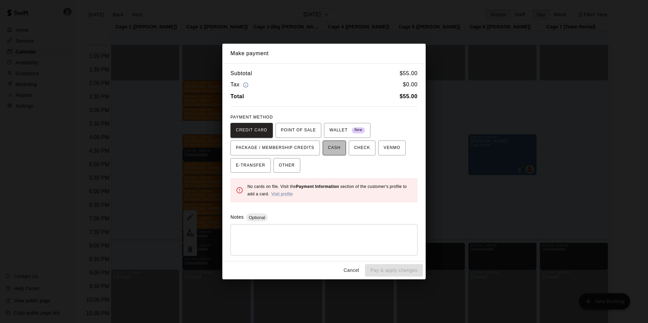
click at [328, 149] on span "CASH" at bounding box center [334, 148] width 13 height 11
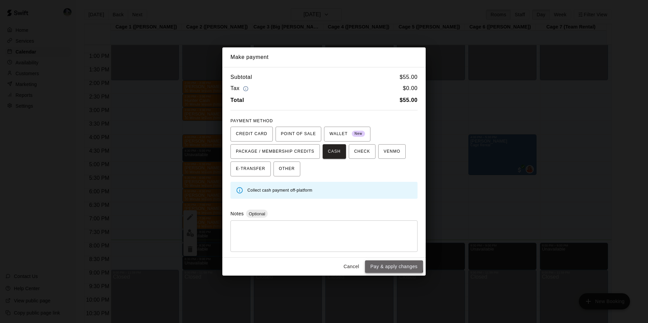
click at [378, 265] on button "Pay & apply changes" at bounding box center [394, 267] width 58 height 13
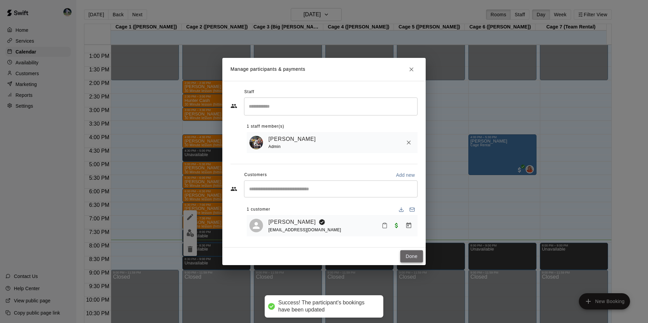
click at [412, 257] on button "Done" at bounding box center [411, 256] width 23 height 13
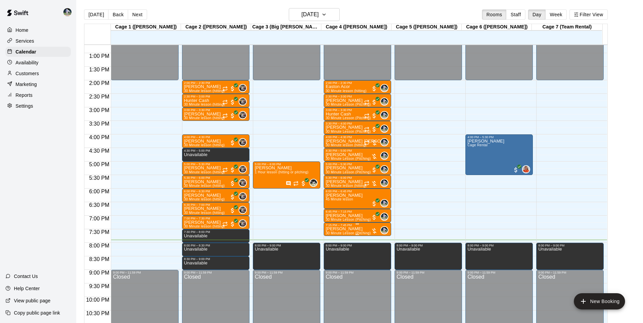
click at [348, 229] on p "[PERSON_NAME]" at bounding box center [348, 229] width 45 height 0
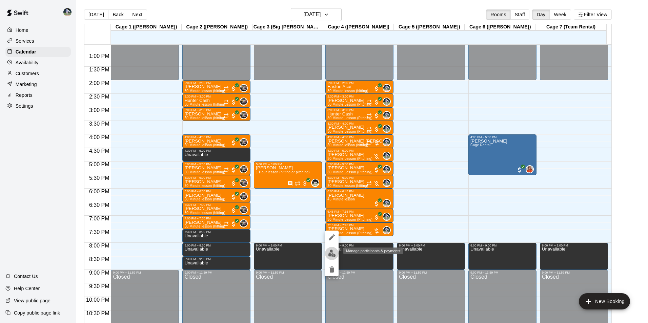
click at [334, 250] on img "edit" at bounding box center [332, 254] width 8 height 8
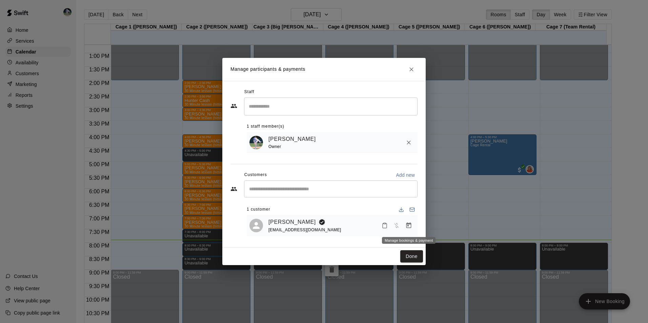
click at [409, 227] on icon "Manage bookings & payment" at bounding box center [408, 225] width 7 height 7
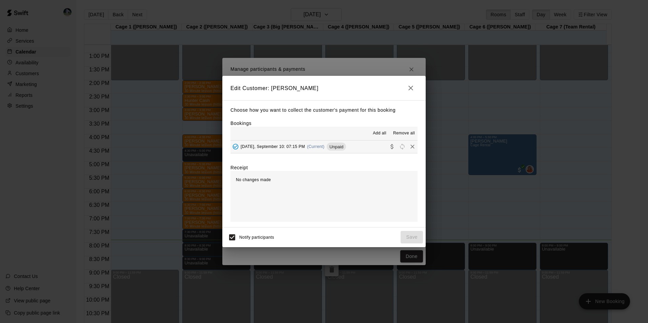
click at [367, 148] on button "[DATE], September 10: 07:15 PM (Current) Unpaid" at bounding box center [323, 147] width 187 height 13
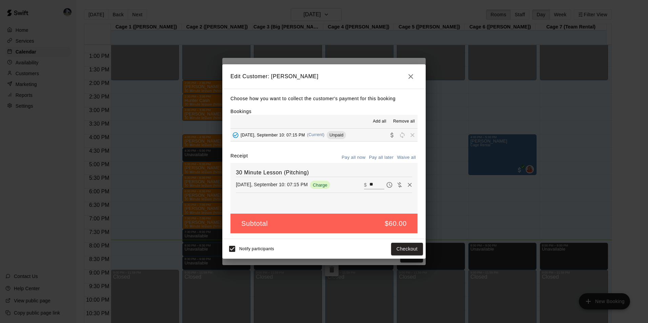
click at [371, 184] on input "**" at bounding box center [376, 185] width 15 height 9
type input "*"
type input "**"
click at [397, 248] on button "Checkout" at bounding box center [407, 249] width 32 height 13
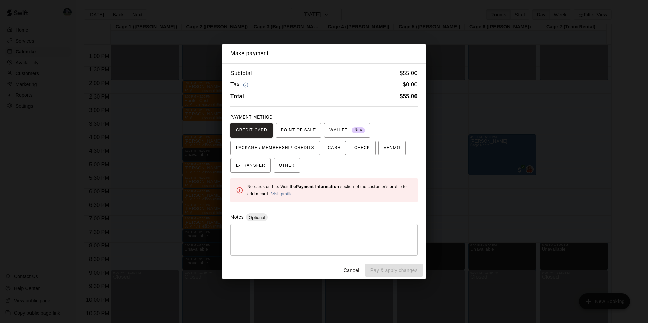
click at [328, 146] on span "CASH" at bounding box center [334, 148] width 13 height 11
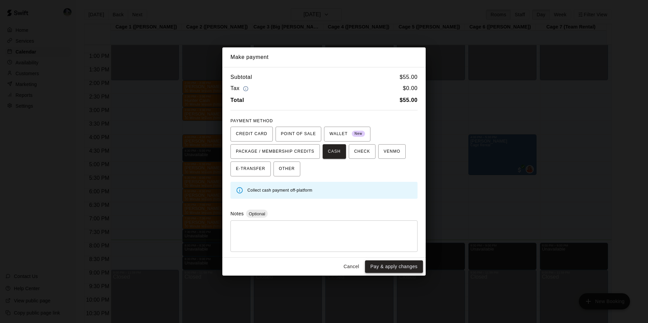
click at [385, 264] on button "Pay & apply changes" at bounding box center [394, 267] width 58 height 13
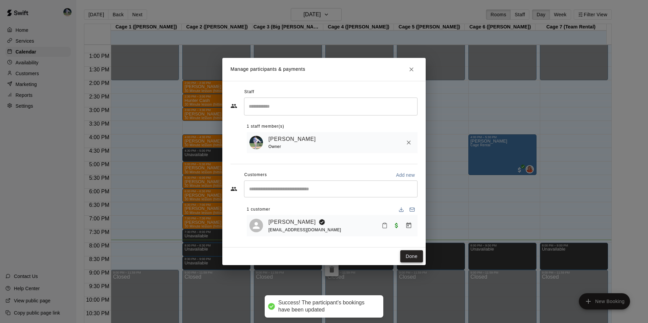
click at [409, 255] on button "Done" at bounding box center [411, 256] width 23 height 13
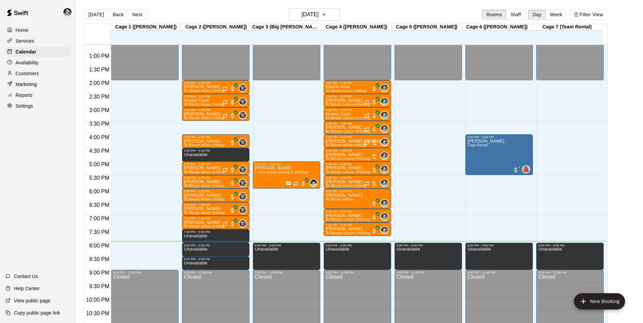
click at [27, 106] on p "Settings" at bounding box center [25, 106] width 18 height 7
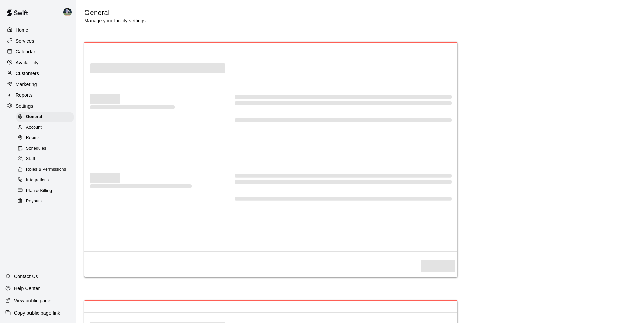
select select "**"
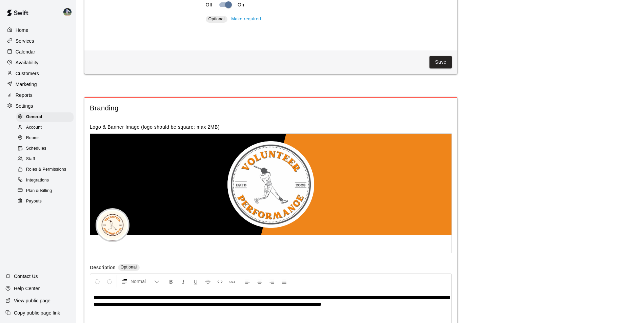
scroll to position [1344, 0]
click at [35, 162] on span "Staff" at bounding box center [30, 159] width 9 height 7
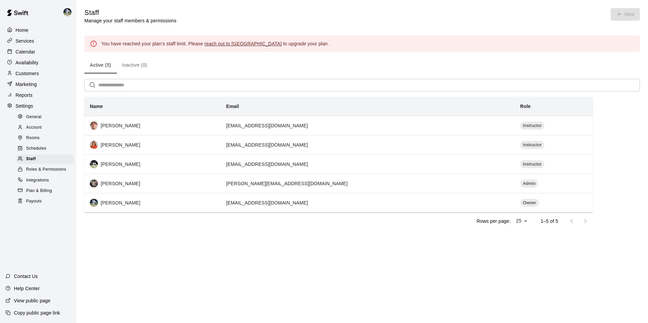
click at [30, 77] on p "Customers" at bounding box center [27, 73] width 23 height 7
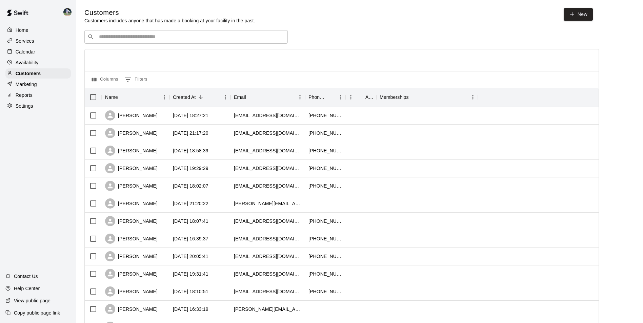
click at [115, 38] on input "Search customers by name or email" at bounding box center [191, 37] width 188 height 7
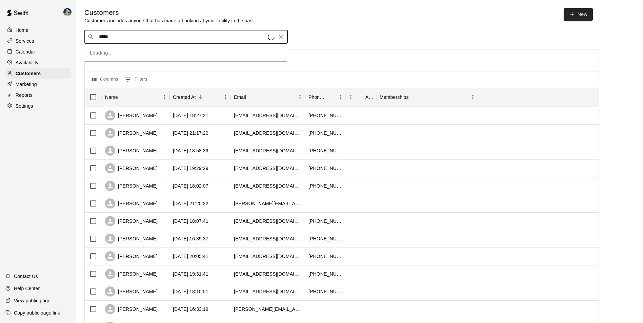
type input "******"
click at [126, 48] on p "[PERSON_NAME]" at bounding box center [123, 51] width 41 height 7
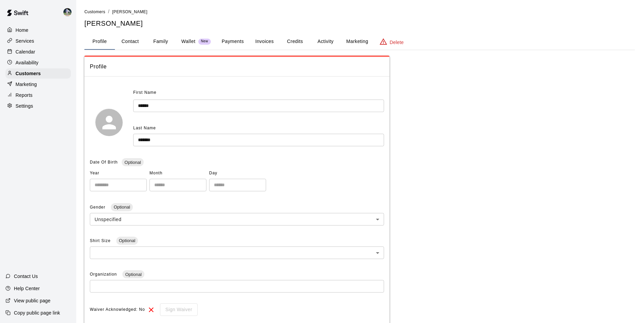
click at [391, 42] on p "Delete" at bounding box center [397, 42] width 14 height 7
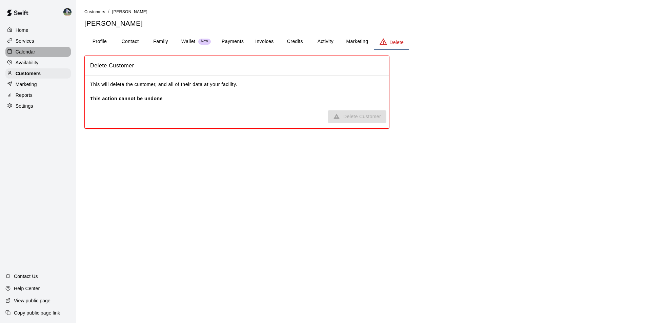
click at [23, 51] on p "Calendar" at bounding box center [26, 51] width 20 height 7
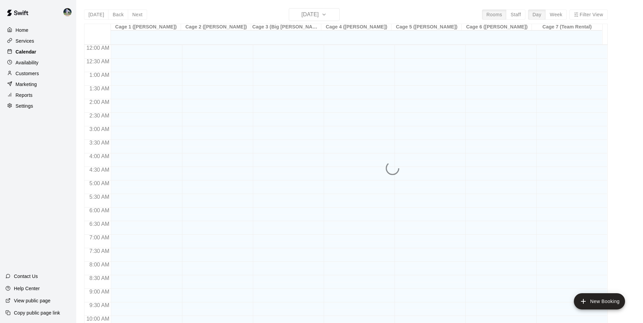
scroll to position [344, 0]
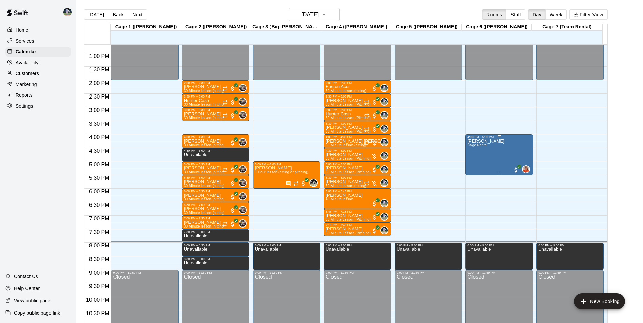
click at [496, 149] on div "[PERSON_NAME] Rental 0" at bounding box center [498, 300] width 63 height 323
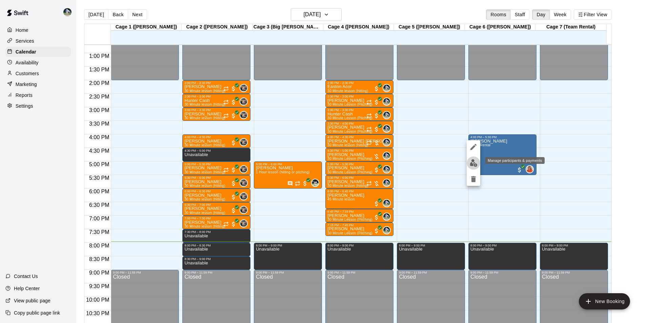
click at [472, 162] on img "edit" at bounding box center [474, 163] width 8 height 8
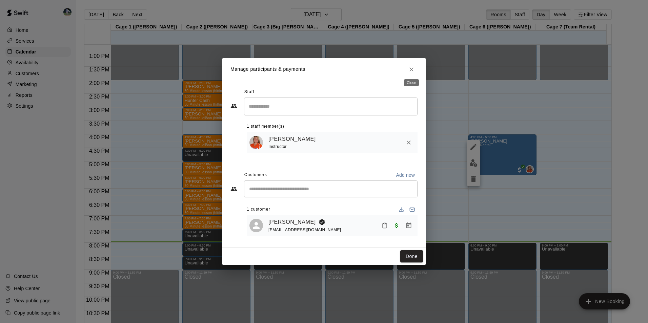
click at [411, 66] on icon "Close" at bounding box center [411, 69] width 7 height 7
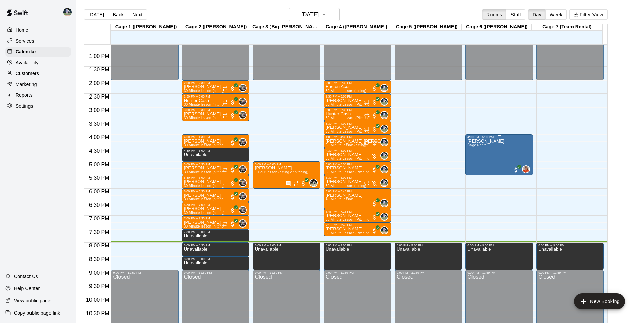
click at [494, 151] on div "[PERSON_NAME] Rental 0" at bounding box center [498, 300] width 63 height 323
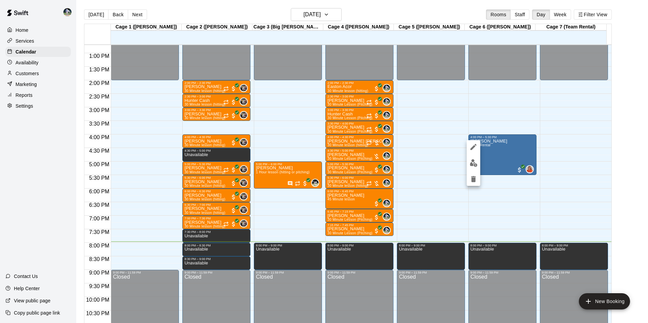
click at [491, 102] on div at bounding box center [324, 161] width 648 height 323
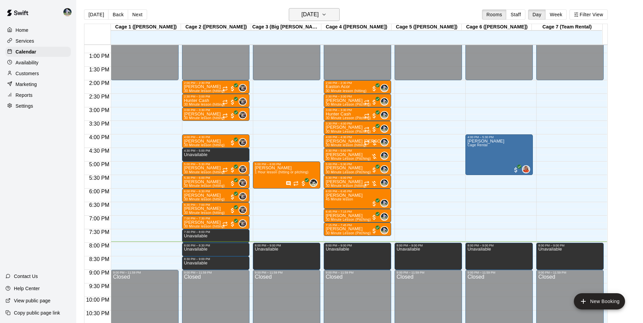
click at [327, 14] on icon "button" at bounding box center [323, 15] width 5 height 8
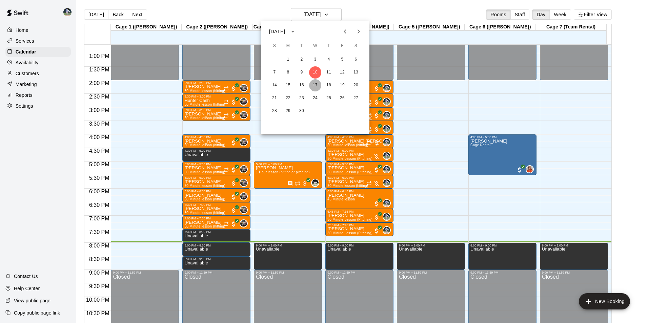
click at [319, 88] on button "17" at bounding box center [315, 85] width 12 height 12
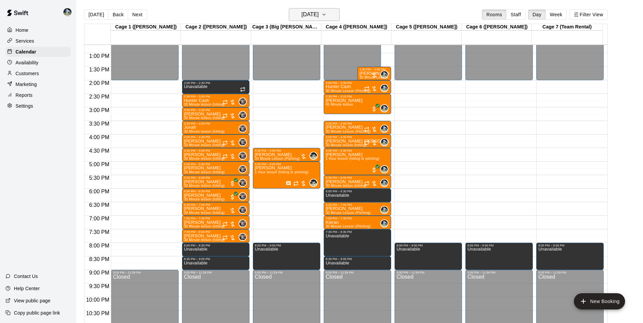
click at [319, 11] on h6 "[DATE]" at bounding box center [309, 14] width 17 height 9
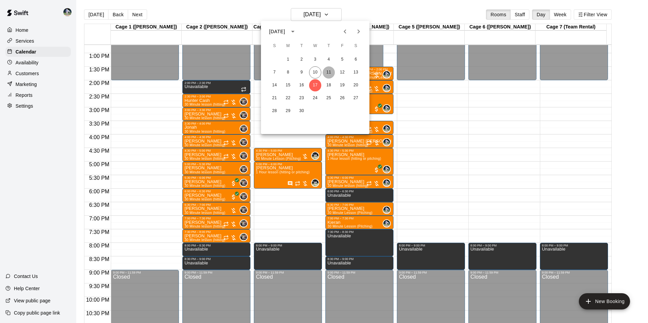
click at [328, 69] on button "11" at bounding box center [329, 72] width 12 height 12
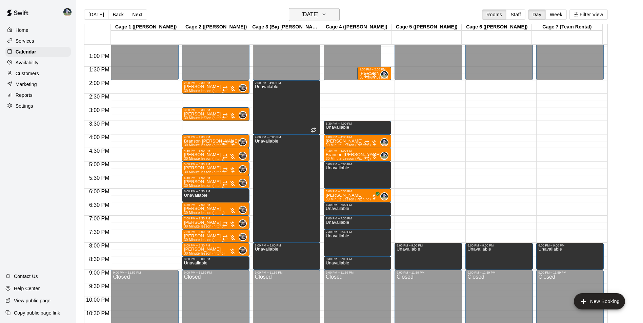
click at [327, 11] on icon "button" at bounding box center [323, 15] width 5 height 8
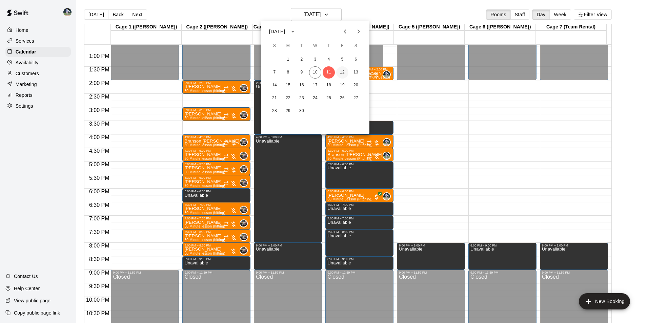
click at [339, 72] on button "12" at bounding box center [342, 72] width 12 height 12
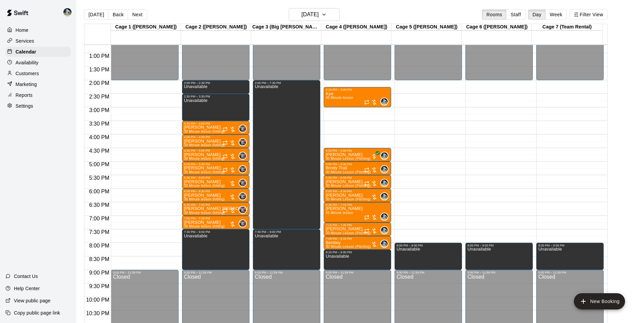
click at [28, 71] on div "Customers" at bounding box center [37, 73] width 65 height 10
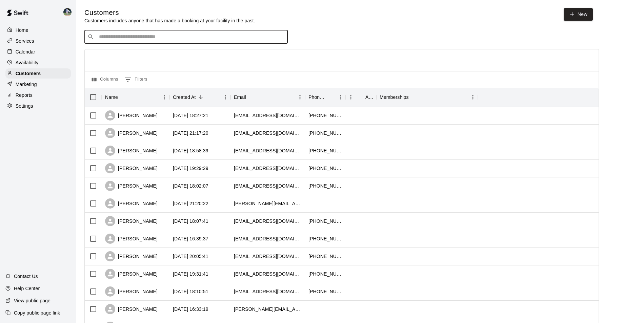
click at [145, 35] on input "Search customers by name or email" at bounding box center [191, 37] width 188 height 7
type input "******"
click at [234, 61] on div "[PERSON_NAME] [EMAIL_ADDRESS][DOMAIN_NAME]" at bounding box center [192, 55] width 179 height 15
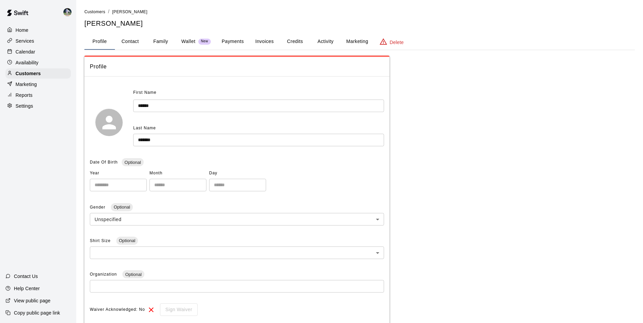
click at [332, 41] on button "Activity" at bounding box center [325, 42] width 31 height 16
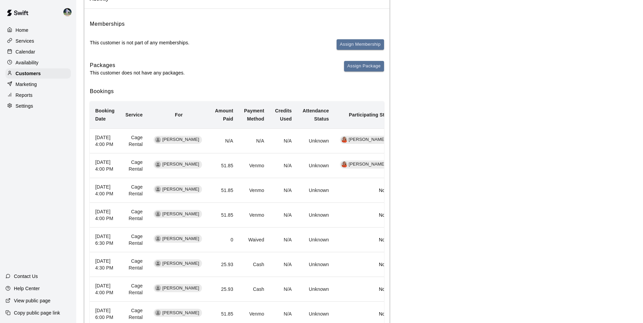
scroll to position [102, 0]
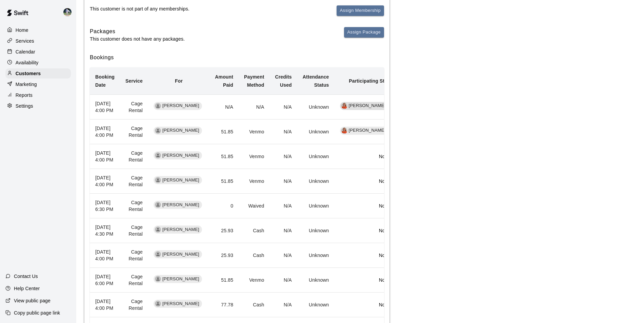
click at [366, 109] on span "[PERSON_NAME]" at bounding box center [367, 106] width 42 height 6
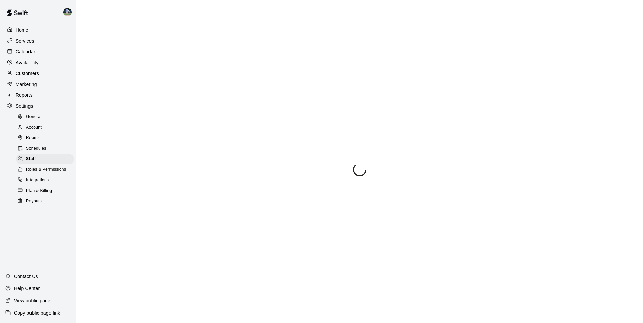
select select "**"
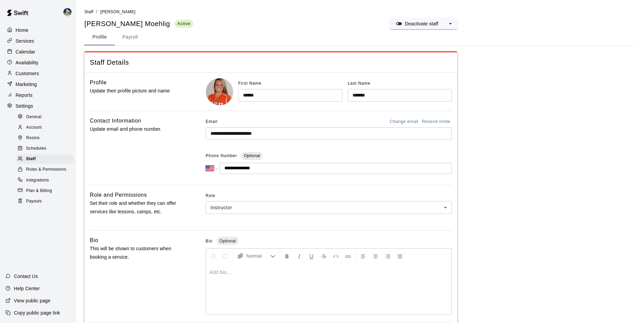
click at [32, 75] on p "Customers" at bounding box center [27, 73] width 23 height 7
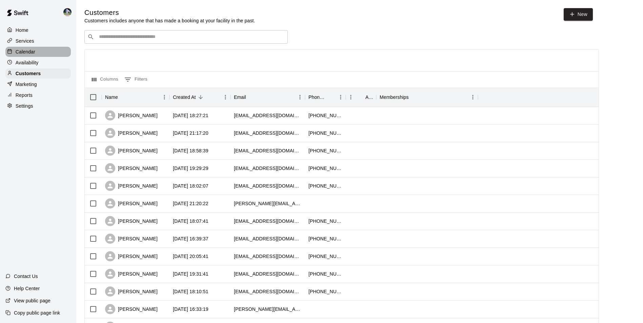
click at [28, 51] on p "Calendar" at bounding box center [26, 51] width 20 height 7
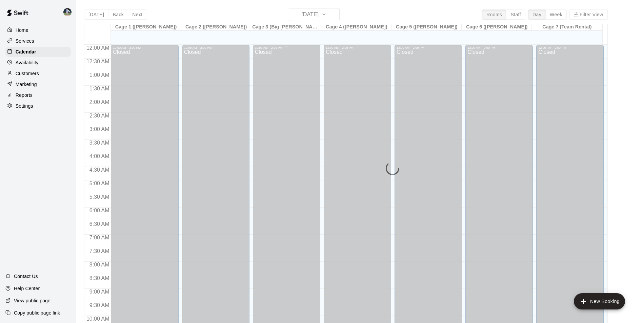
scroll to position [344, 0]
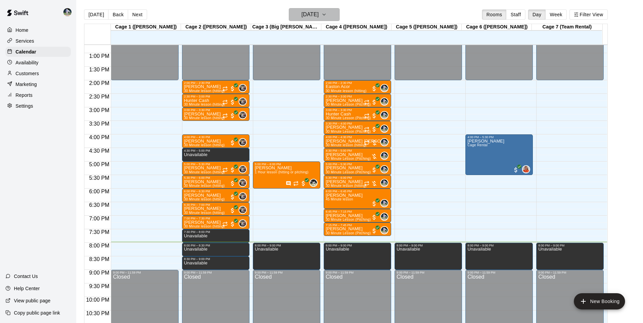
click at [327, 12] on icon "button" at bounding box center [323, 15] width 5 height 8
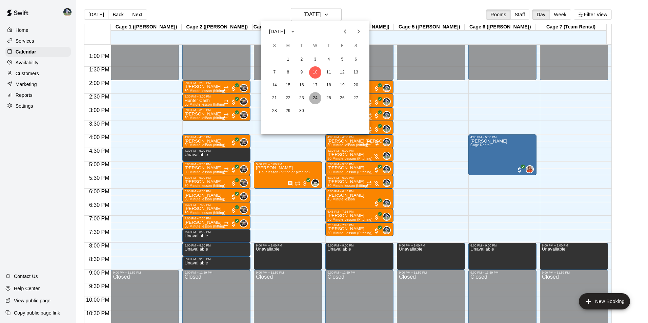
click at [317, 97] on button "24" at bounding box center [315, 98] width 12 height 12
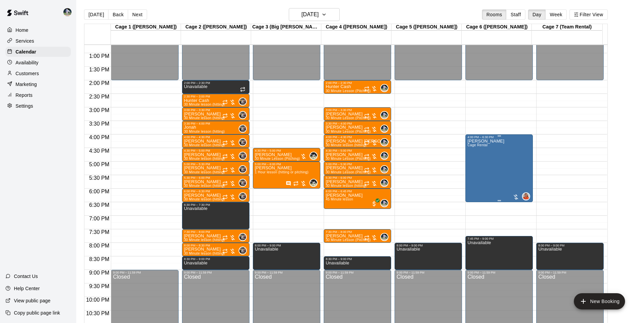
click at [496, 149] on div "[PERSON_NAME] Rental 0" at bounding box center [498, 300] width 63 height 323
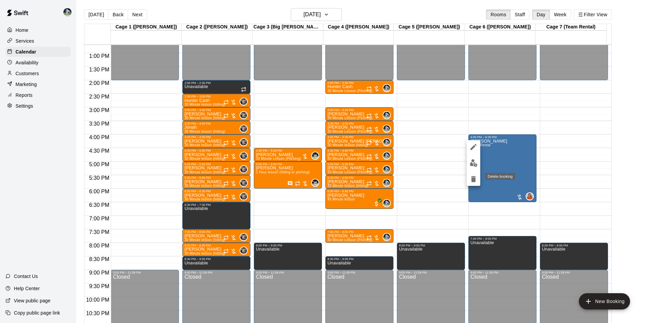
click at [472, 179] on icon "delete" at bounding box center [473, 179] width 5 height 6
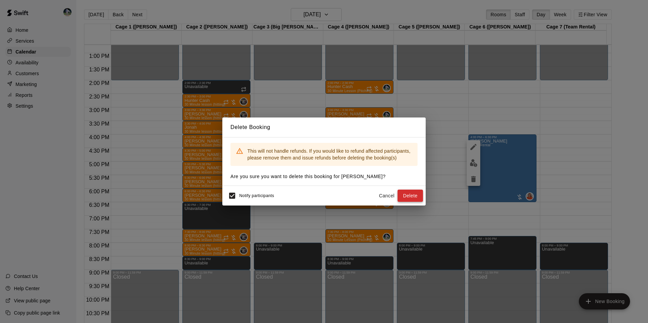
click at [413, 197] on button "Delete" at bounding box center [410, 196] width 25 height 13
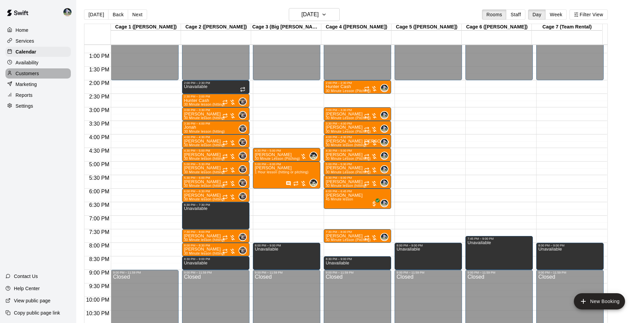
click at [29, 77] on p "Customers" at bounding box center [27, 73] width 23 height 7
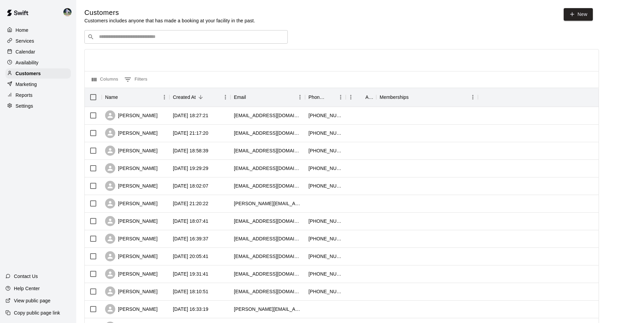
click at [140, 35] on input "Search customers by name or email" at bounding box center [191, 37] width 188 height 7
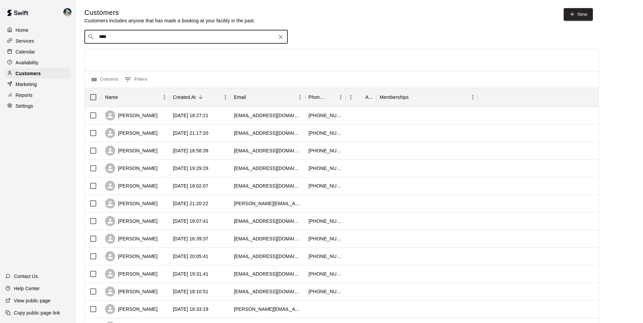
type input "*****"
click at [145, 50] on div "[PERSON_NAME]" at bounding box center [139, 51] width 73 height 7
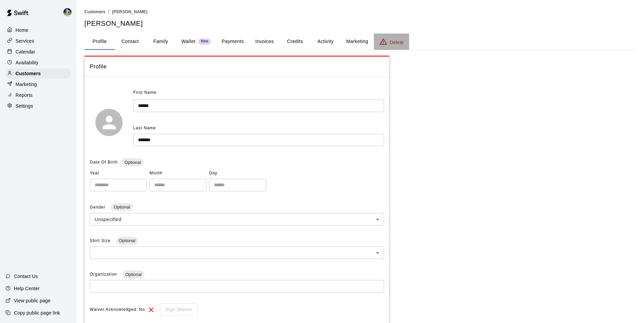
click at [383, 42] on icon "basic tabs example" at bounding box center [383, 42] width 8 height 8
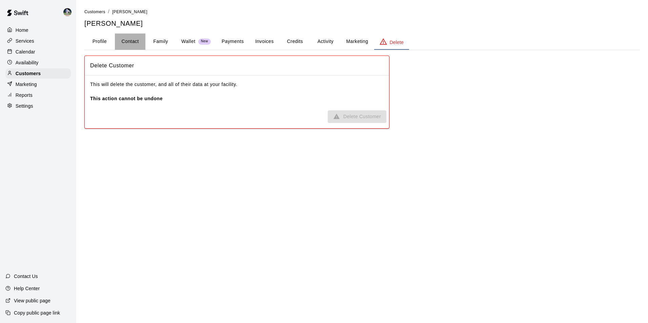
click at [140, 41] on button "Contact" at bounding box center [130, 42] width 31 height 16
select select "**"
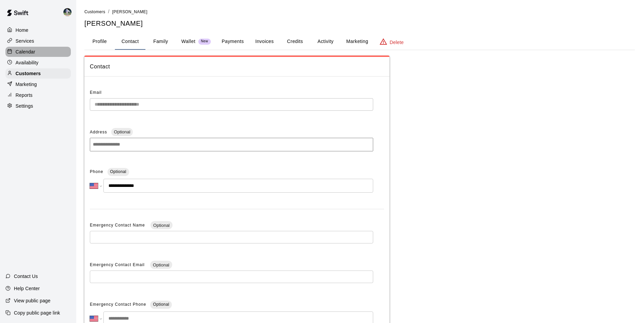
click at [25, 52] on p "Calendar" at bounding box center [26, 51] width 20 height 7
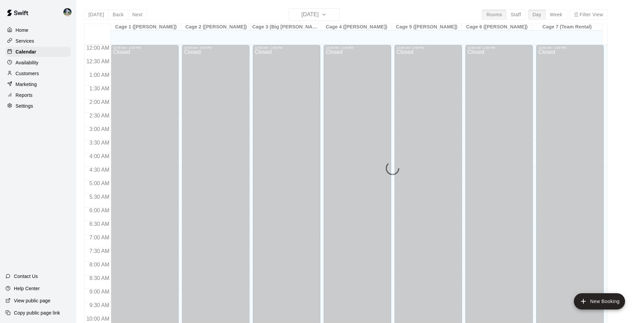
scroll to position [344, 0]
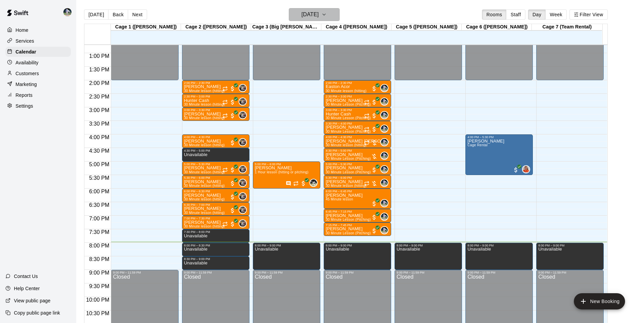
click at [314, 15] on h6 "[DATE]" at bounding box center [309, 14] width 17 height 9
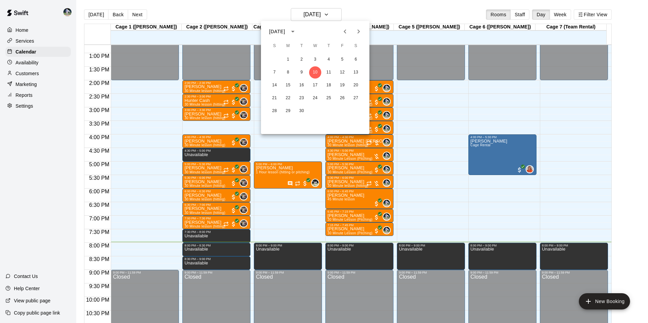
click at [359, 32] on icon "Next month" at bounding box center [359, 31] width 2 height 4
click at [314, 58] on button "1" at bounding box center [315, 60] width 12 height 12
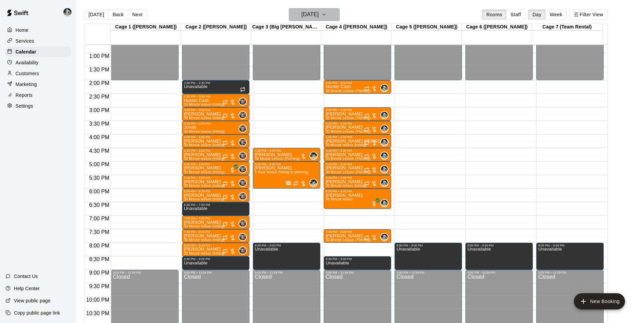
click at [340, 13] on button "[DATE]" at bounding box center [314, 14] width 51 height 13
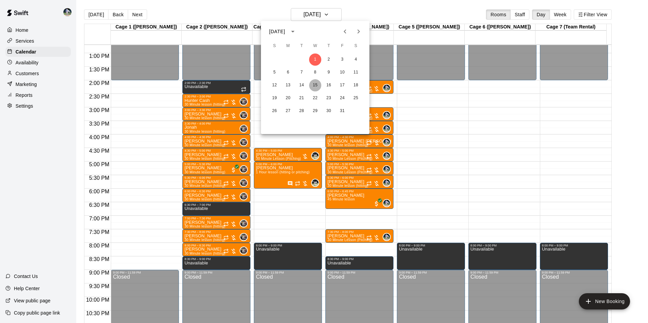
click at [318, 88] on button "15" at bounding box center [315, 85] width 12 height 12
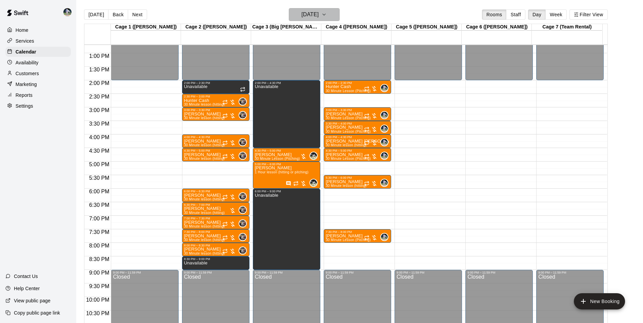
click at [327, 16] on icon "button" at bounding box center [323, 15] width 5 height 8
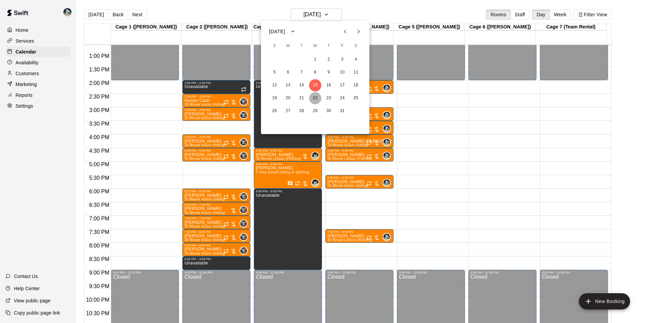
click at [316, 99] on button "22" at bounding box center [315, 98] width 12 height 12
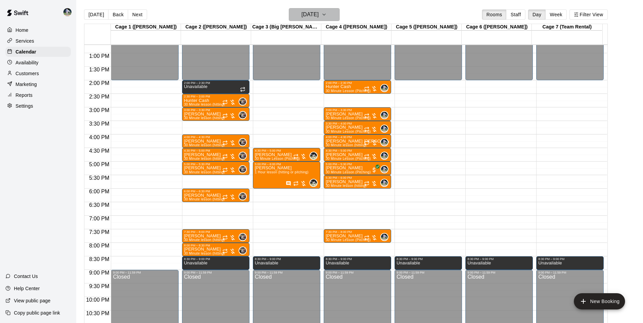
click at [338, 9] on button "[DATE]" at bounding box center [314, 14] width 51 height 13
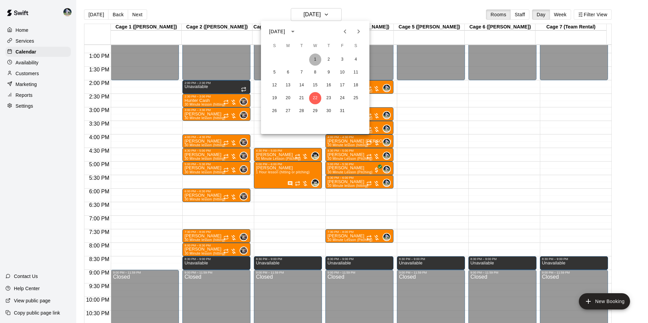
click at [314, 58] on button "1" at bounding box center [315, 60] width 12 height 12
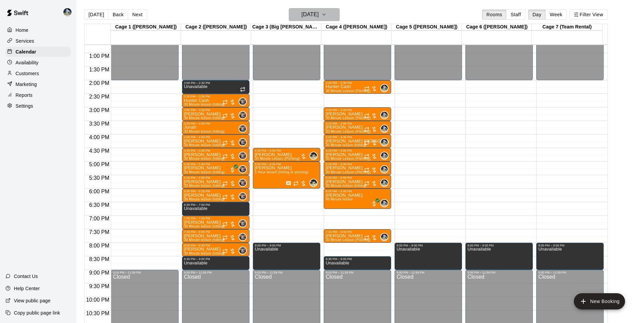
click at [327, 16] on icon "button" at bounding box center [323, 15] width 5 height 8
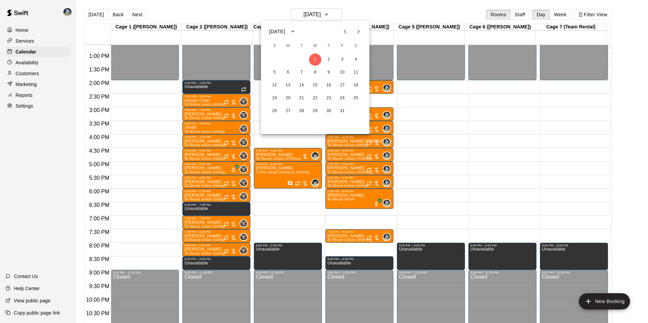
click at [342, 31] on icon "Previous month" at bounding box center [345, 31] width 8 height 8
click at [317, 61] on button "3" at bounding box center [315, 60] width 12 height 12
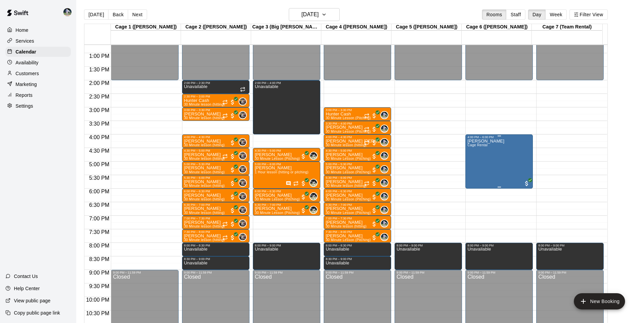
drag, startPoint x: 495, startPoint y: 155, endPoint x: 478, endPoint y: 162, distance: 18.3
click at [478, 162] on div "[PERSON_NAME] Rental" at bounding box center [485, 300] width 37 height 323
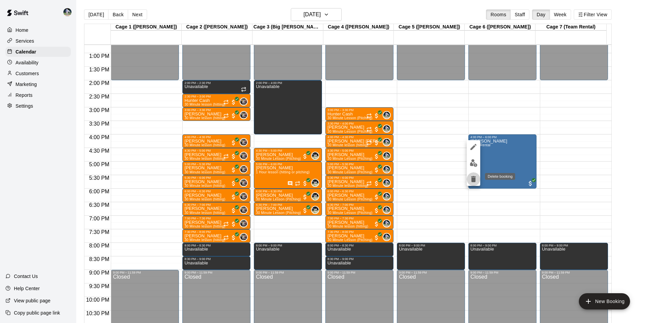
click at [475, 179] on icon "delete" at bounding box center [473, 179] width 5 height 6
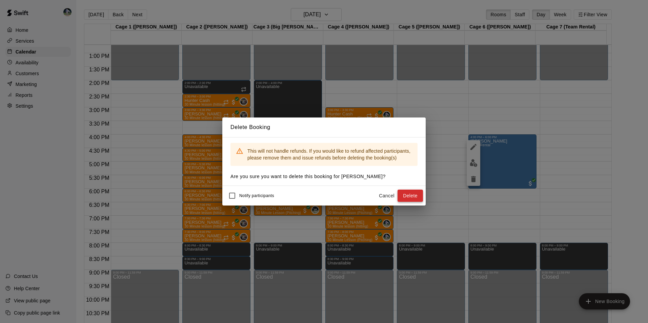
click at [417, 196] on button "Delete" at bounding box center [410, 196] width 25 height 13
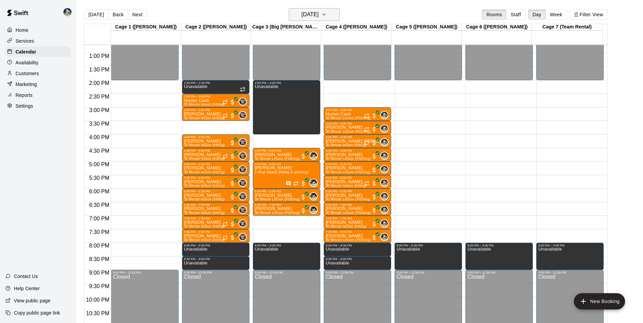
click at [319, 14] on h6 "[DATE]" at bounding box center [309, 14] width 17 height 9
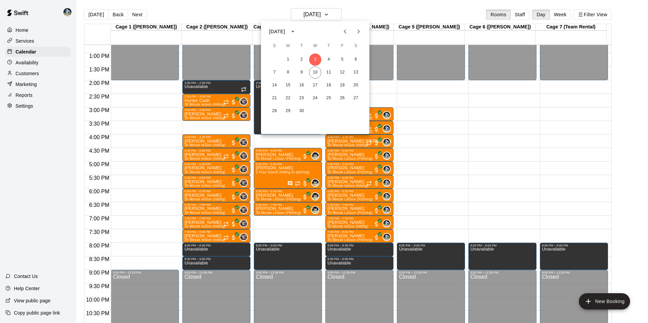
click at [347, 28] on icon "Previous month" at bounding box center [345, 31] width 8 height 8
click at [315, 69] on button "6" at bounding box center [315, 72] width 12 height 12
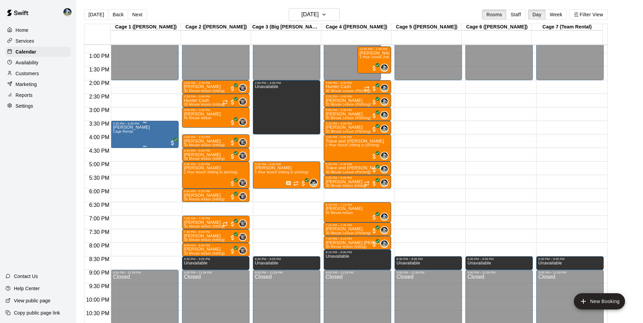
click at [154, 131] on div "[PERSON_NAME] Rental" at bounding box center [144, 286] width 63 height 323
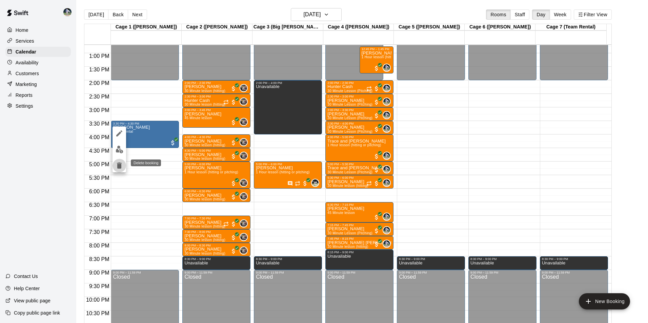
click at [121, 165] on icon "delete" at bounding box center [119, 166] width 5 height 6
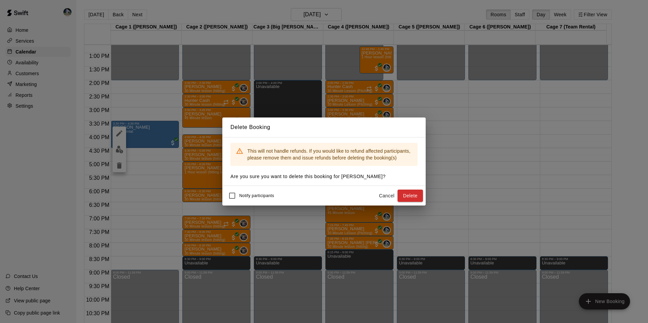
click at [383, 193] on button "Cancel" at bounding box center [387, 196] width 22 height 13
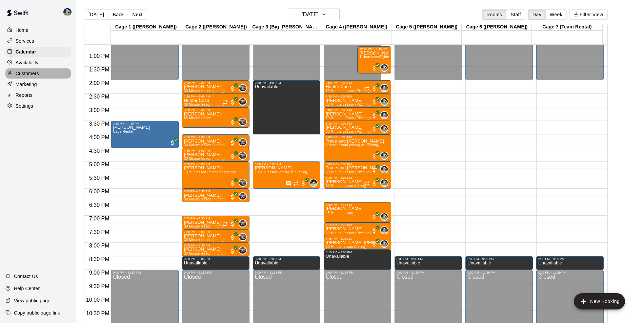
click at [28, 76] on p "Customers" at bounding box center [27, 73] width 23 height 7
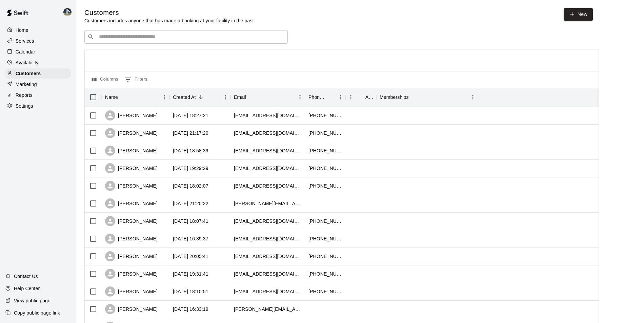
click at [153, 38] on input "Search customers by name or email" at bounding box center [191, 37] width 188 height 7
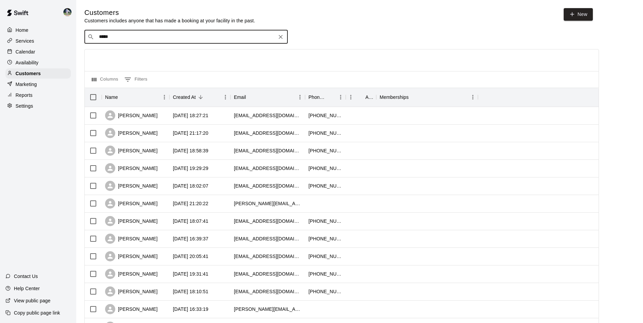
type input "******"
click at [167, 52] on div "[PERSON_NAME] [EMAIL_ADDRESS][DOMAIN_NAME]" at bounding box center [192, 55] width 179 height 15
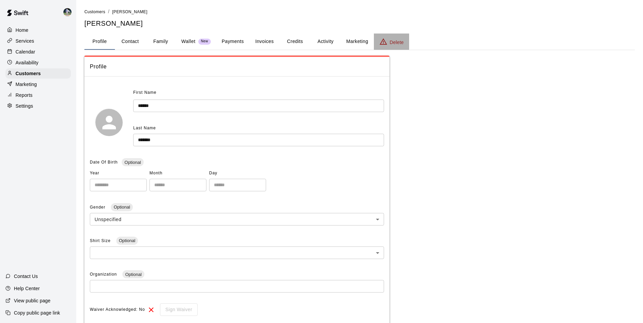
click at [385, 44] on icon "basic tabs example" at bounding box center [383, 41] width 7 height 6
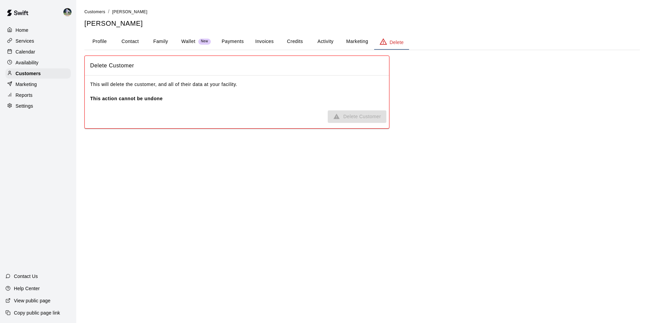
click at [363, 115] on span "Delete Customer" at bounding box center [357, 117] width 59 height 13
click at [325, 41] on button "Activity" at bounding box center [325, 42] width 31 height 16
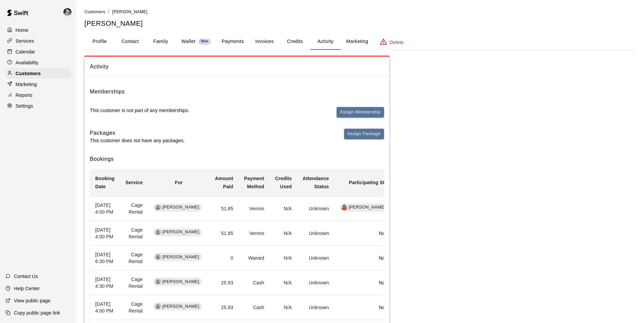
click at [101, 40] on button "Profile" at bounding box center [99, 42] width 31 height 16
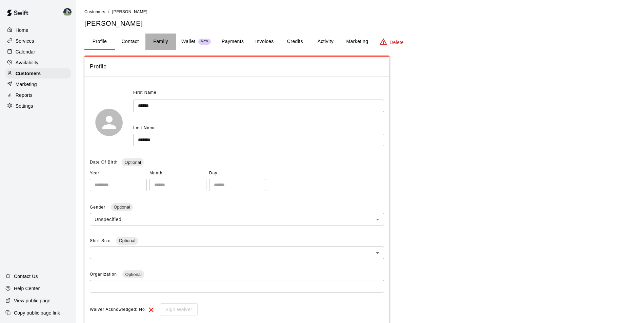
click at [156, 42] on button "Family" at bounding box center [160, 42] width 31 height 16
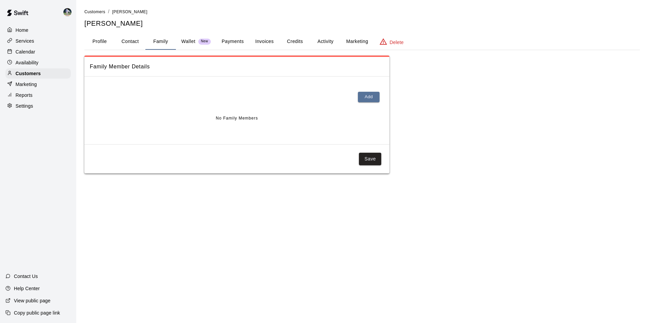
click at [239, 38] on button "Payments" at bounding box center [232, 42] width 33 height 16
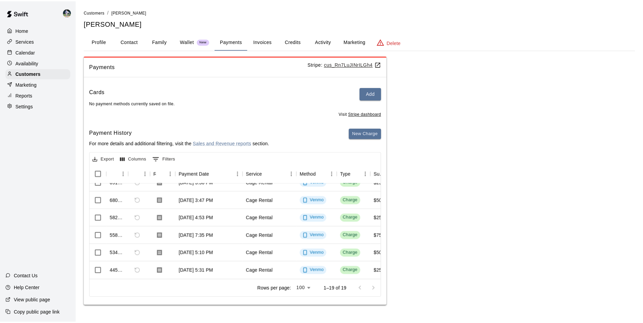
scroll to position [249, 0]
click at [302, 42] on button "Credits" at bounding box center [295, 42] width 31 height 16
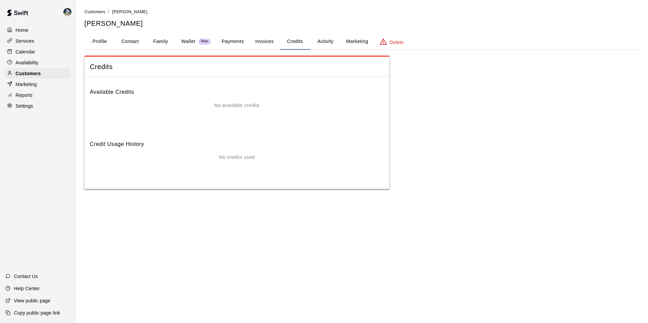
click at [268, 39] on button "Invoices" at bounding box center [264, 42] width 31 height 16
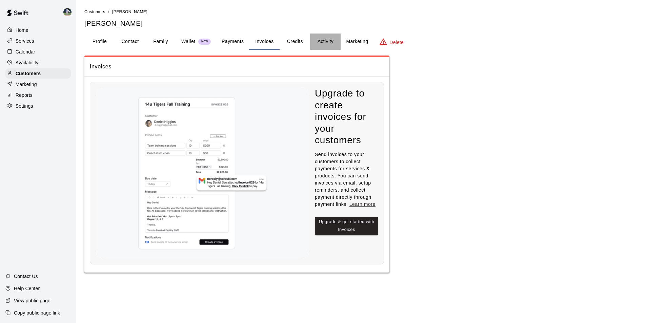
click at [324, 41] on button "Activity" at bounding box center [325, 42] width 31 height 16
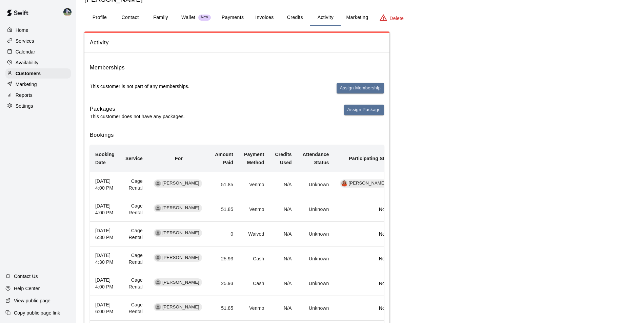
scroll to position [0, 0]
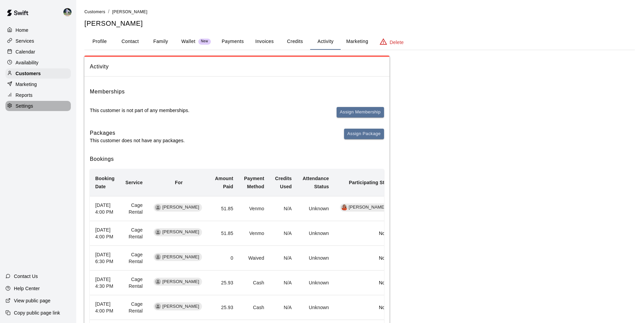
click at [27, 109] on p "Settings" at bounding box center [25, 106] width 18 height 7
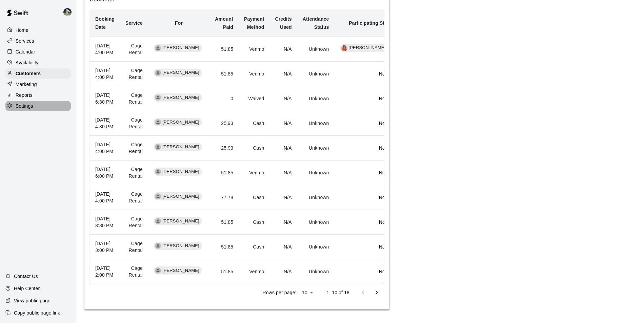
select select "**"
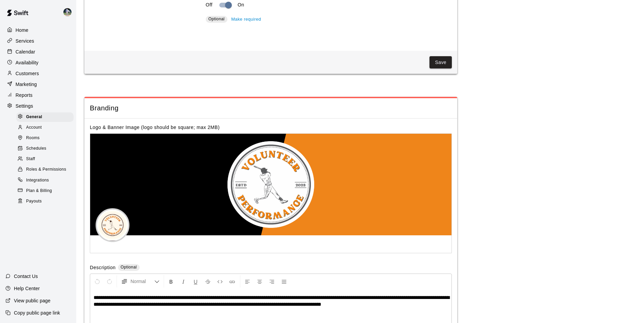
click at [33, 163] on span "Staff" at bounding box center [30, 159] width 9 height 7
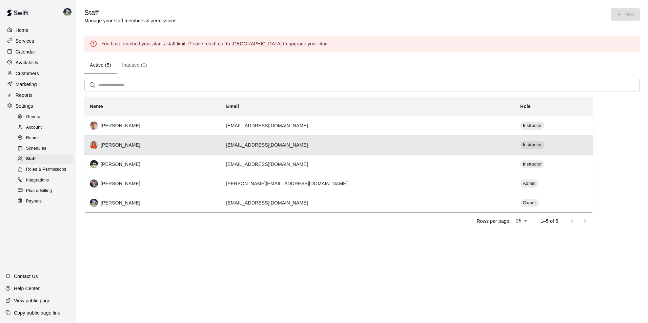
click at [104, 148] on div "[PERSON_NAME]" at bounding box center [152, 145] width 125 height 8
select select "**"
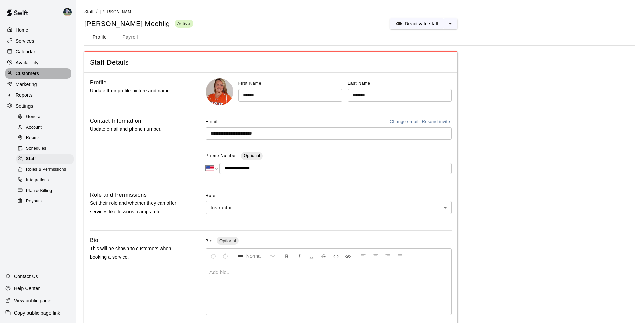
click at [21, 76] on p "Customers" at bounding box center [27, 73] width 23 height 7
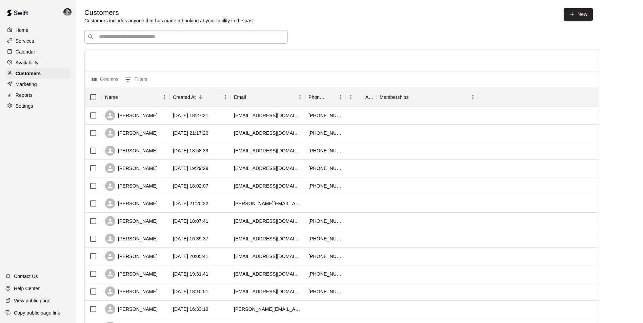
click at [132, 40] on input "Search customers by name or email" at bounding box center [191, 37] width 188 height 7
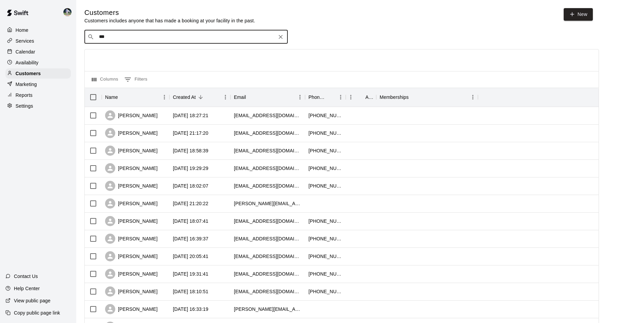
type input "****"
drag, startPoint x: 134, startPoint y: 46, endPoint x: 138, endPoint y: 60, distance: 14.4
click at [138, 60] on span "[EMAIL_ADDRESS][DOMAIN_NAME]" at bounding box center [139, 59] width 73 height 5
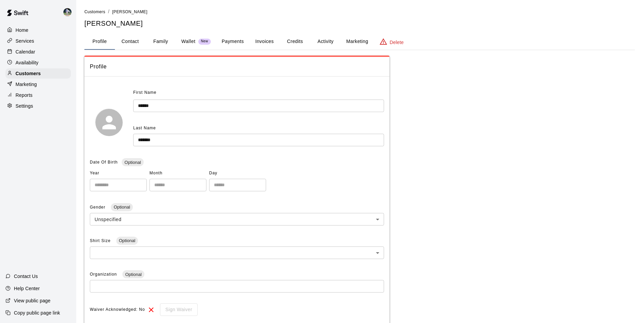
click at [403, 41] on p "Delete" at bounding box center [397, 42] width 14 height 7
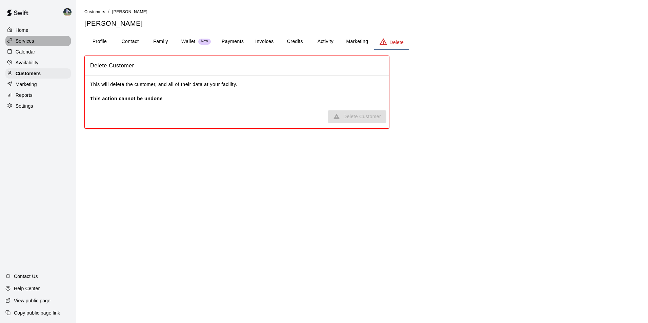
click at [24, 40] on p "Services" at bounding box center [25, 41] width 19 height 7
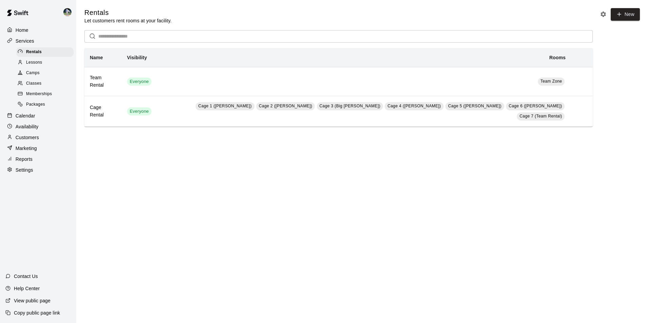
drag, startPoint x: 31, startPoint y: 64, endPoint x: 49, endPoint y: 34, distance: 34.9
click at [49, 34] on div "Home" at bounding box center [37, 30] width 65 height 10
